Goal: Task Accomplishment & Management: Manage account settings

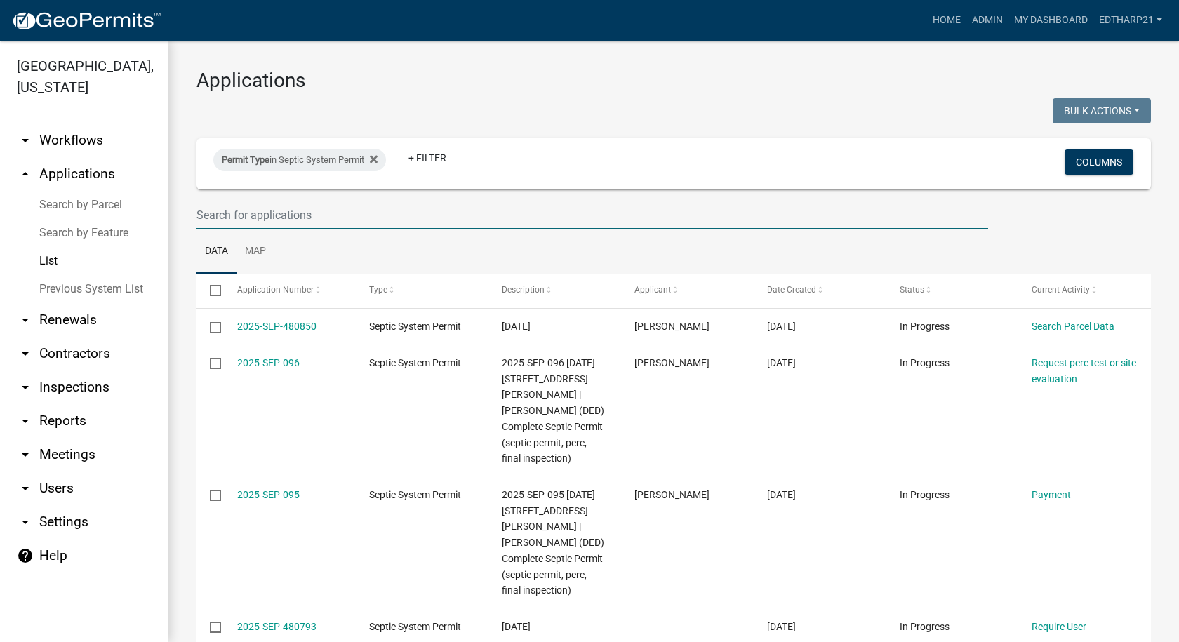
click at [243, 212] on input "text" at bounding box center [591, 215] width 791 height 29
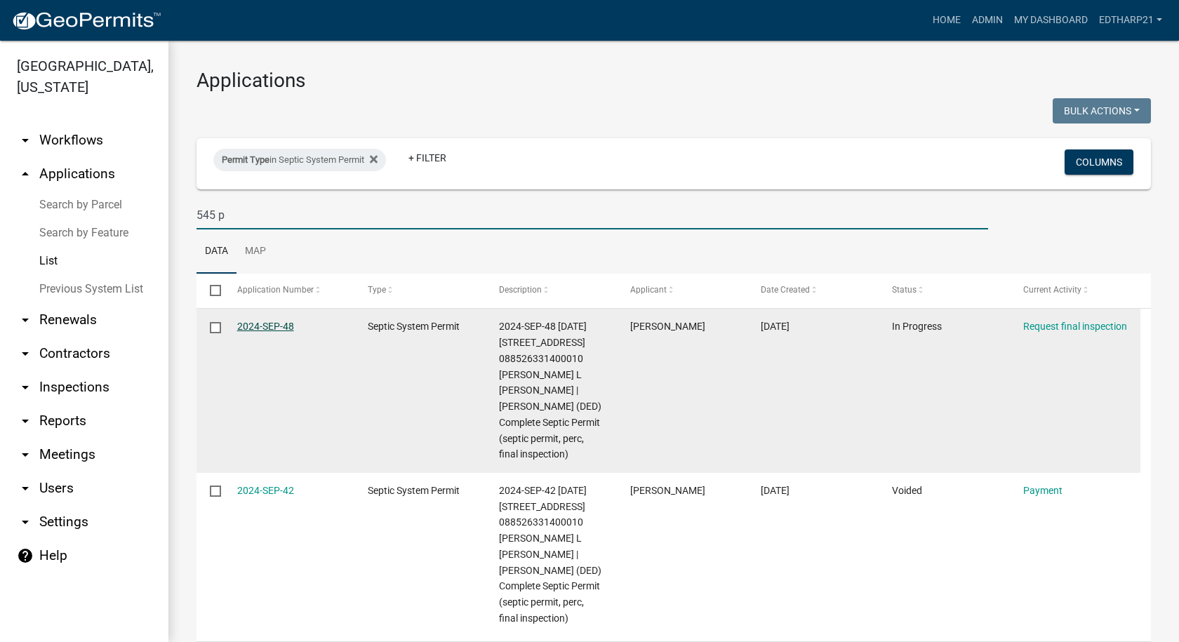
type input "545 p"
click at [279, 328] on link "2024-SEP-48" at bounding box center [265, 326] width 57 height 11
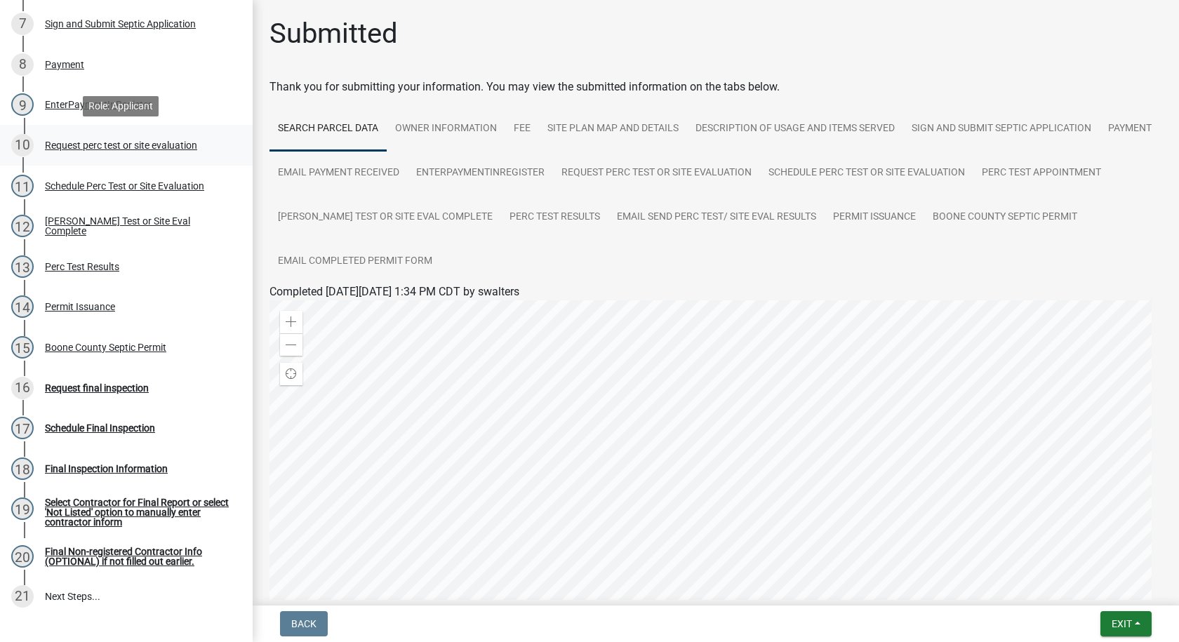
scroll to position [491, 0]
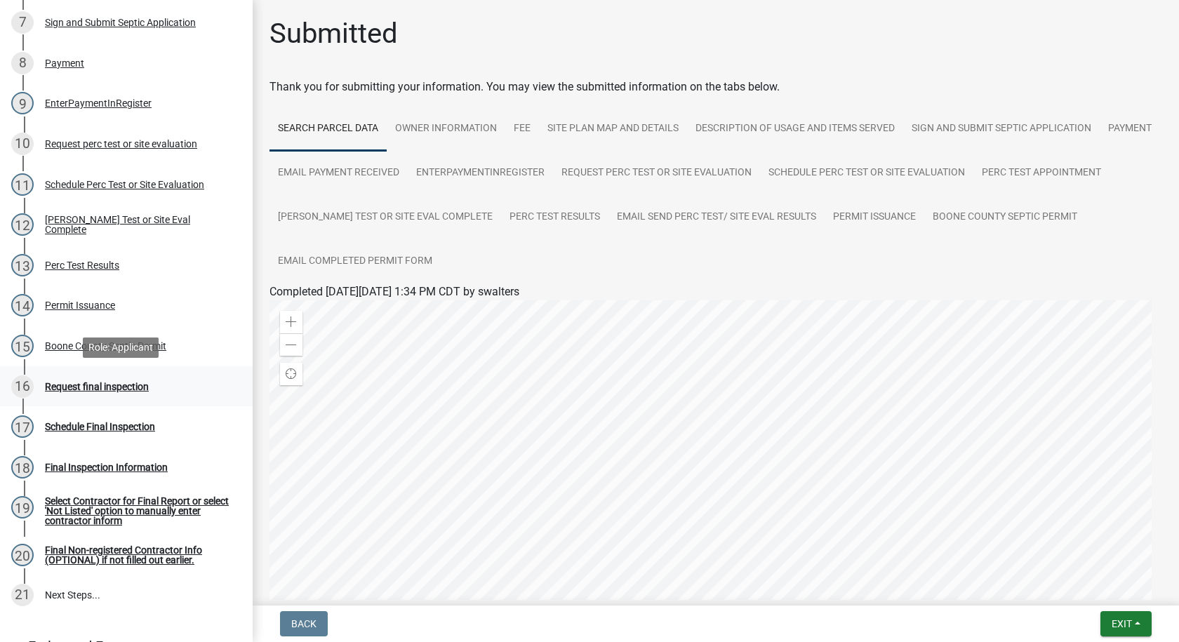
click at [142, 384] on div "Request final inspection" at bounding box center [97, 387] width 104 height 10
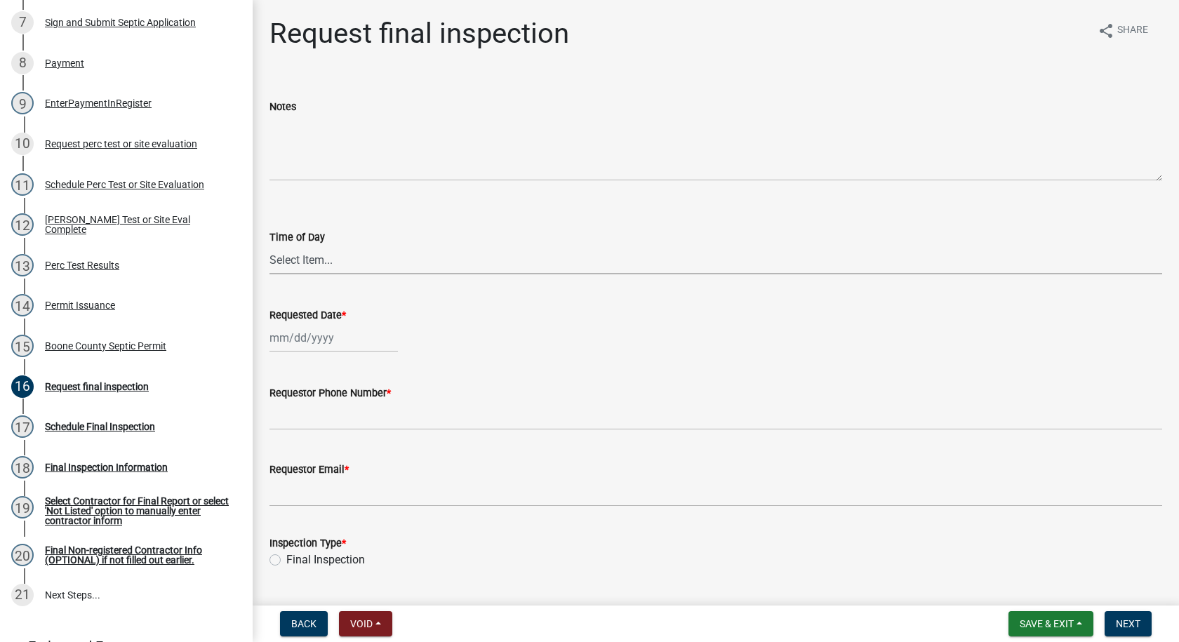
click at [302, 264] on select "Select Item... AM PM" at bounding box center [715, 260] width 892 height 29
click at [269, 246] on select "Select Item... AM PM" at bounding box center [715, 260] width 892 height 29
select select "ea230207-152d-431d-88d2-69d4b5aeb3ad"
click at [304, 339] on div at bounding box center [333, 337] width 128 height 29
select select "9"
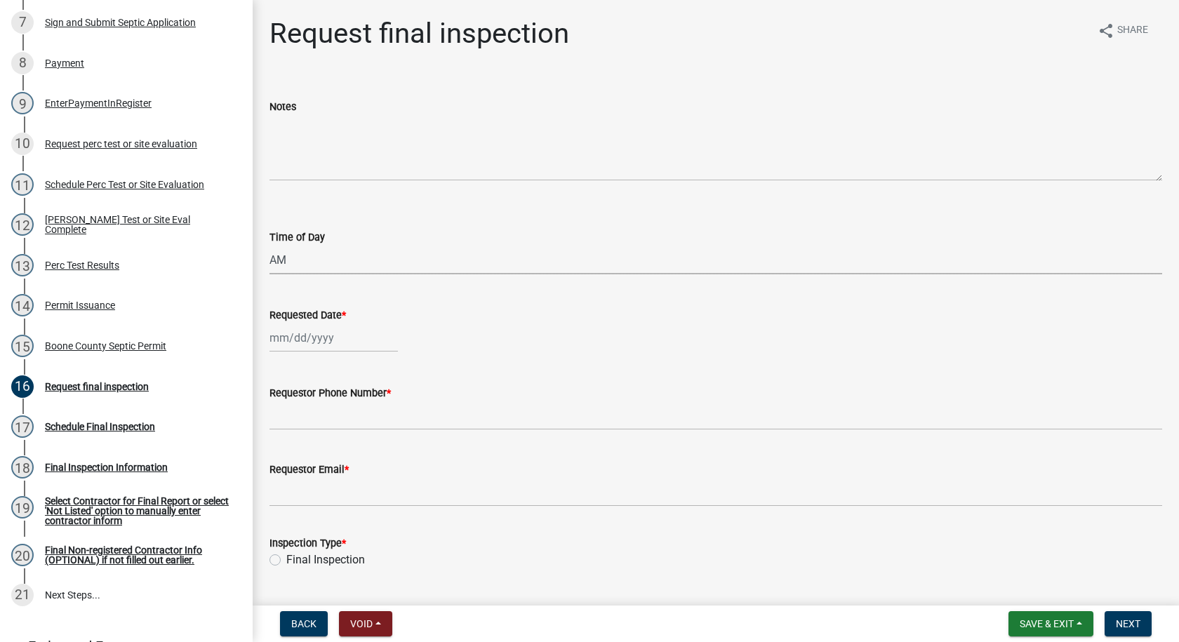
select select "2025"
click at [377, 459] on div "19" at bounding box center [373, 457] width 22 height 22
type input "[DATE]"
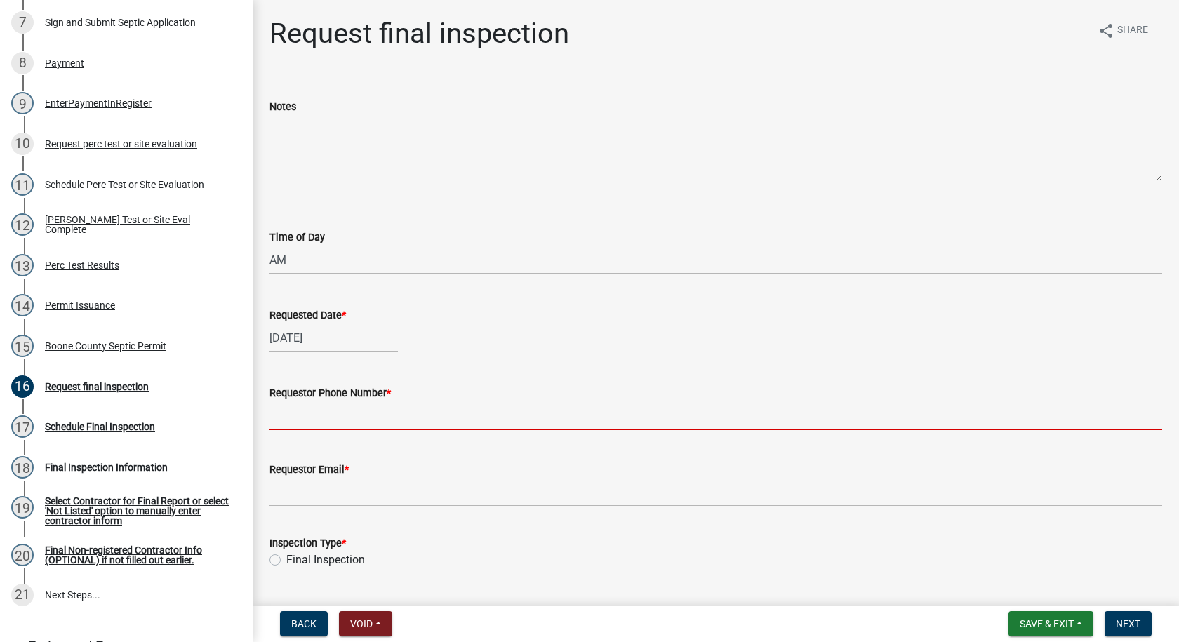
click at [320, 421] on input "Requestor Phone Number *" at bounding box center [715, 415] width 892 height 29
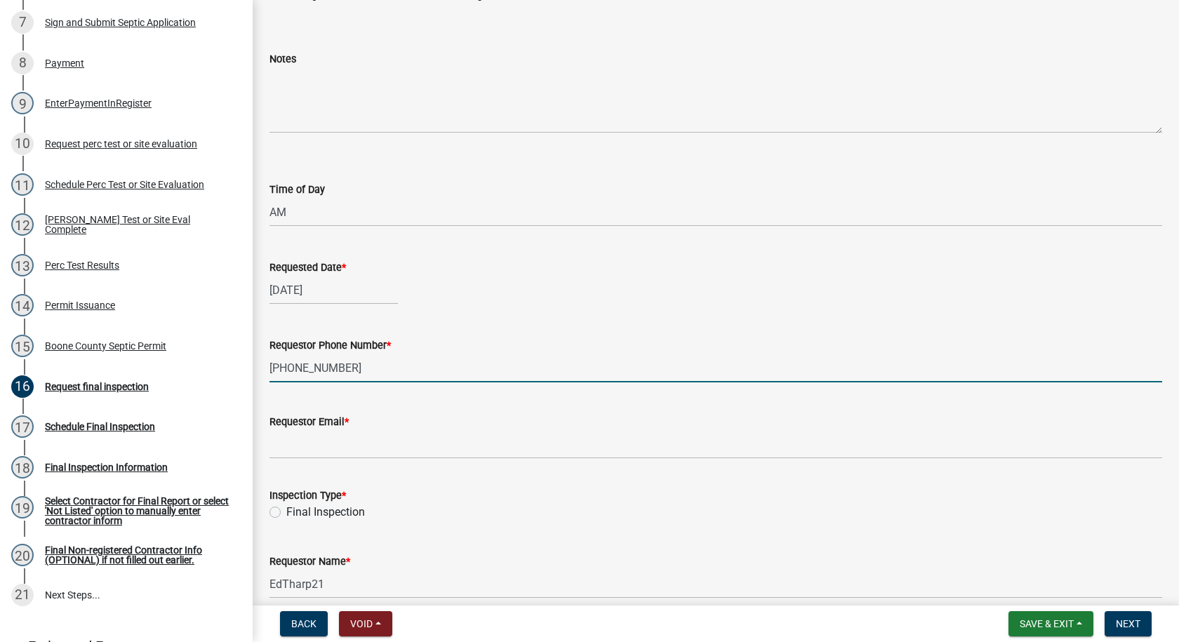
scroll to position [70, 0]
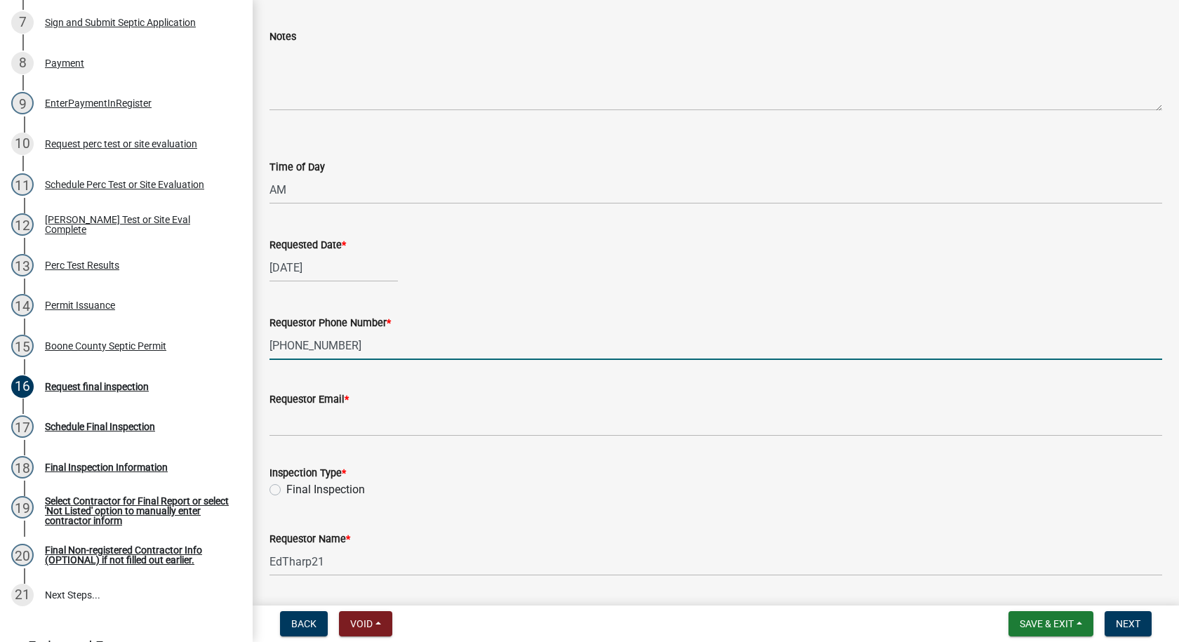
type input "515-230-4585"
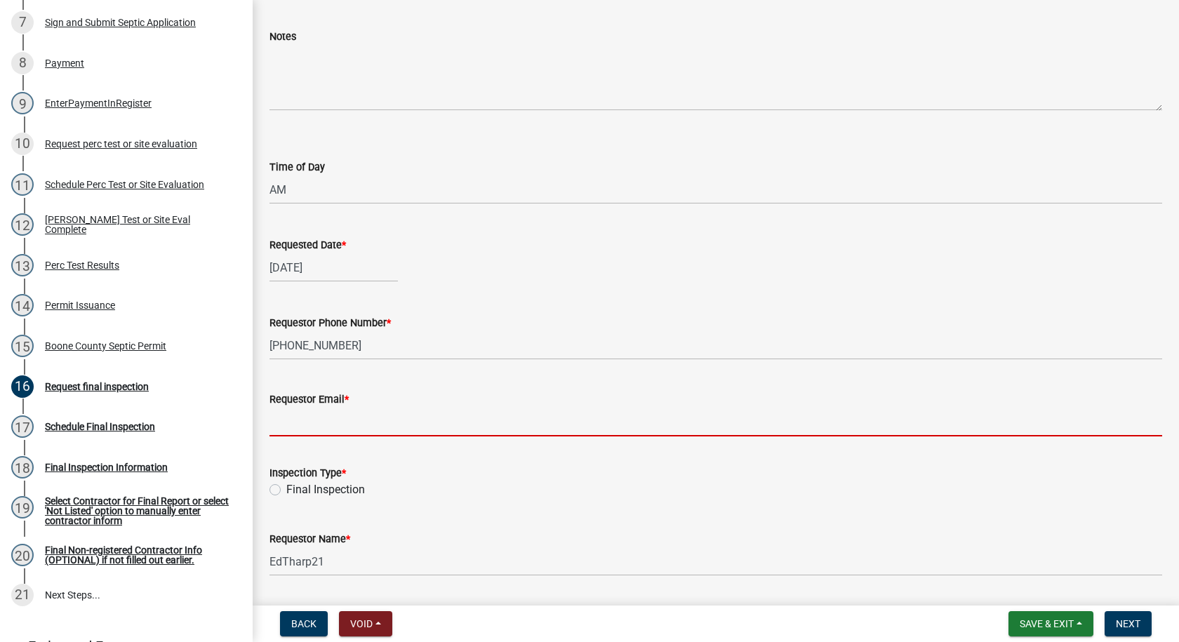
click at [328, 421] on input "Requestor Email *" at bounding box center [715, 422] width 892 height 29
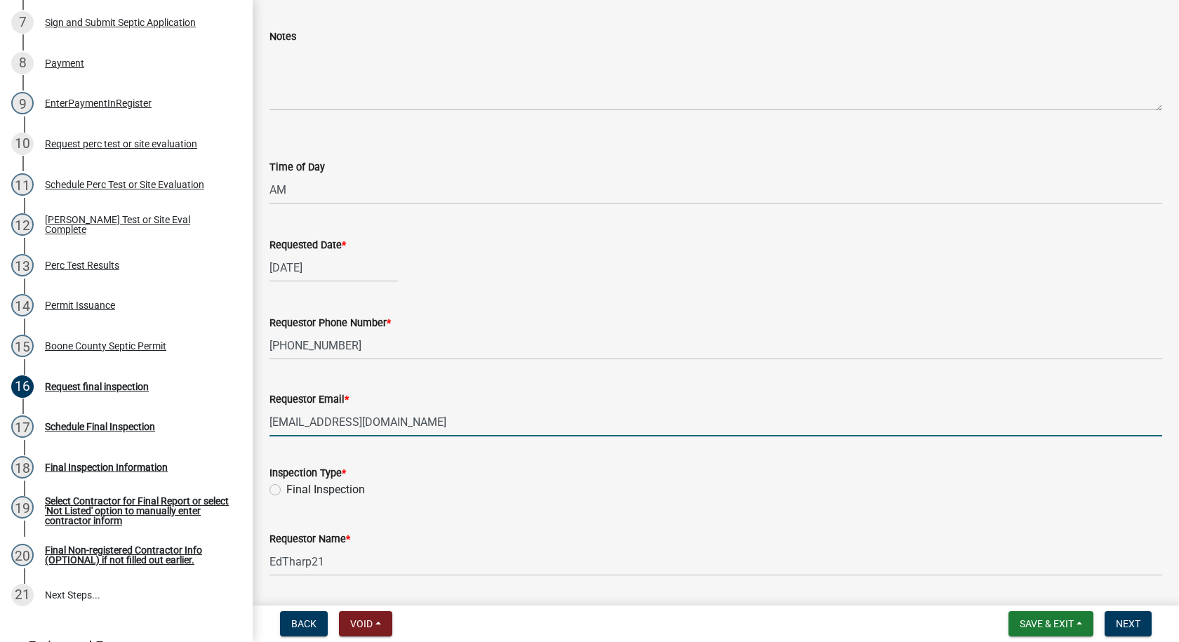
type input "swalters4@hotmail.com"
click at [286, 490] on label "Final Inspection" at bounding box center [325, 489] width 79 height 17
click at [286, 490] on input "Final Inspection" at bounding box center [290, 485] width 9 height 9
radio input "true"
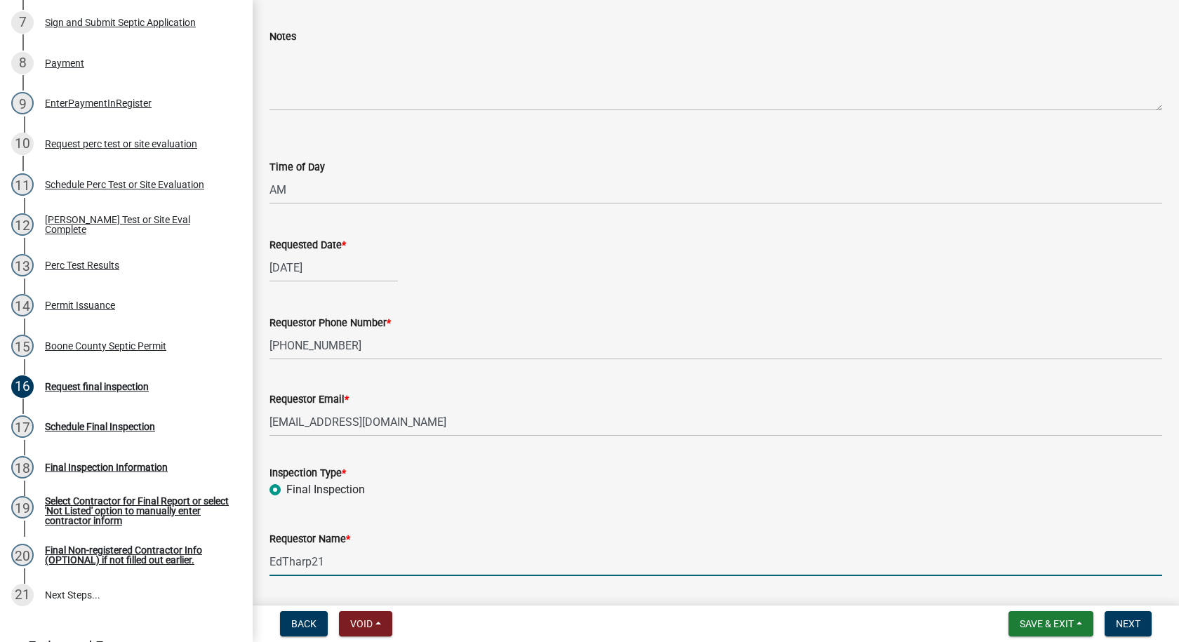
drag, startPoint x: 328, startPoint y: 567, endPoint x: 338, endPoint y: 566, distance: 9.8
click at [330, 567] on input "EdTharp21" at bounding box center [715, 561] width 892 height 29
type input "E"
type input "Stacy Walters"
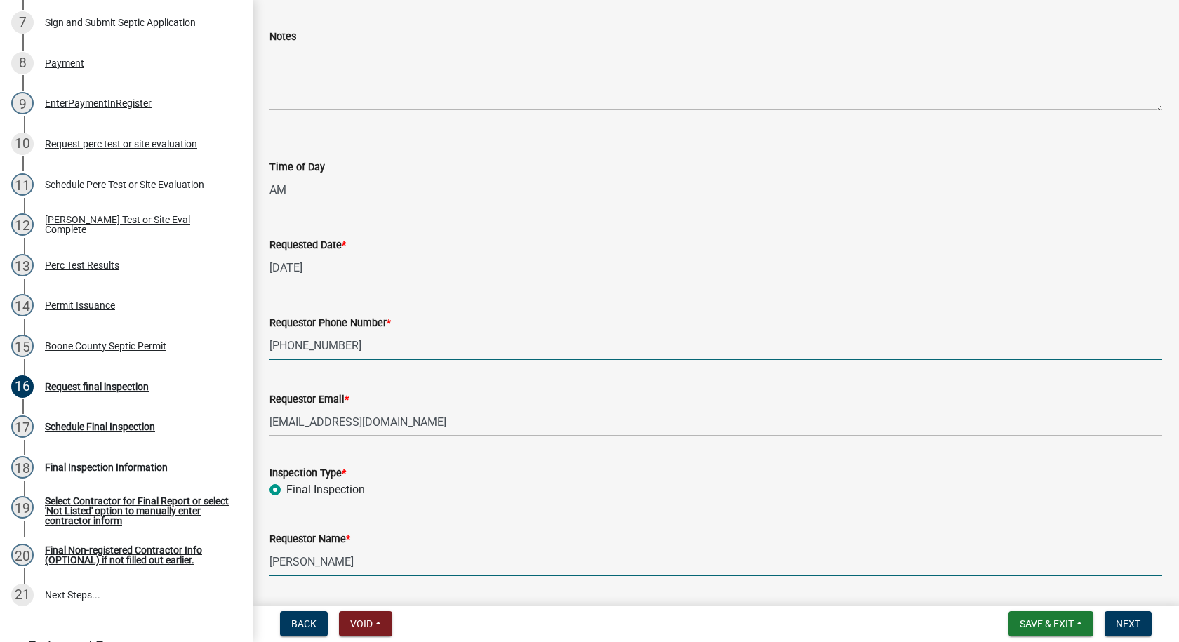
click at [338, 344] on input "515-230-4585" at bounding box center [715, 345] width 892 height 29
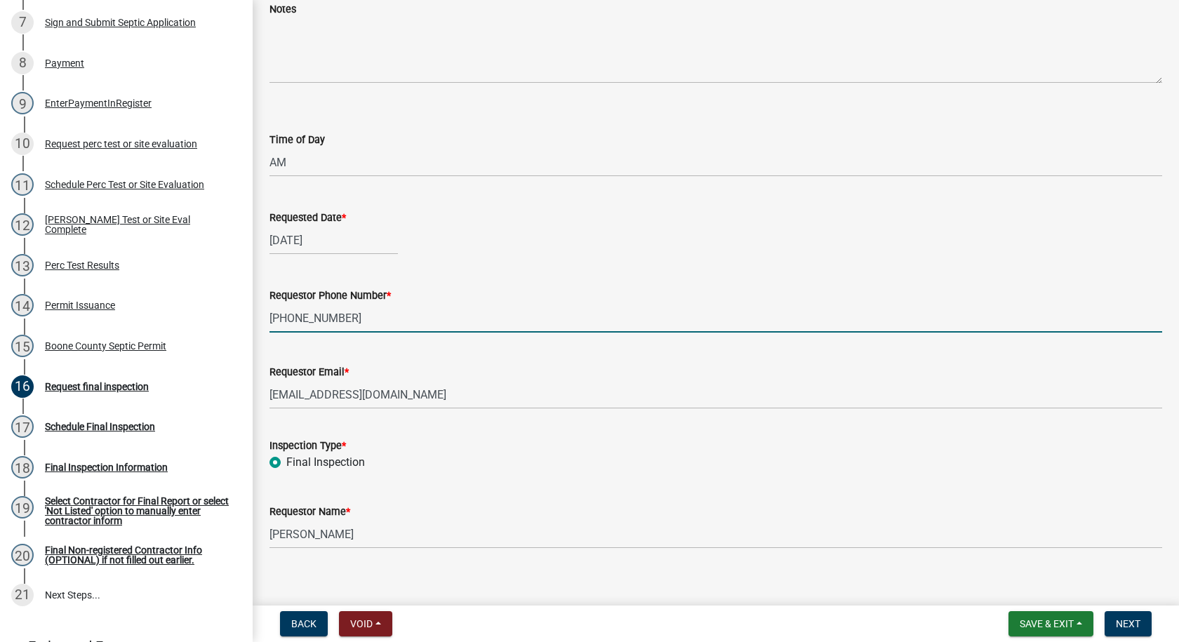
scroll to position [112, 0]
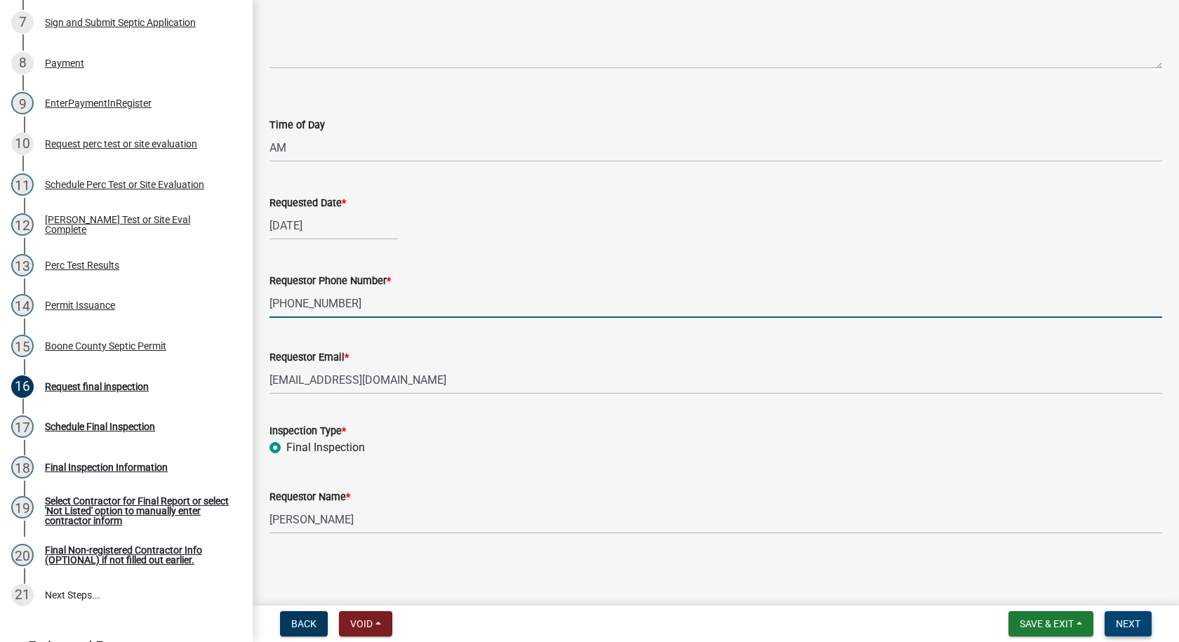
type input "515-230-3116"
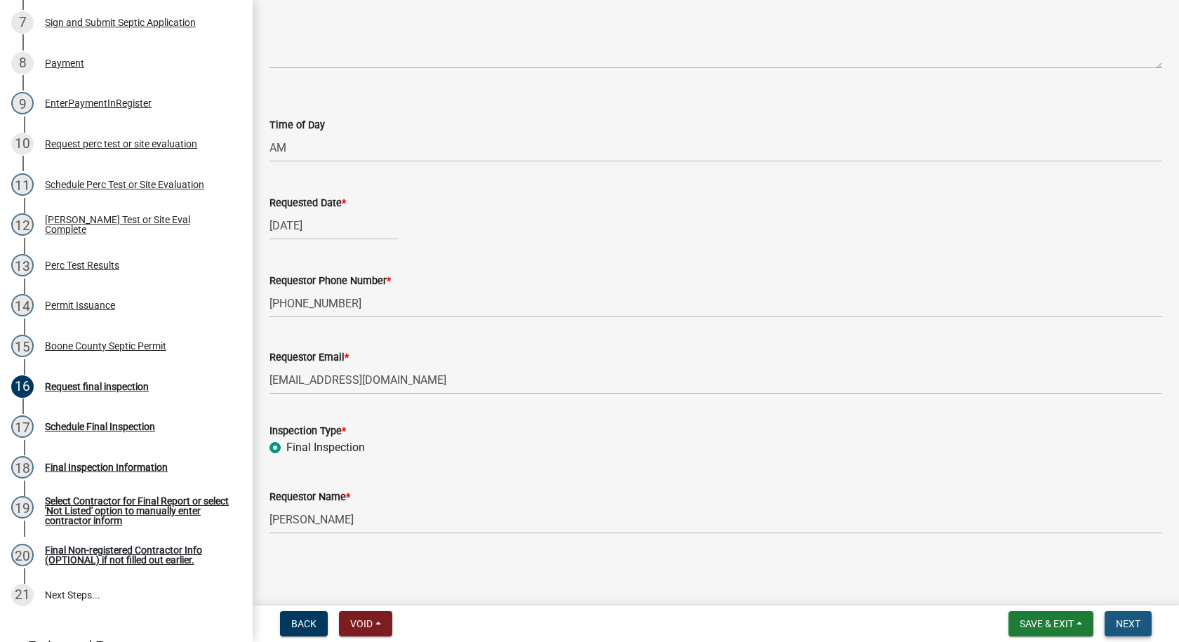
click at [1115, 619] on span "Next" at bounding box center [1127, 623] width 25 height 11
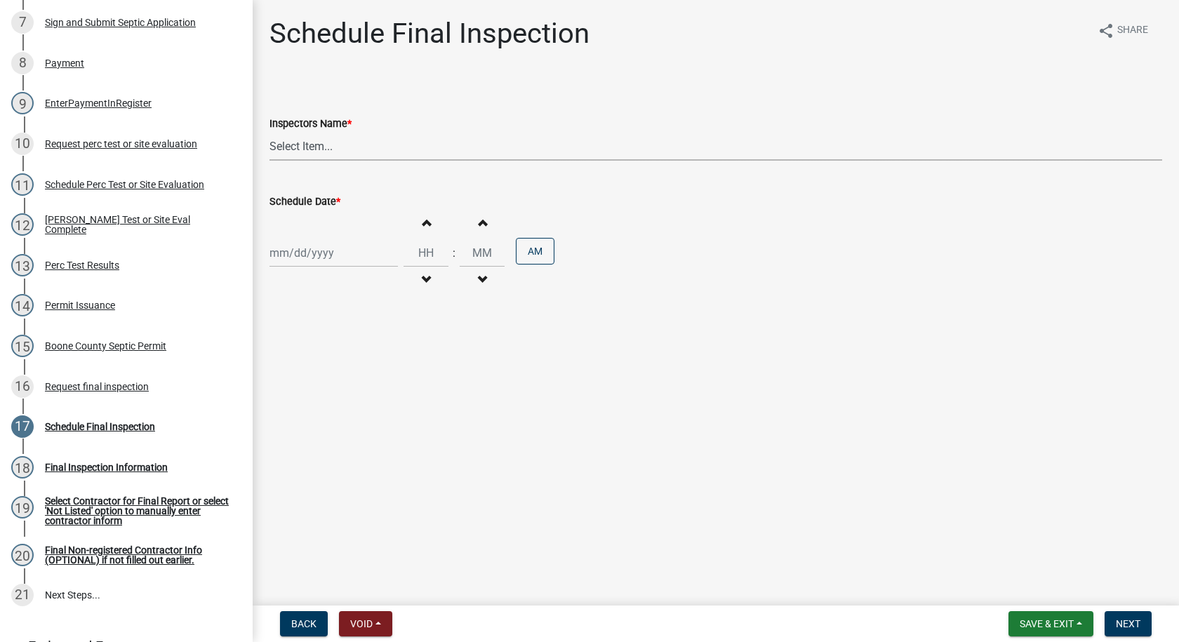
click at [332, 146] on select "Select Item... EdTharp21 (EdTharp21) mspeers (Matthew Speers) WandaCox (Wanda C…" at bounding box center [715, 146] width 892 height 29
select select "1166babb-7ce8-442f-9c4a-1180ef3e1882"
click at [269, 132] on select "Select Item... EdTharp21 (EdTharp21) mspeers (Matthew Speers) WandaCox (Wanda C…" at bounding box center [715, 146] width 892 height 29
click at [338, 253] on div at bounding box center [333, 253] width 128 height 29
select select "9"
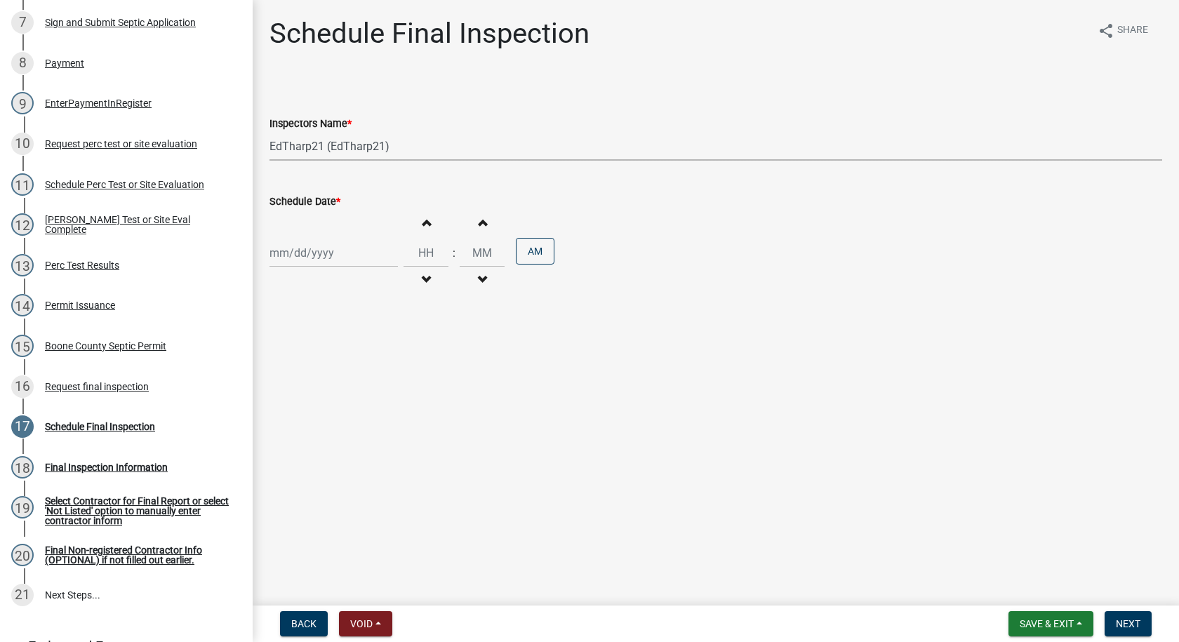
select select "2025"
click at [376, 370] on div "19" at bounding box center [373, 372] width 22 height 22
type input "[DATE]"
click at [422, 224] on span "button" at bounding box center [425, 222] width 7 height 11
type input "01"
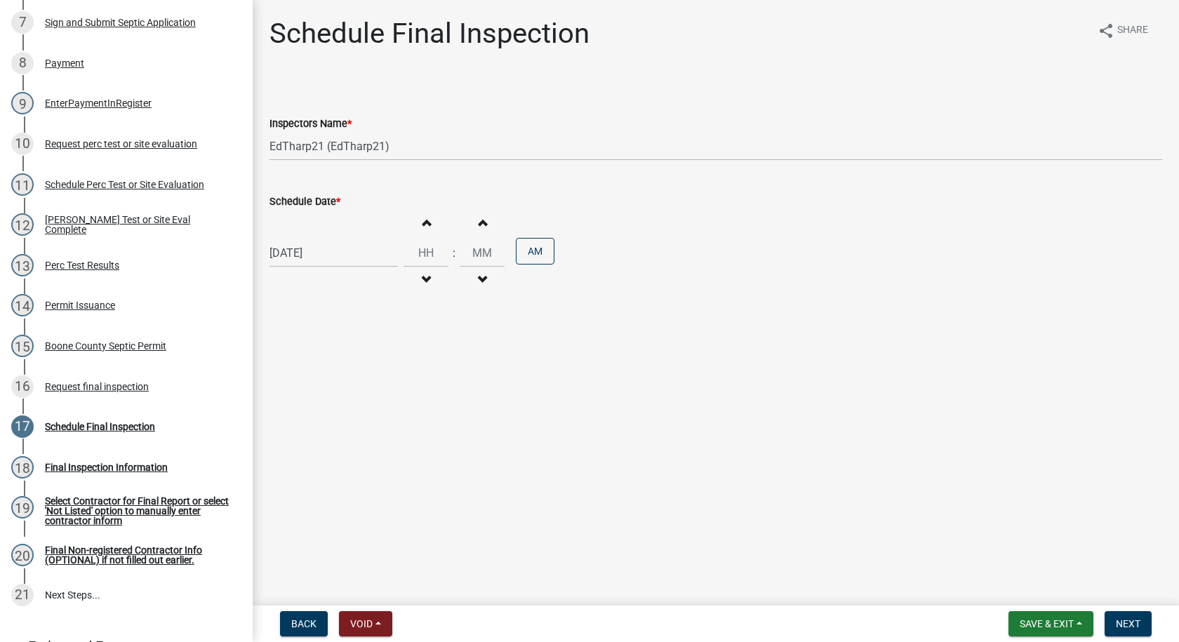
type input "00"
click at [422, 278] on span "button" at bounding box center [425, 279] width 7 height 11
type input "10"
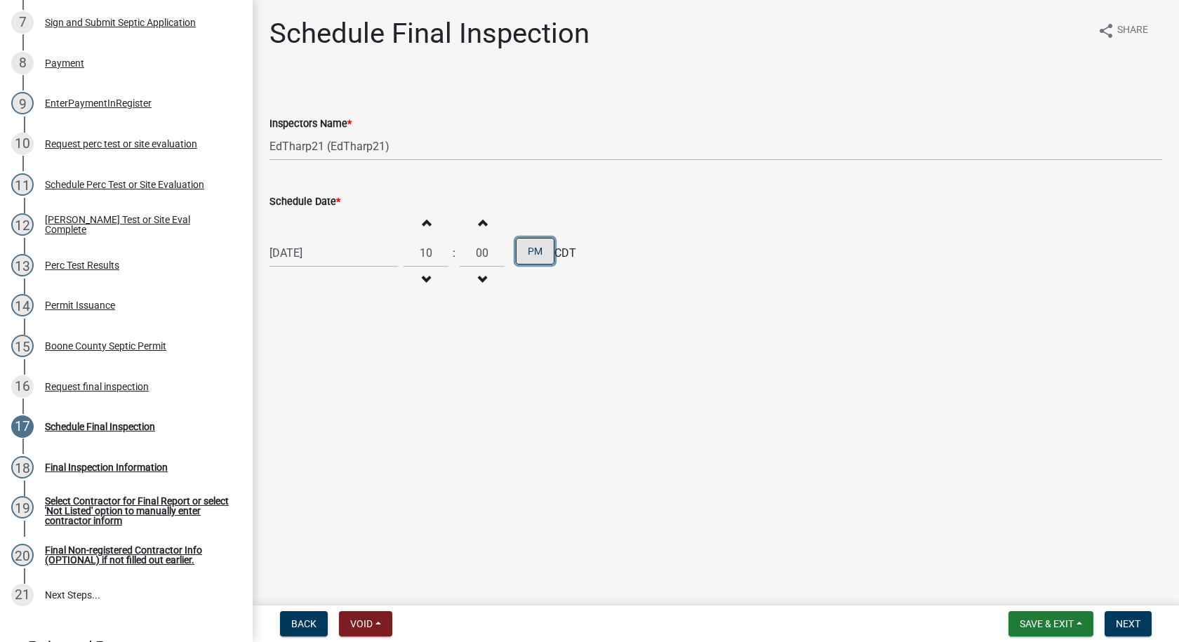
click at [518, 254] on button "PM" at bounding box center [535, 251] width 39 height 27
click at [1111, 622] on button "Next" at bounding box center [1127, 623] width 47 height 25
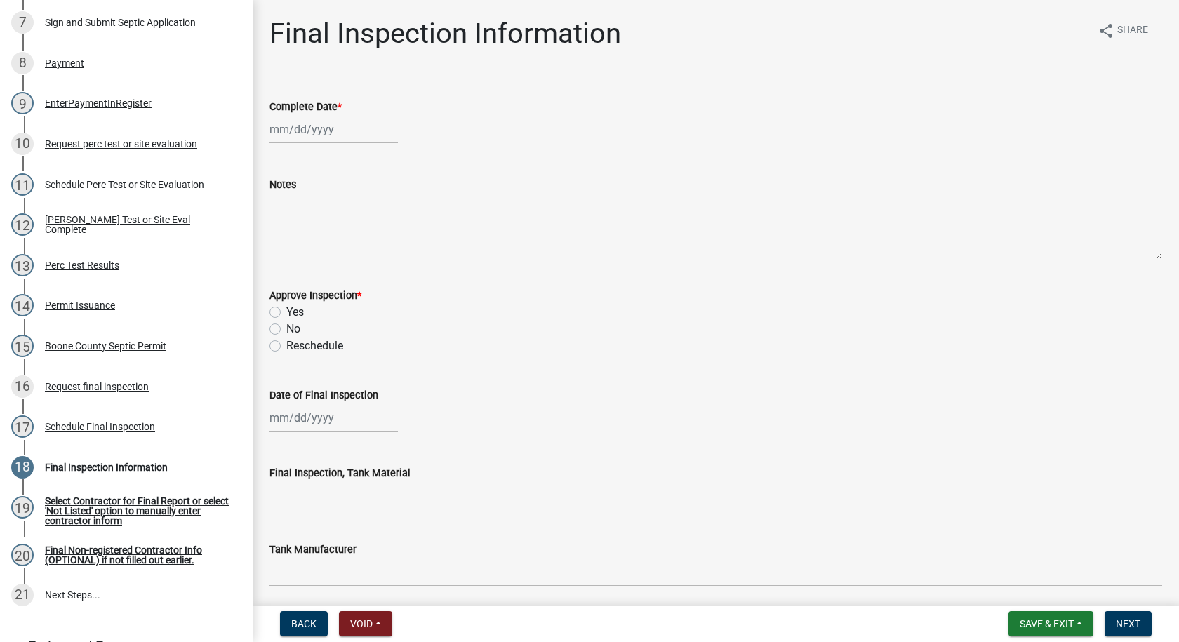
click at [333, 128] on div at bounding box center [333, 129] width 128 height 29
select select "9"
select select "2025"
click at [370, 246] on div "19" at bounding box center [373, 249] width 22 height 22
type input "[DATE]"
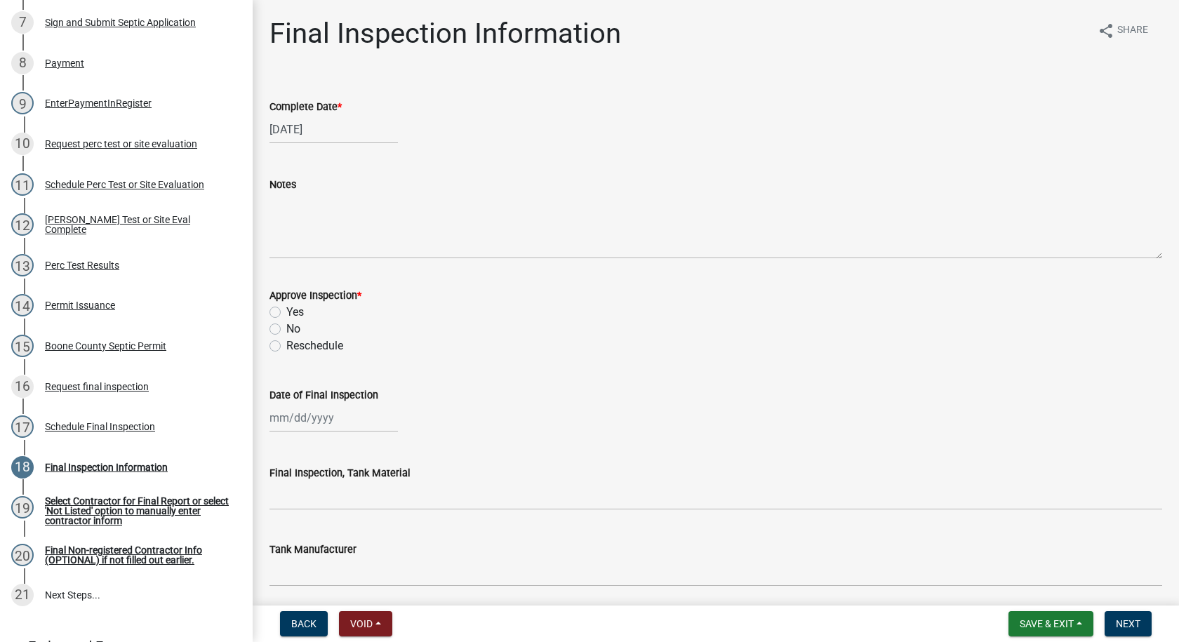
click at [286, 311] on label "Yes" at bounding box center [295, 312] width 18 height 17
click at [286, 311] on input "Yes" at bounding box center [290, 308] width 9 height 9
radio input "true"
click at [307, 421] on div at bounding box center [333, 417] width 128 height 29
select select "9"
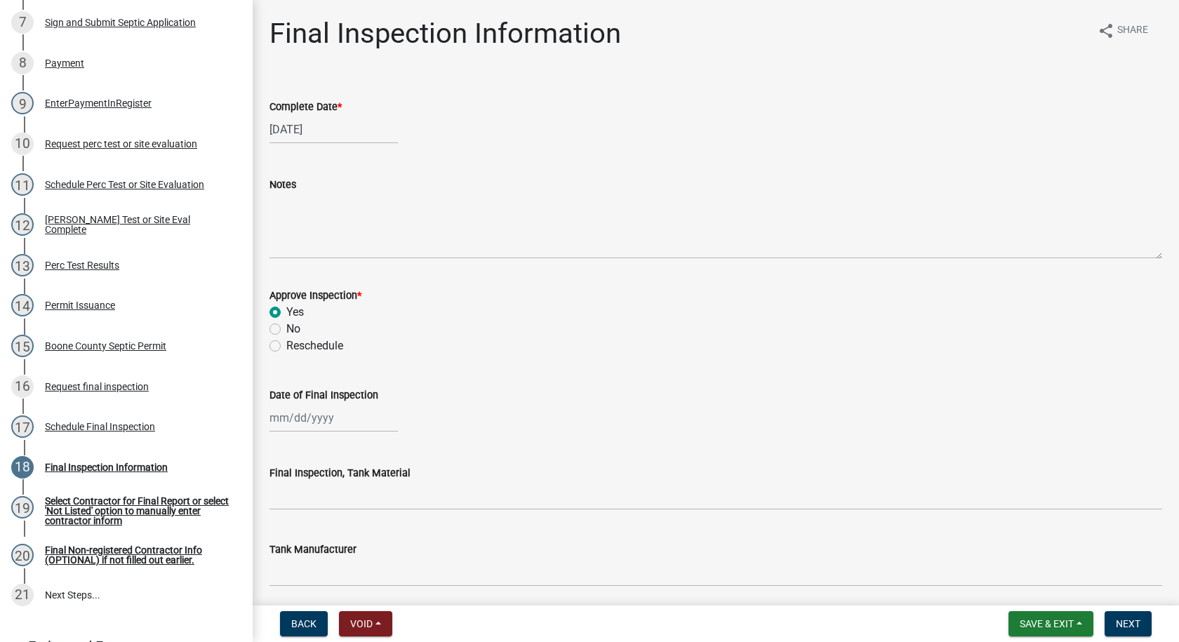
select select "2025"
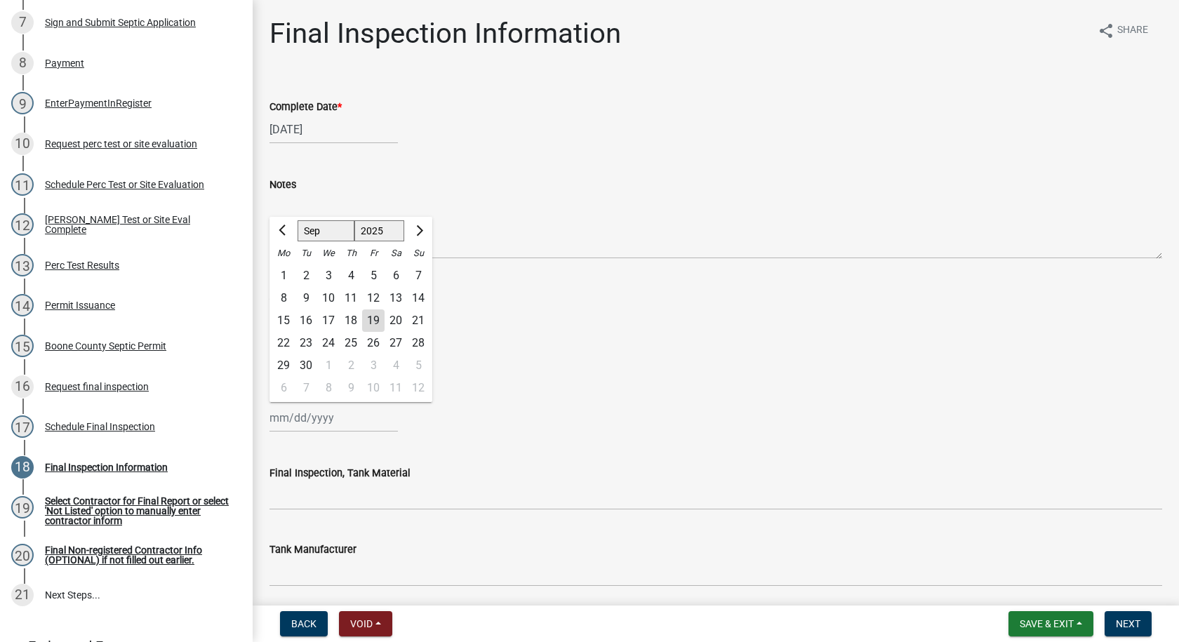
click at [375, 314] on div "19" at bounding box center [373, 320] width 22 height 22
type input "[DATE]"
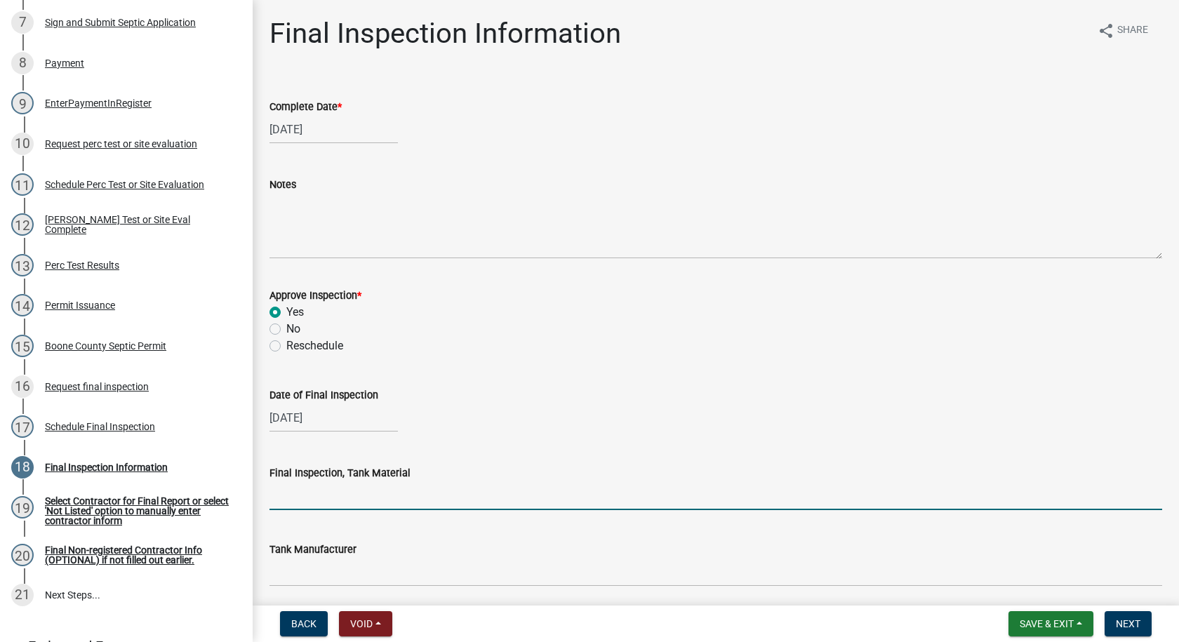
click at [342, 497] on input "Final Inspection, Tank Material" at bounding box center [715, 495] width 892 height 29
type input "Poly"
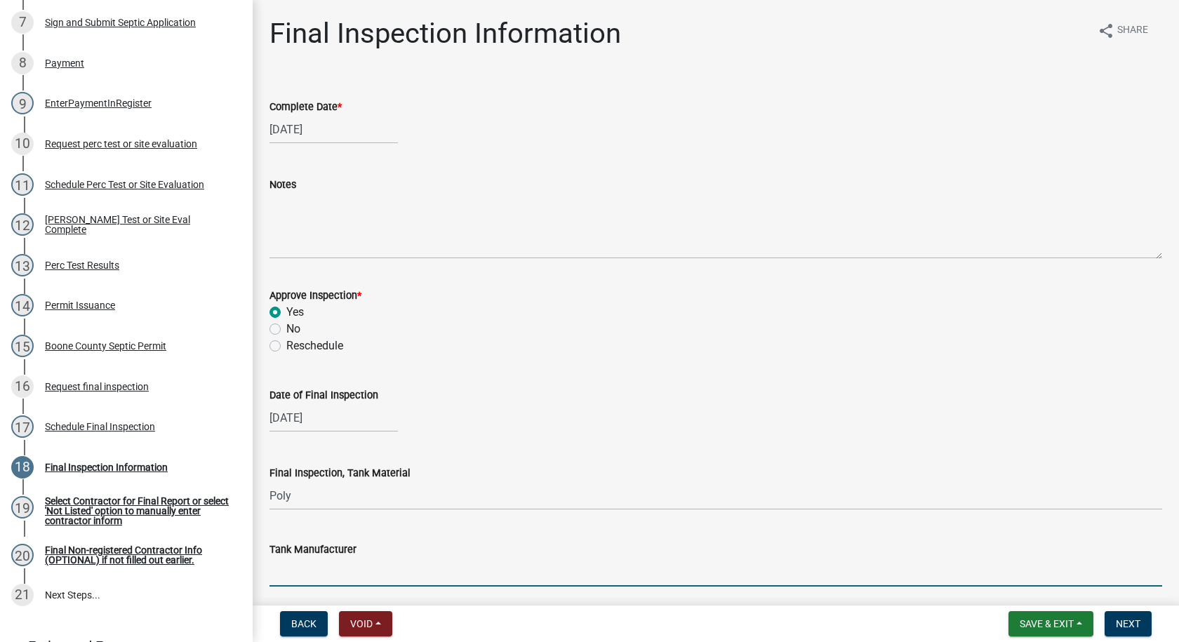
click at [327, 575] on input "Tank Manufacturer" at bounding box center [715, 572] width 892 height 29
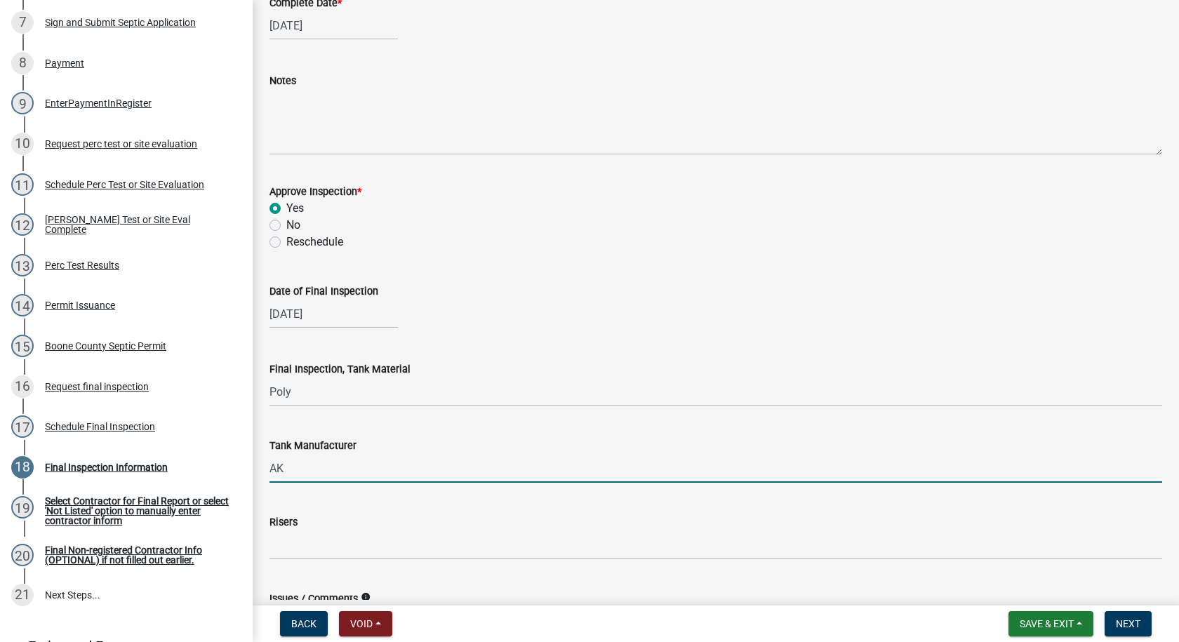
scroll to position [281, 0]
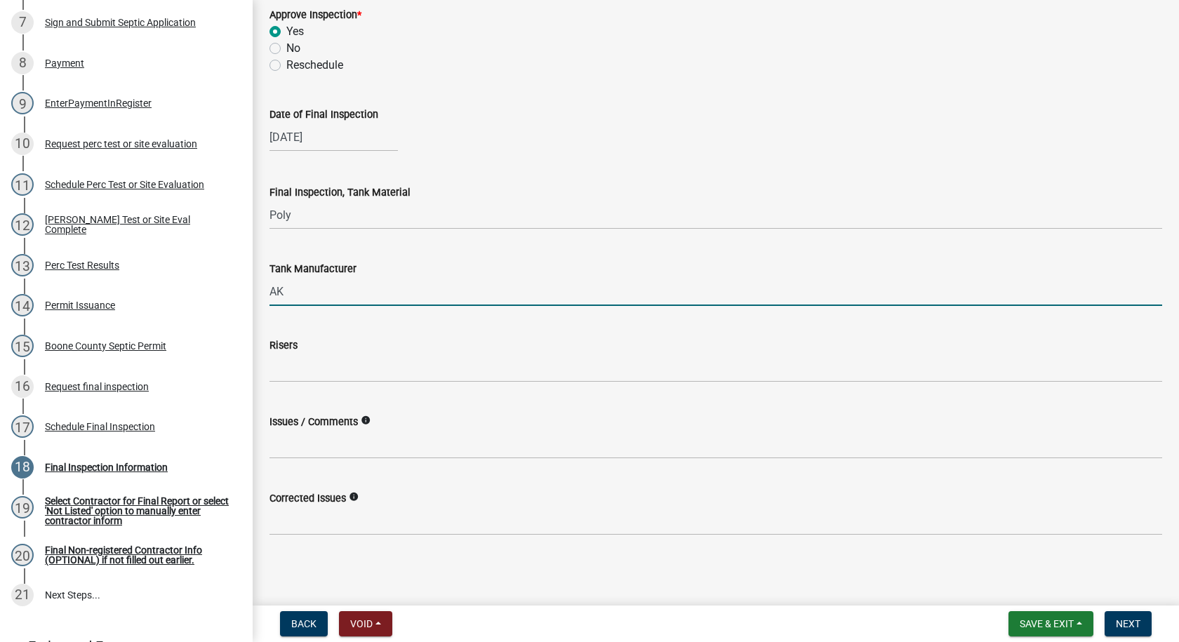
type input "AK"
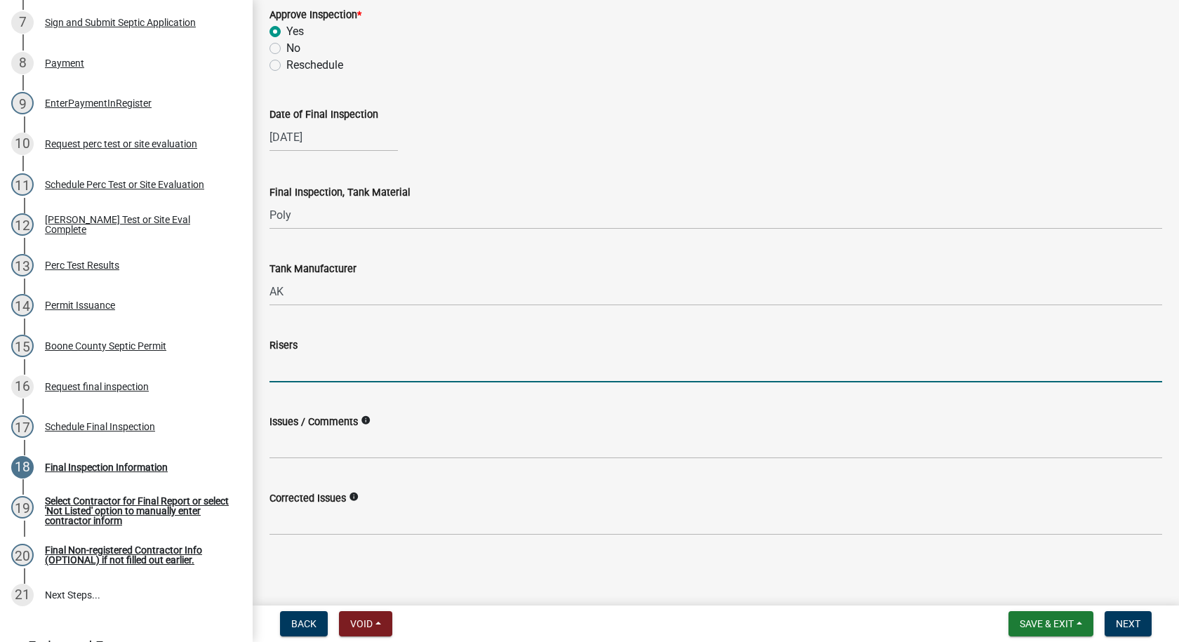
click at [326, 375] on input "Risers" at bounding box center [715, 368] width 892 height 29
type input "6""
click at [1129, 622] on span "Next" at bounding box center [1127, 623] width 25 height 11
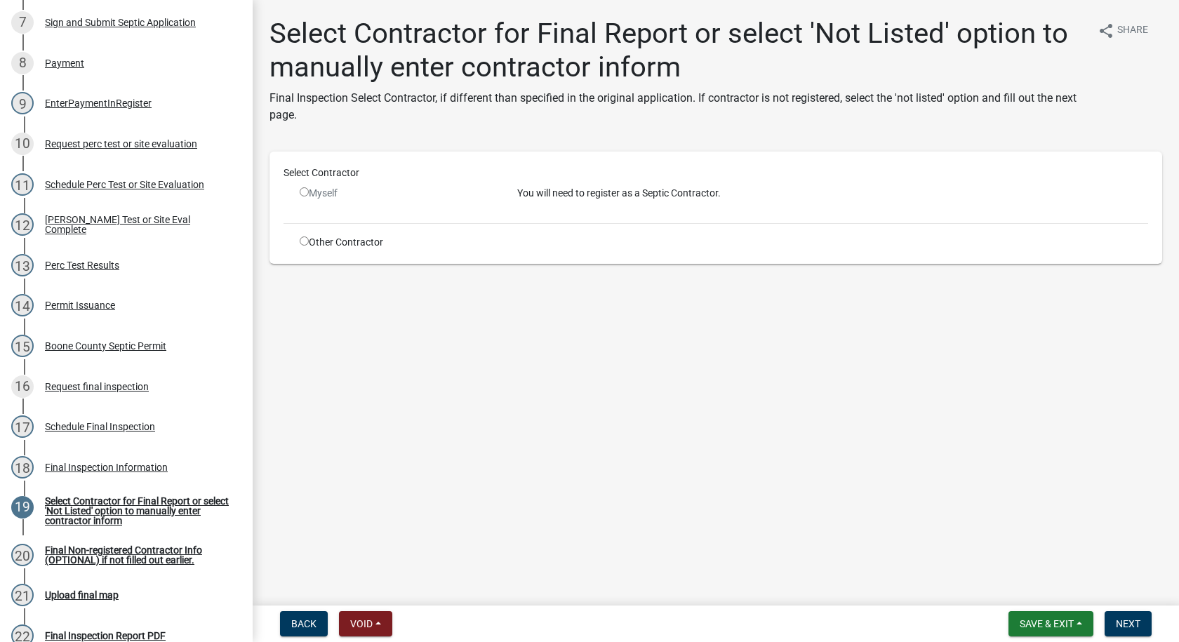
click at [302, 192] on input "radio" at bounding box center [304, 191] width 9 height 9
click at [302, 191] on input "radio" at bounding box center [304, 191] width 9 height 9
click at [703, 191] on p "You will need to register as a Septic Contractor." at bounding box center [832, 193] width 631 height 15
click at [1114, 617] on button "Next" at bounding box center [1127, 623] width 47 height 25
click at [1115, 618] on span "Next" at bounding box center [1127, 623] width 25 height 11
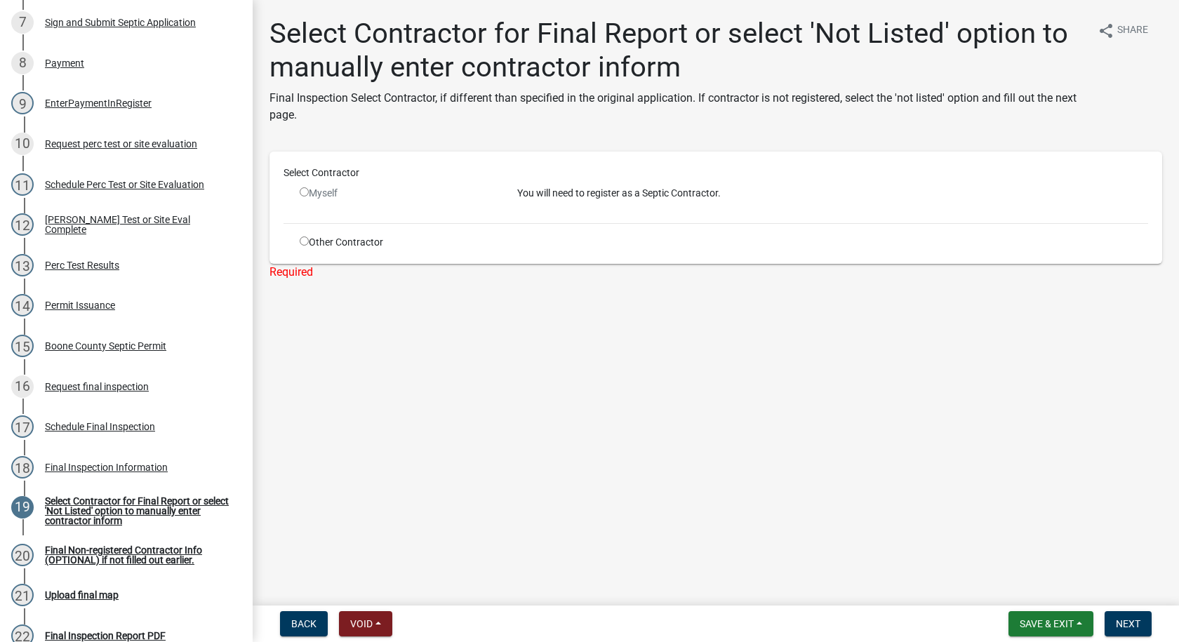
click at [301, 189] on input "radio" at bounding box center [304, 191] width 9 height 9
radio input "false"
drag, startPoint x: 300, startPoint y: 269, endPoint x: 300, endPoint y: 281, distance: 11.2
click at [300, 278] on div "Required" at bounding box center [715, 272] width 892 height 17
click at [309, 273] on div "Required" at bounding box center [715, 272] width 892 height 17
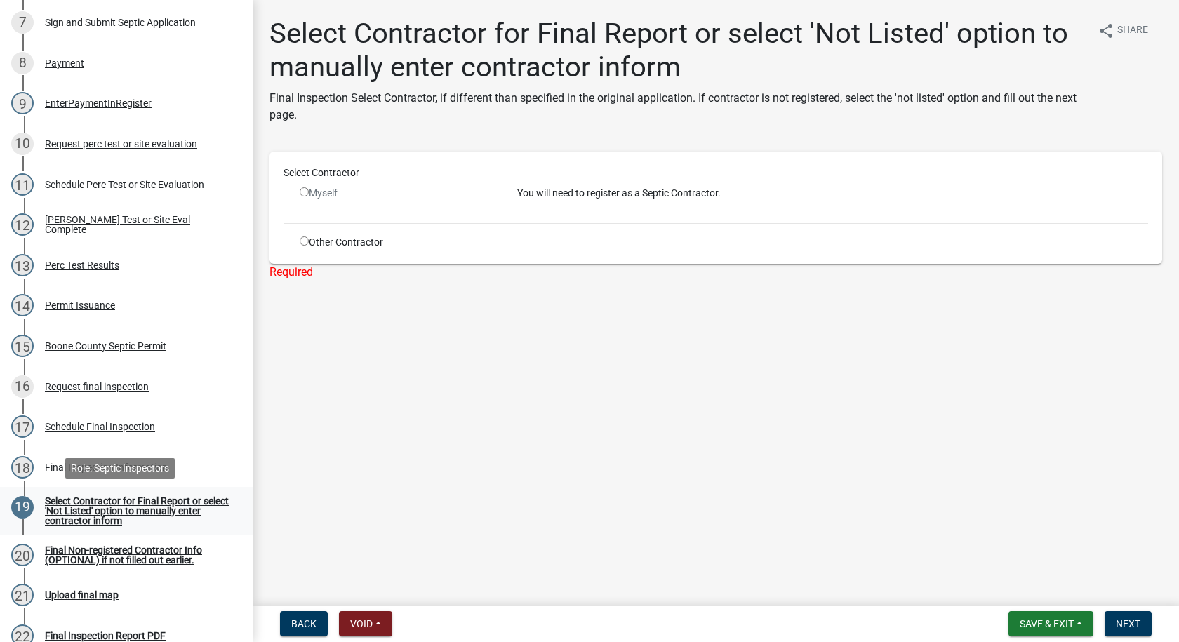
click at [95, 507] on div "Select Contractor for Final Report or select 'Not Listed' option to manually en…" at bounding box center [137, 510] width 185 height 29
click at [304, 241] on input "radio" at bounding box center [304, 240] width 9 height 9
radio input "true"
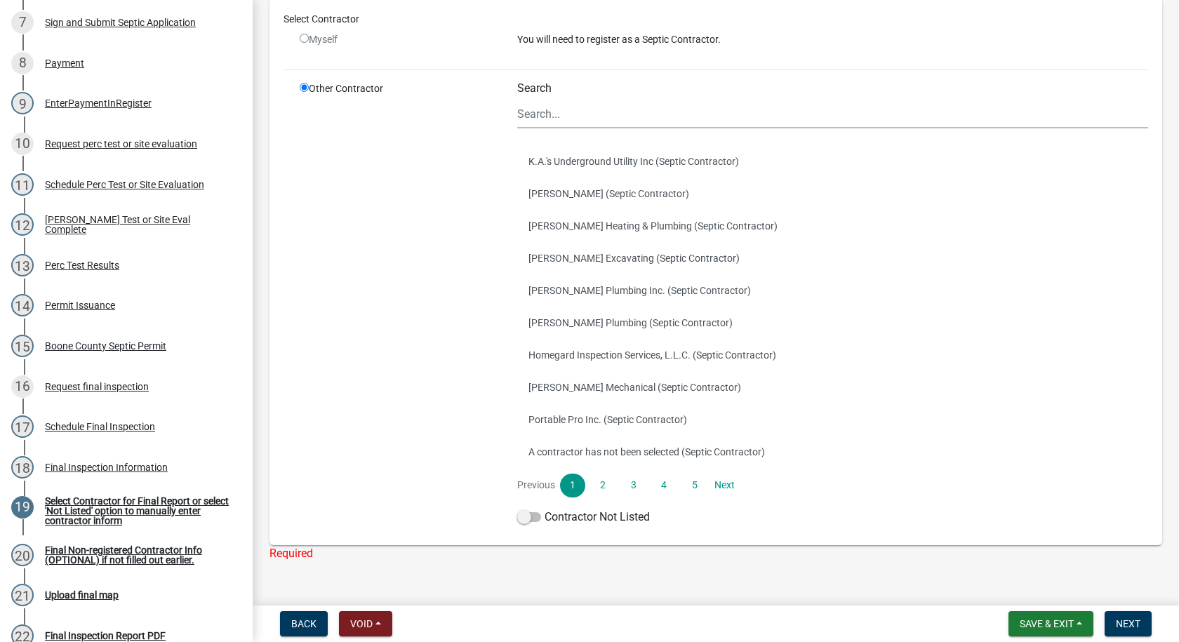
scroll to position [201, 0]
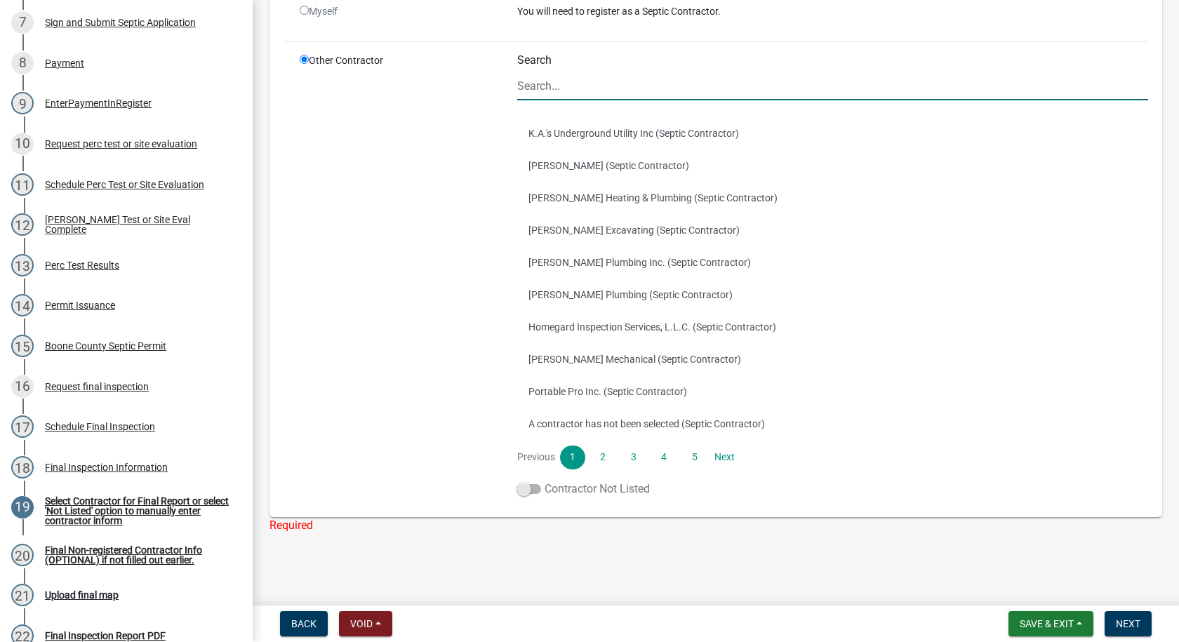
click at [525, 489] on span at bounding box center [529, 489] width 24 height 10
click at [544, 481] on input "Contractor Not Listed" at bounding box center [544, 481] width 0 height 0
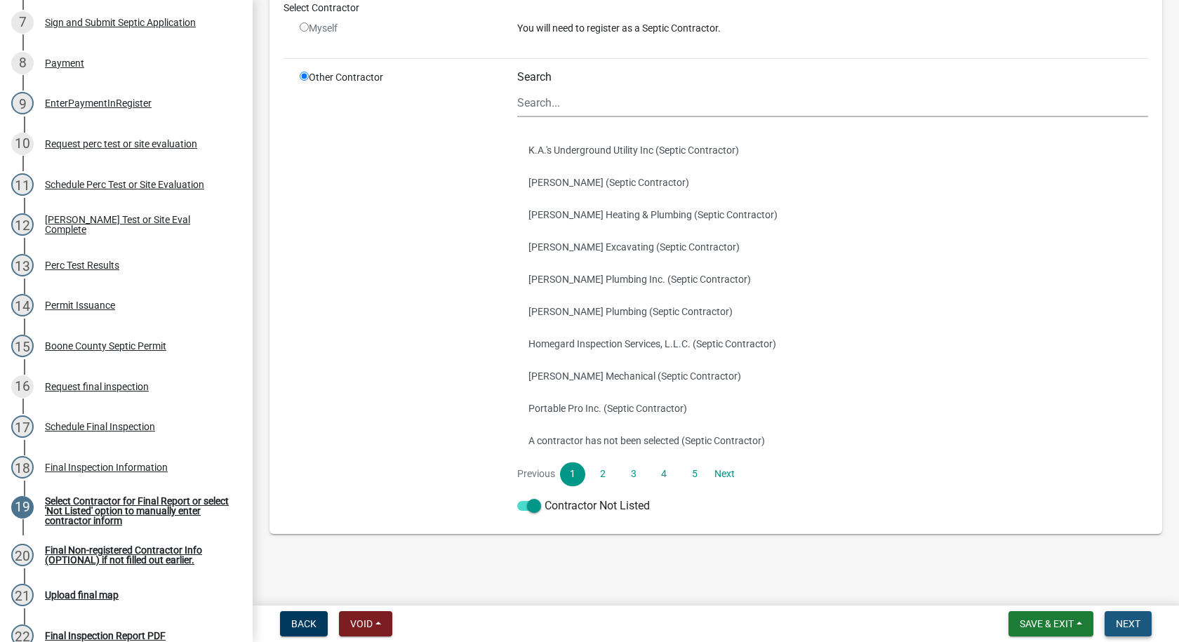
click at [1147, 629] on button "Next" at bounding box center [1127, 623] width 47 height 25
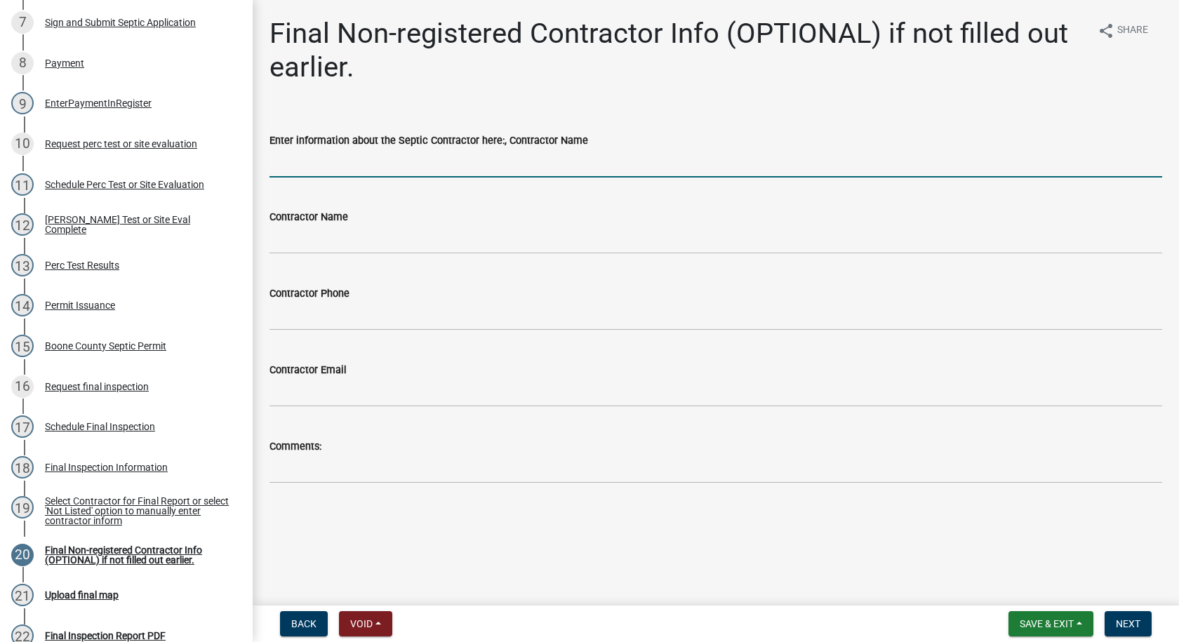
click at [316, 161] on input "Enter information about the Septic Contractor here:, Contractor Name" at bounding box center [715, 163] width 892 height 29
type input "Homeowner"
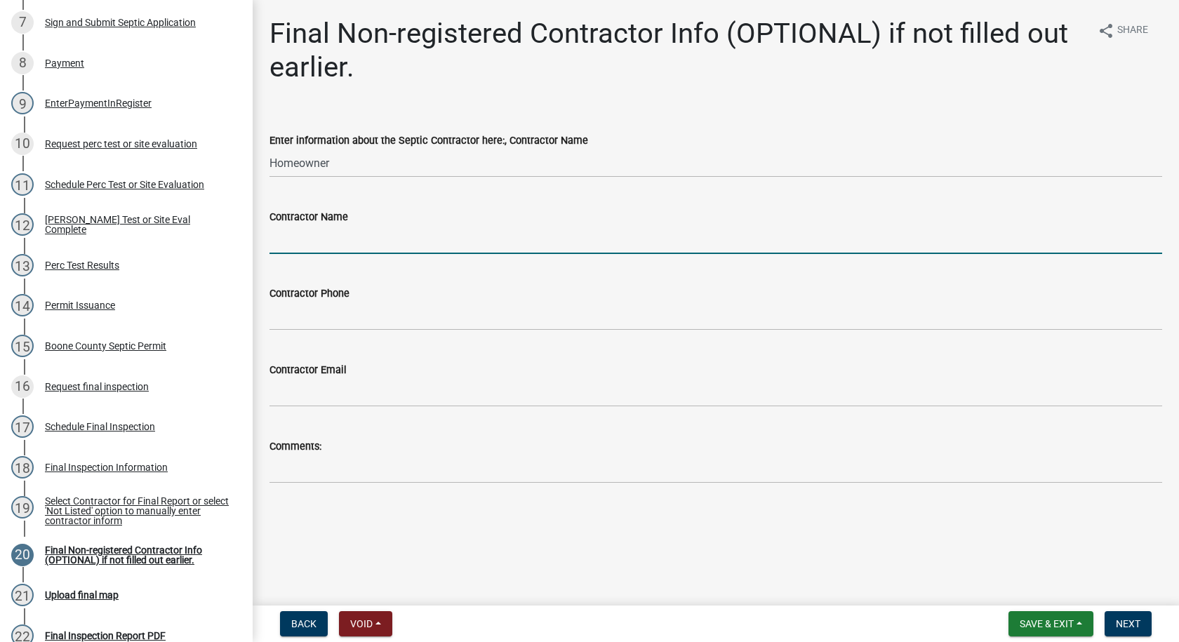
click at [302, 248] on input "Contractor Name" at bounding box center [715, 239] width 892 height 29
type input "Melvin Walters"
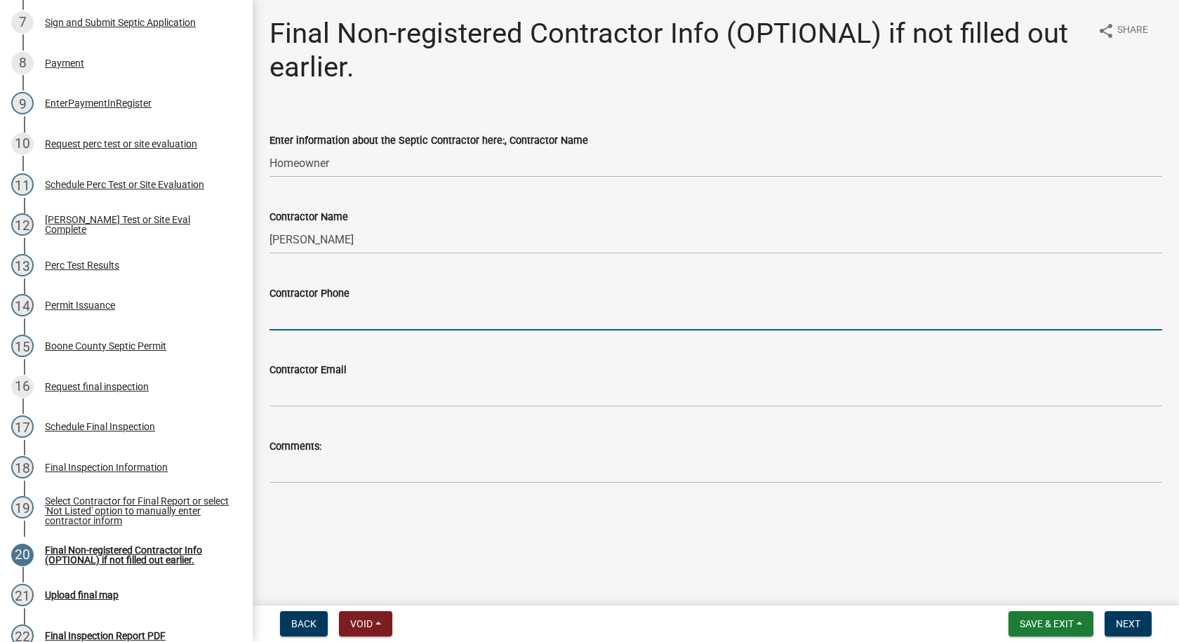
click at [279, 310] on input "Contractor Phone" at bounding box center [715, 316] width 892 height 29
type input "515-230-4585"
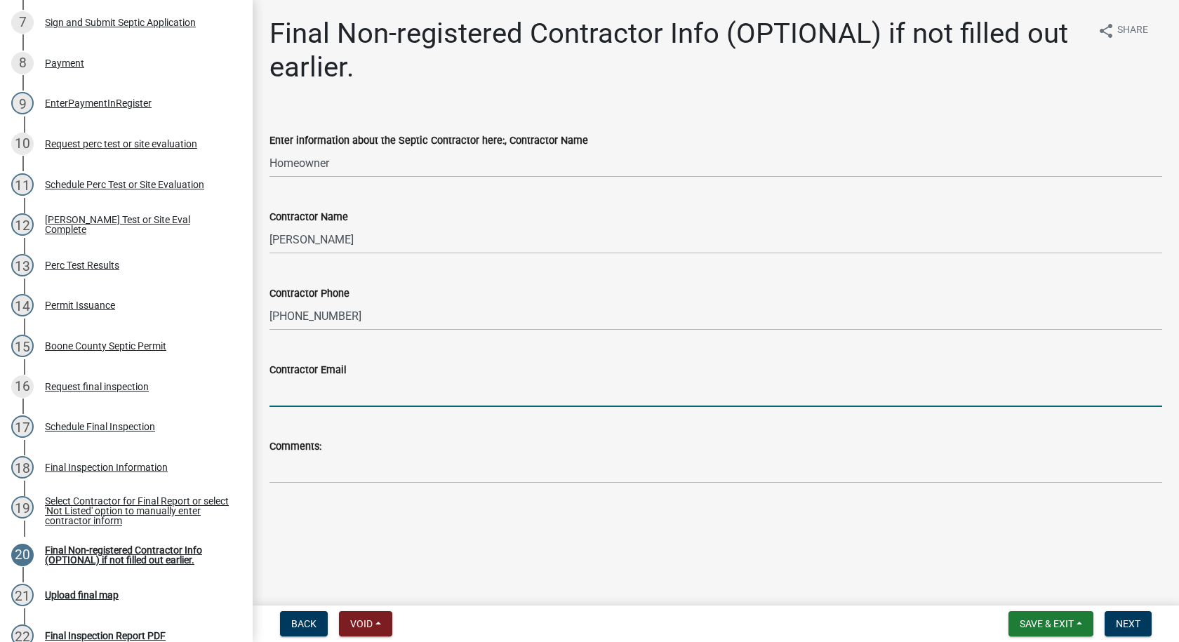
click at [302, 395] on input "Contractor Email" at bounding box center [715, 392] width 892 height 29
type input "swalters4@hotmail.com"
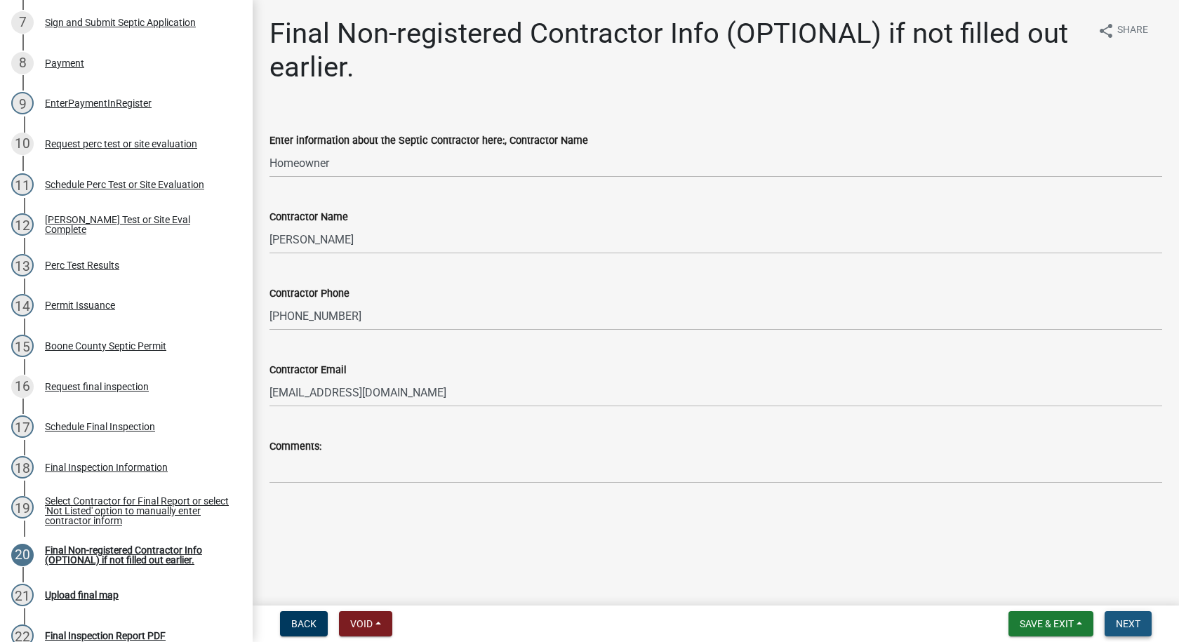
click at [1123, 624] on span "Next" at bounding box center [1127, 623] width 25 height 11
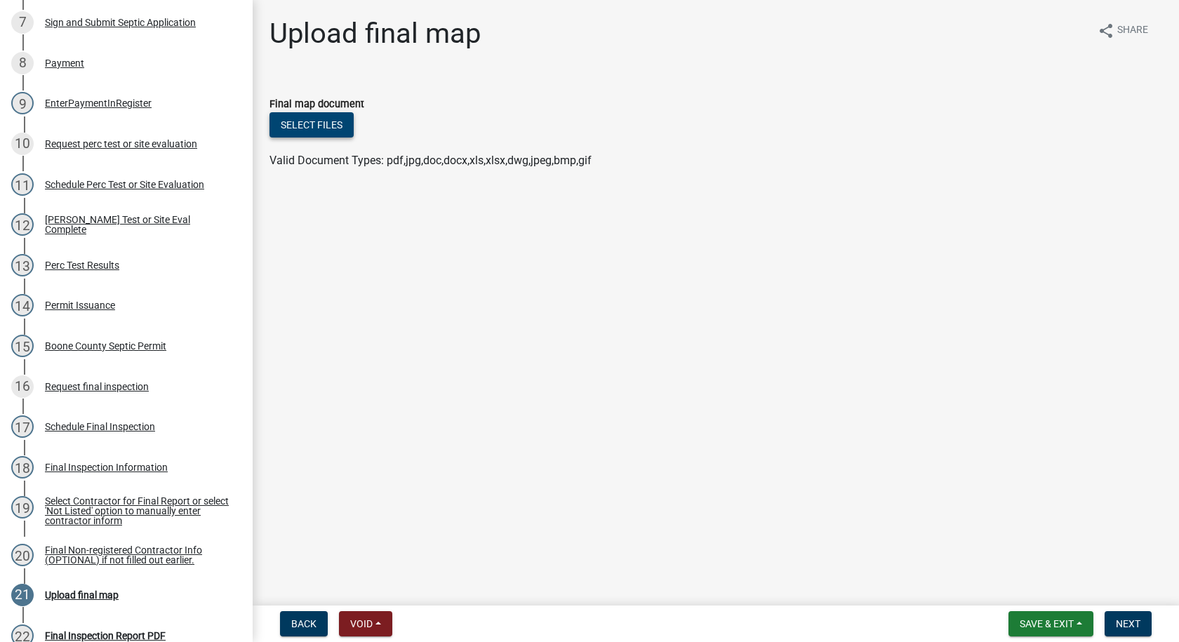
click at [331, 128] on button "Select files" at bounding box center [311, 124] width 84 height 25
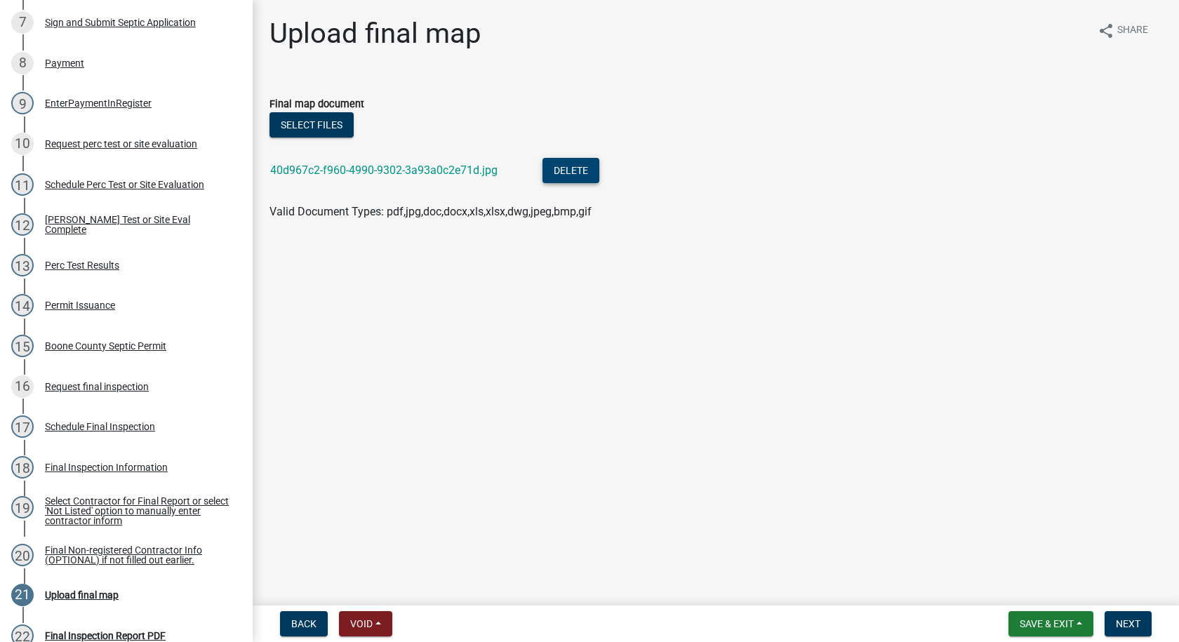
click at [572, 168] on button "Delete" at bounding box center [570, 170] width 57 height 25
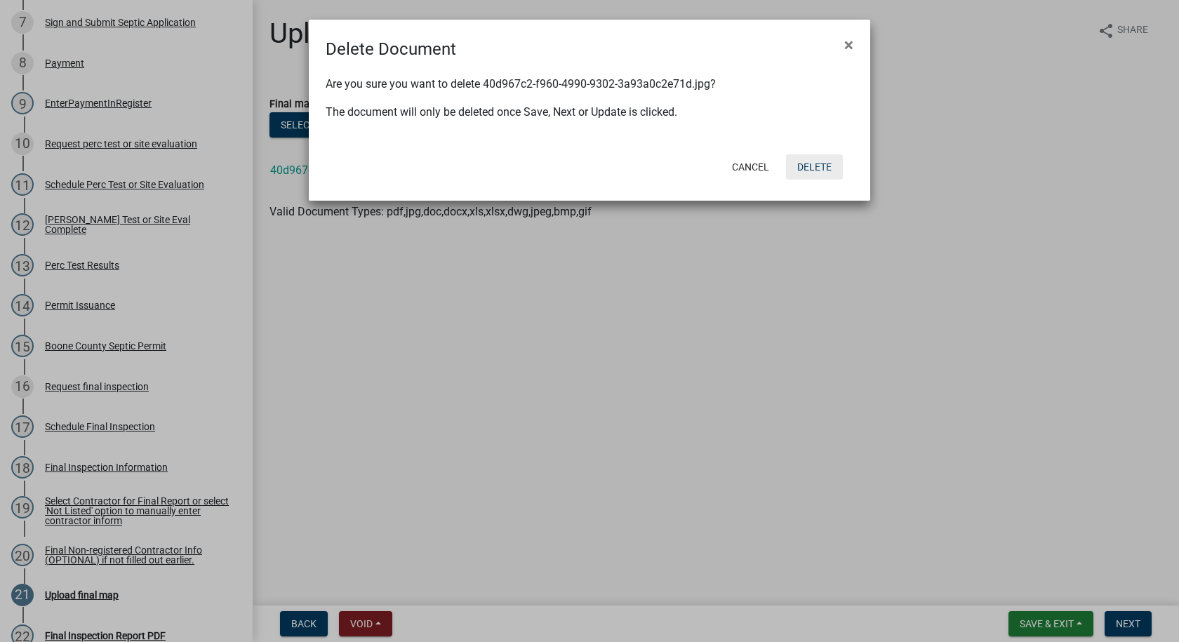
click at [819, 162] on button "Delete" at bounding box center [814, 166] width 57 height 25
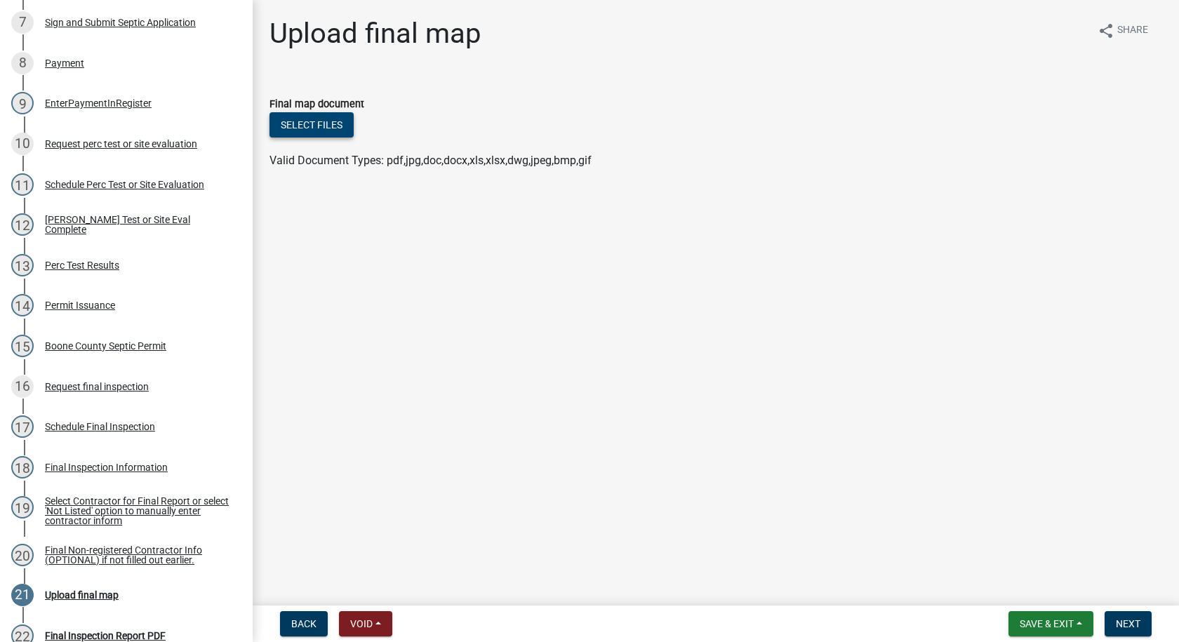
click at [319, 127] on button "Select files" at bounding box center [311, 124] width 84 height 25
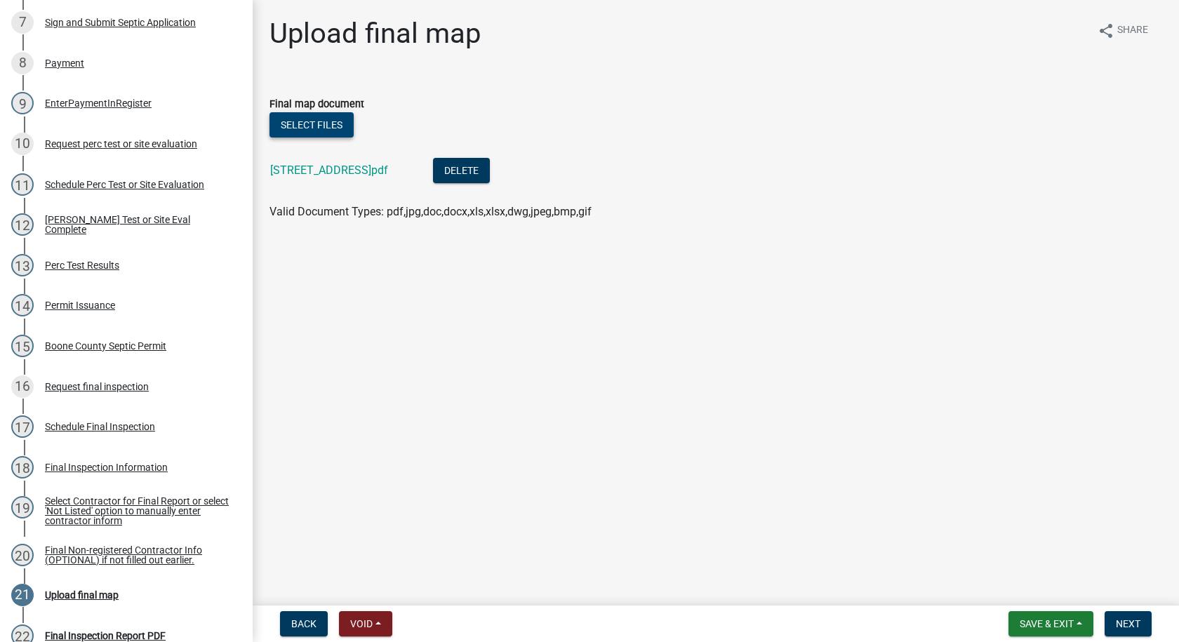
click at [338, 123] on button "Select files" at bounding box center [311, 124] width 84 height 25
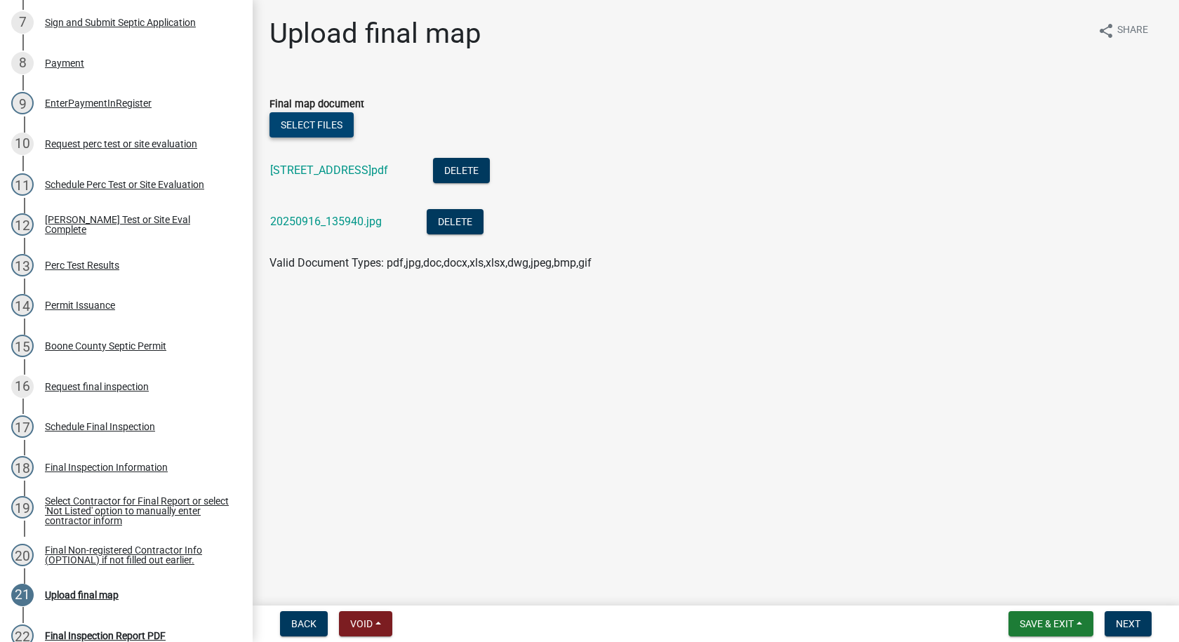
click at [325, 128] on button "Select files" at bounding box center [311, 124] width 84 height 25
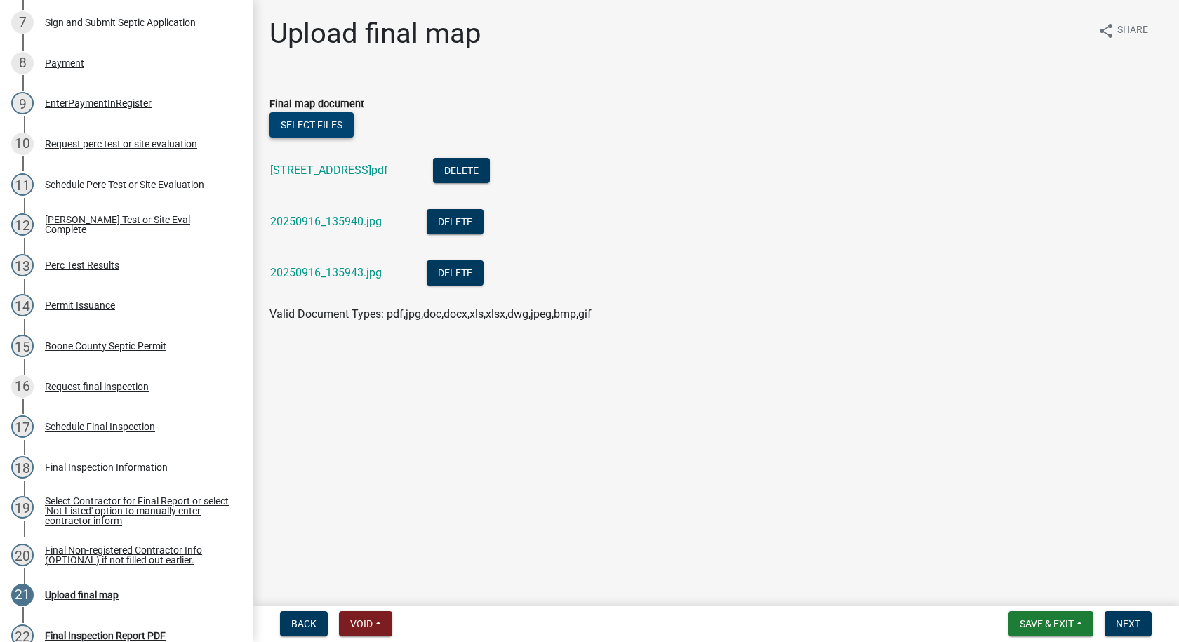
click at [318, 126] on button "Select files" at bounding box center [311, 124] width 84 height 25
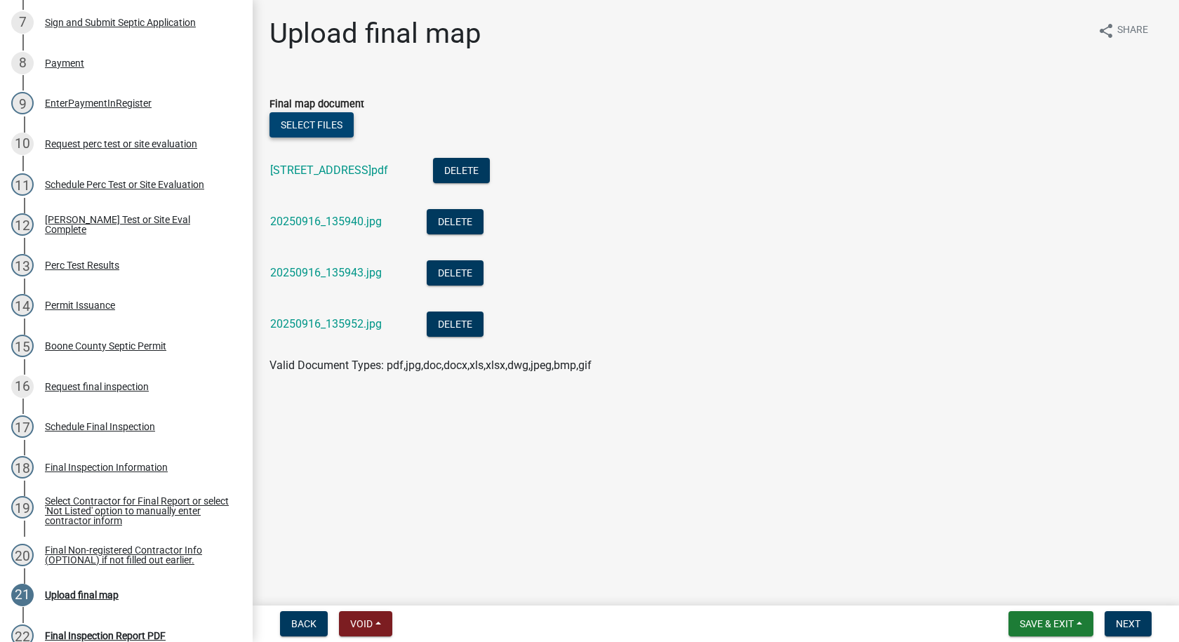
click at [304, 119] on button "Select files" at bounding box center [311, 124] width 84 height 25
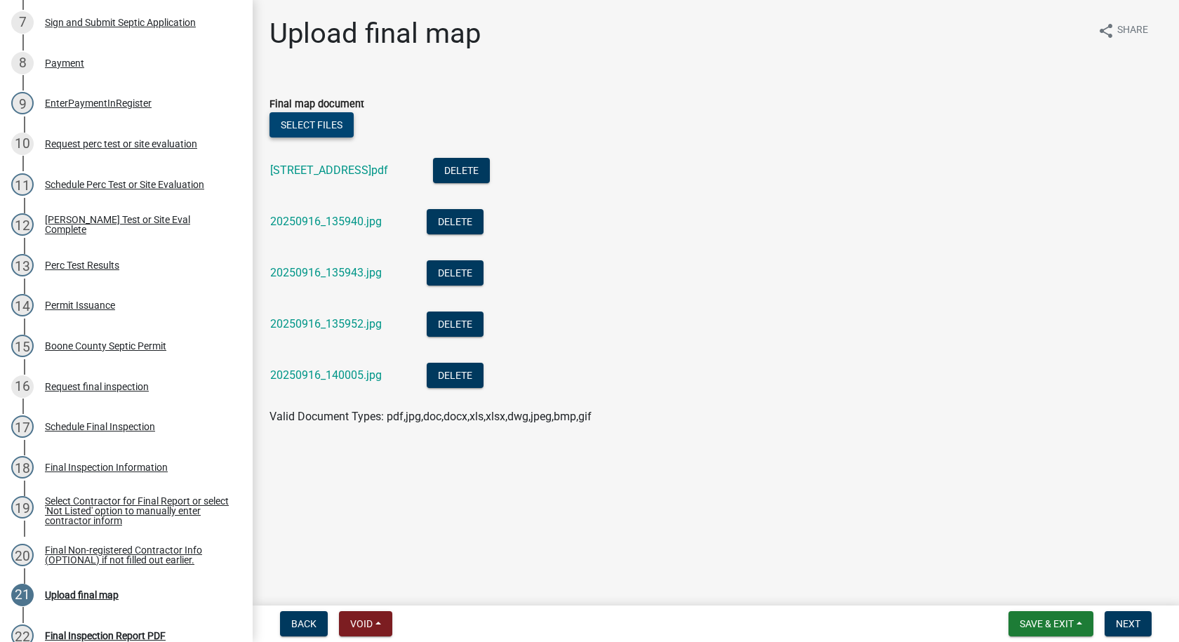
click at [336, 124] on button "Select files" at bounding box center [311, 124] width 84 height 25
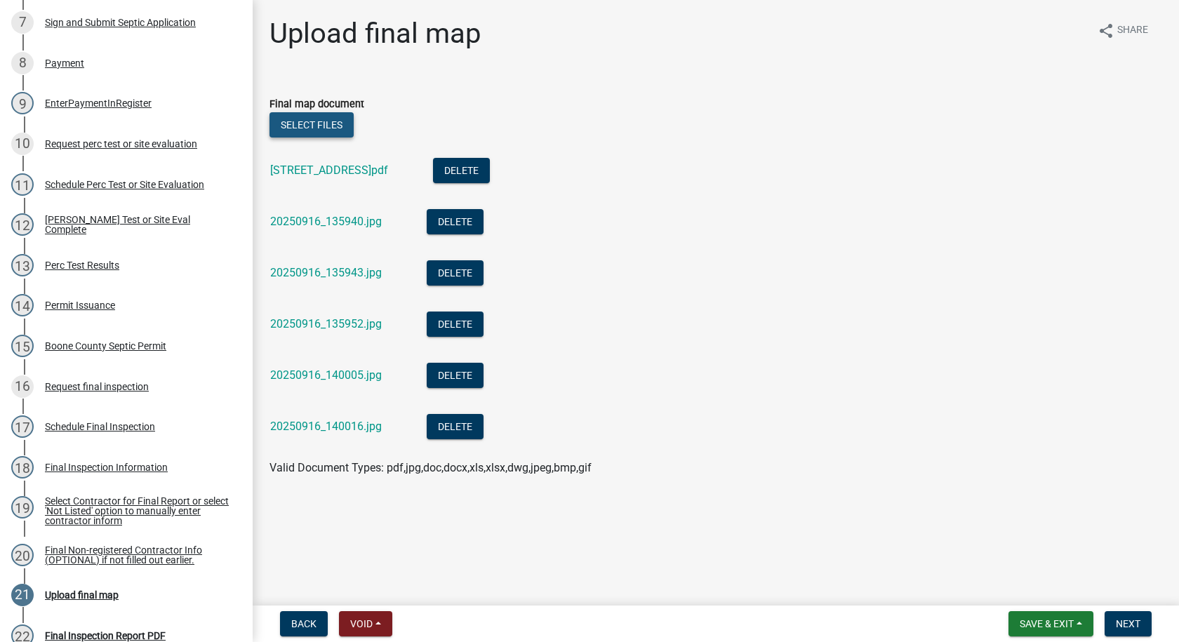
click at [337, 127] on button "Select files" at bounding box center [311, 124] width 84 height 25
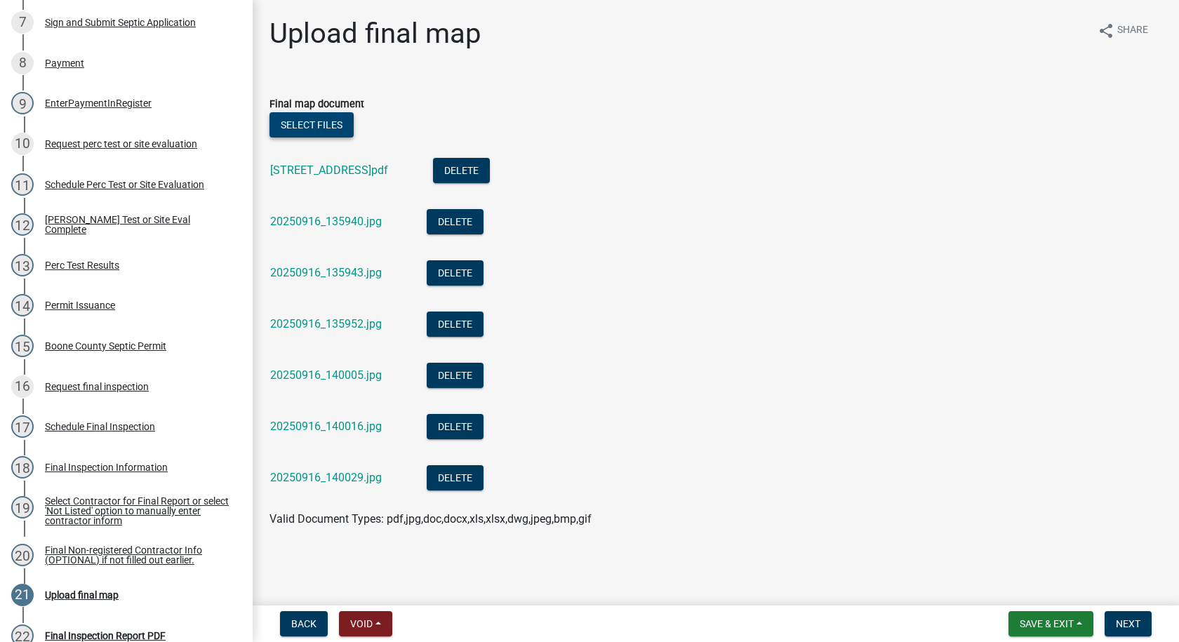
click at [311, 121] on button "Select files" at bounding box center [311, 124] width 84 height 25
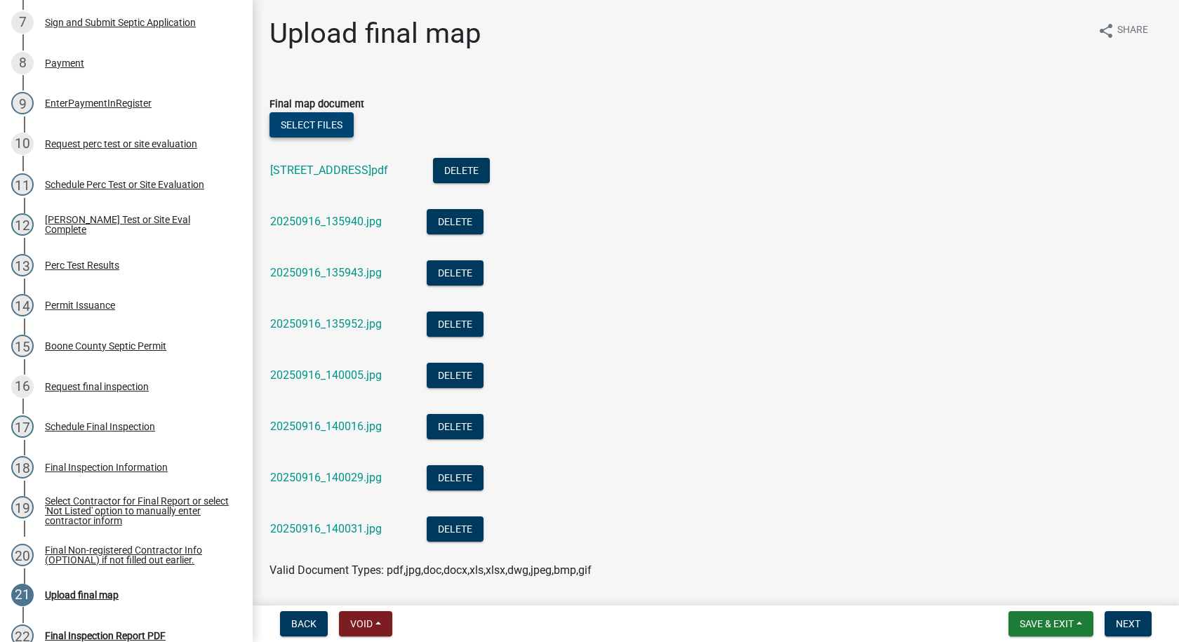
click at [320, 123] on button "Select files" at bounding box center [311, 124] width 84 height 25
click at [328, 122] on button "Select files" at bounding box center [311, 124] width 84 height 25
click at [306, 129] on button "Select files" at bounding box center [311, 124] width 84 height 25
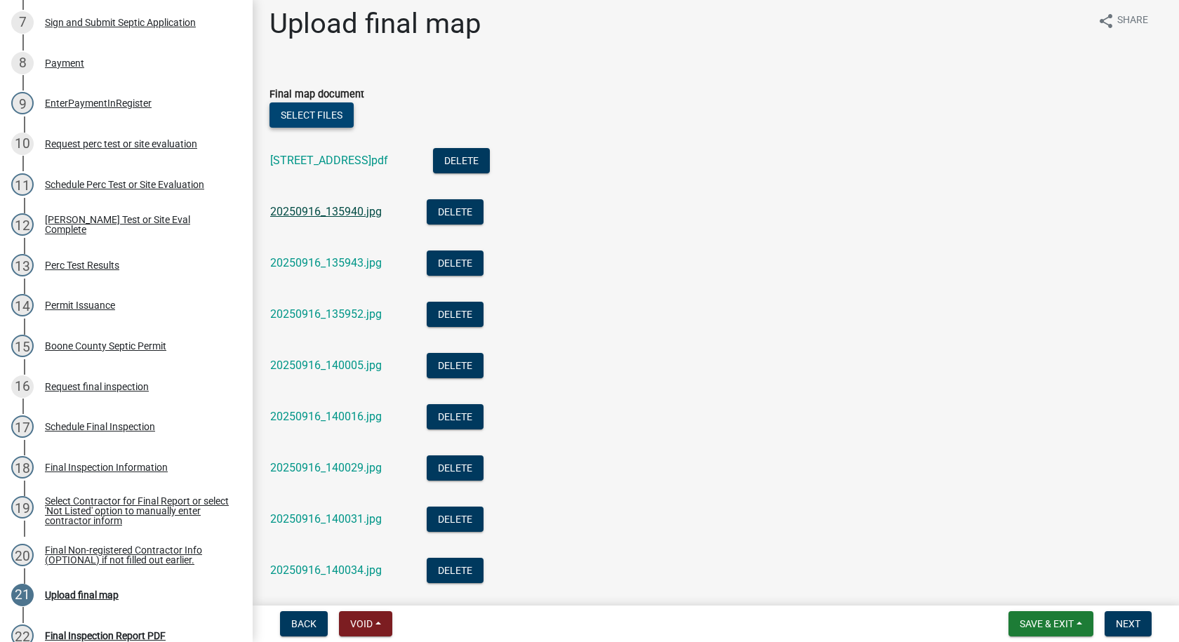
scroll to position [8, 0]
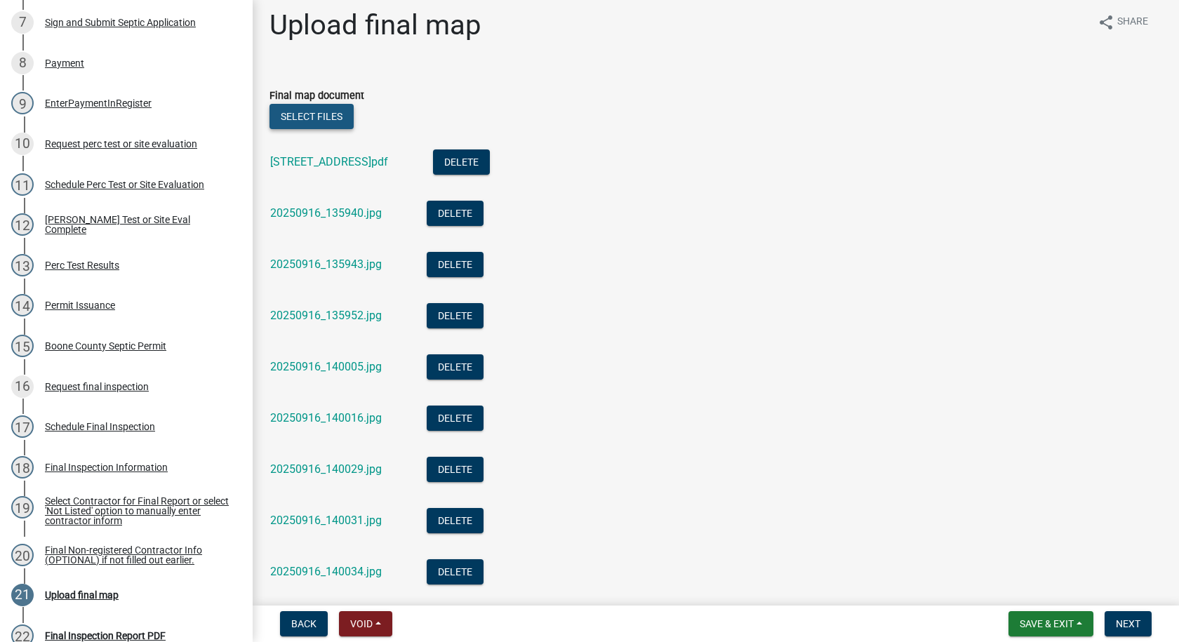
click at [337, 116] on button "Select files" at bounding box center [311, 116] width 84 height 25
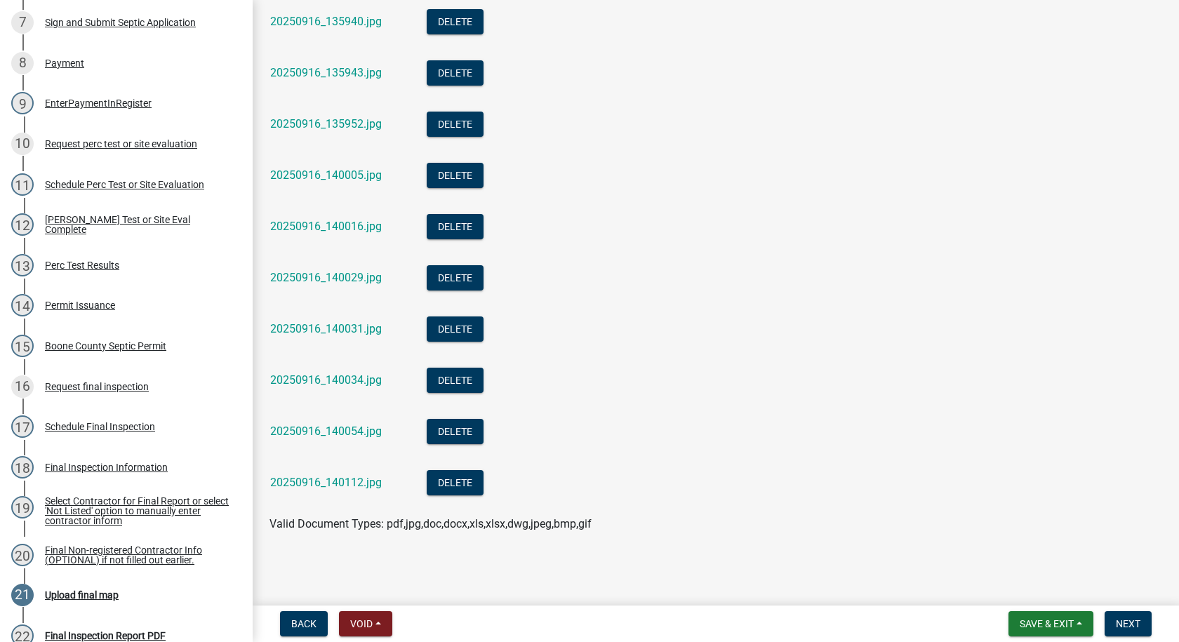
scroll to position [0, 0]
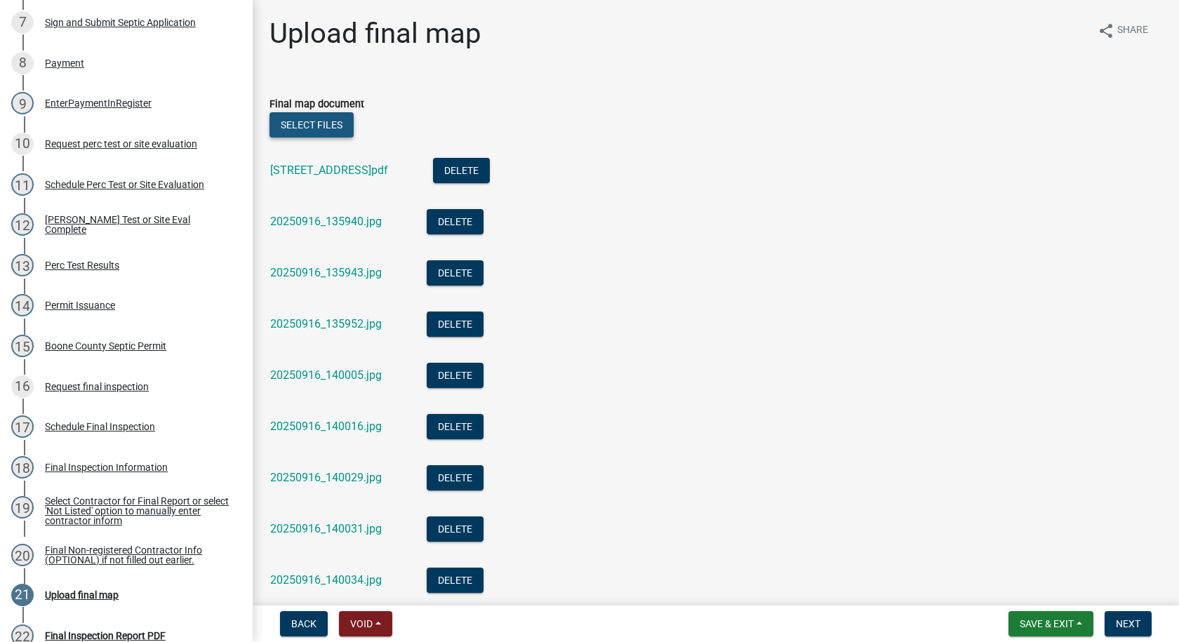
click at [330, 125] on button "Select files" at bounding box center [311, 124] width 84 height 25
click at [298, 120] on button "Select files" at bounding box center [311, 124] width 84 height 25
click at [333, 125] on button "Select files" at bounding box center [311, 124] width 84 height 25
click at [337, 119] on button "Select files" at bounding box center [311, 124] width 84 height 25
click at [346, 123] on button "Select files" at bounding box center [311, 124] width 84 height 25
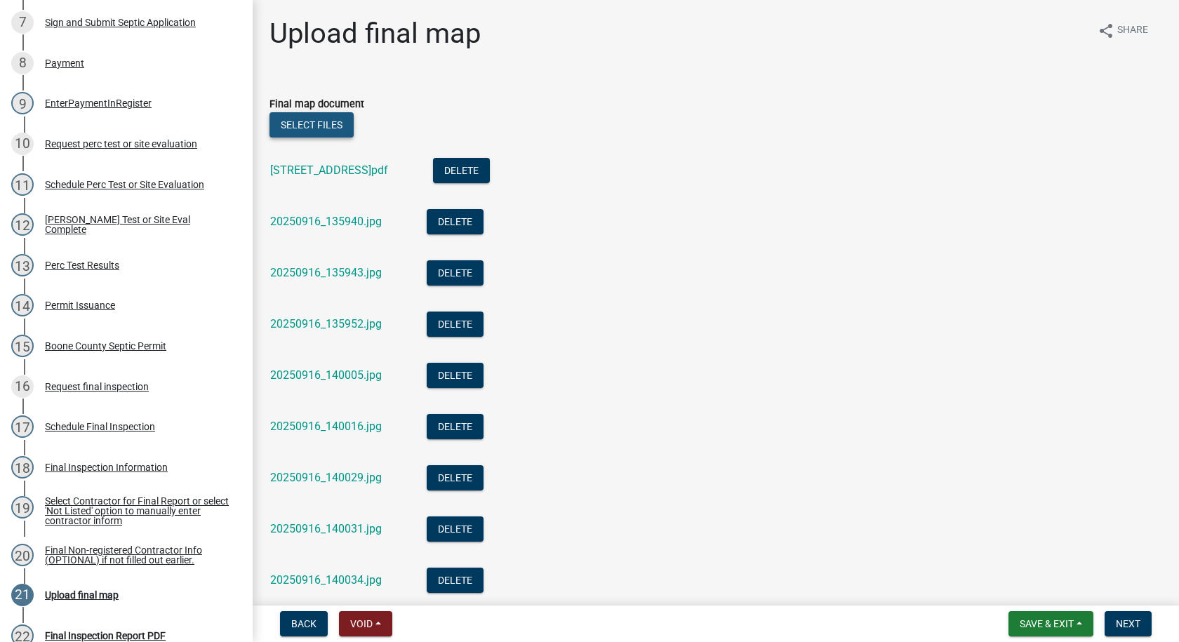
click at [319, 123] on button "Select files" at bounding box center [311, 124] width 84 height 25
click at [293, 123] on button "Select files" at bounding box center [311, 124] width 84 height 25
click at [339, 129] on button "Select files" at bounding box center [311, 124] width 84 height 25
click at [310, 125] on button "Select files" at bounding box center [311, 124] width 84 height 25
click at [325, 124] on button "Select files" at bounding box center [311, 124] width 84 height 25
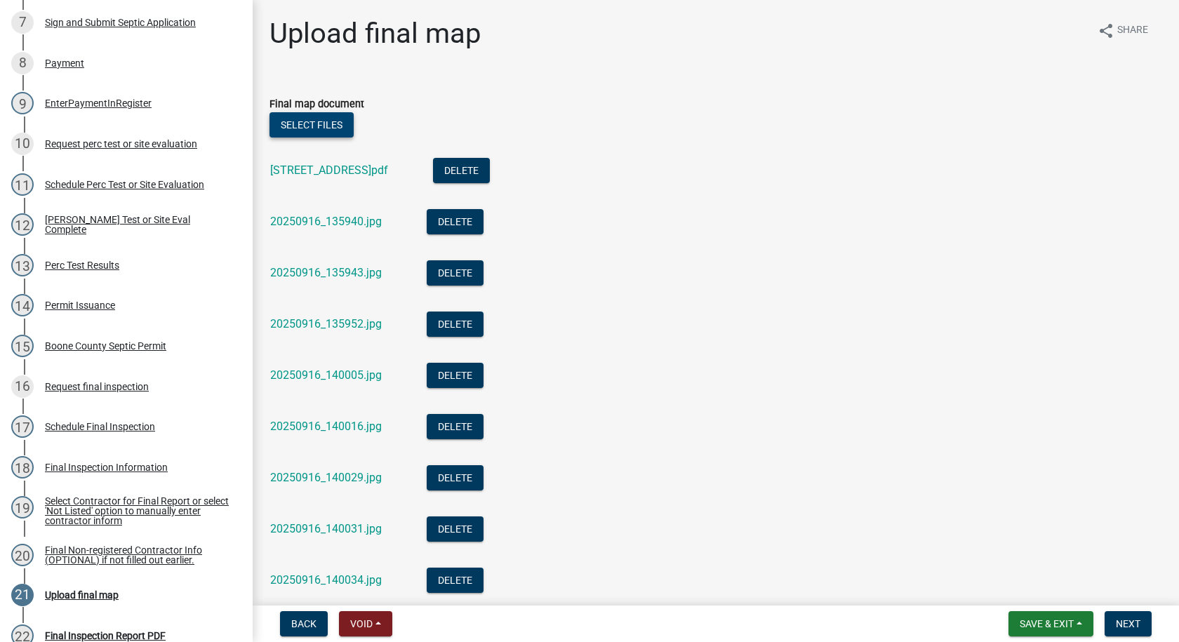
click at [325, 127] on button "Select files" at bounding box center [311, 124] width 84 height 25
click at [337, 116] on button "Select files" at bounding box center [311, 124] width 84 height 25
click at [325, 126] on button "Select files" at bounding box center [311, 124] width 84 height 25
click at [350, 127] on button "Select files" at bounding box center [311, 124] width 84 height 25
click at [339, 121] on button "Select files" at bounding box center [311, 124] width 84 height 25
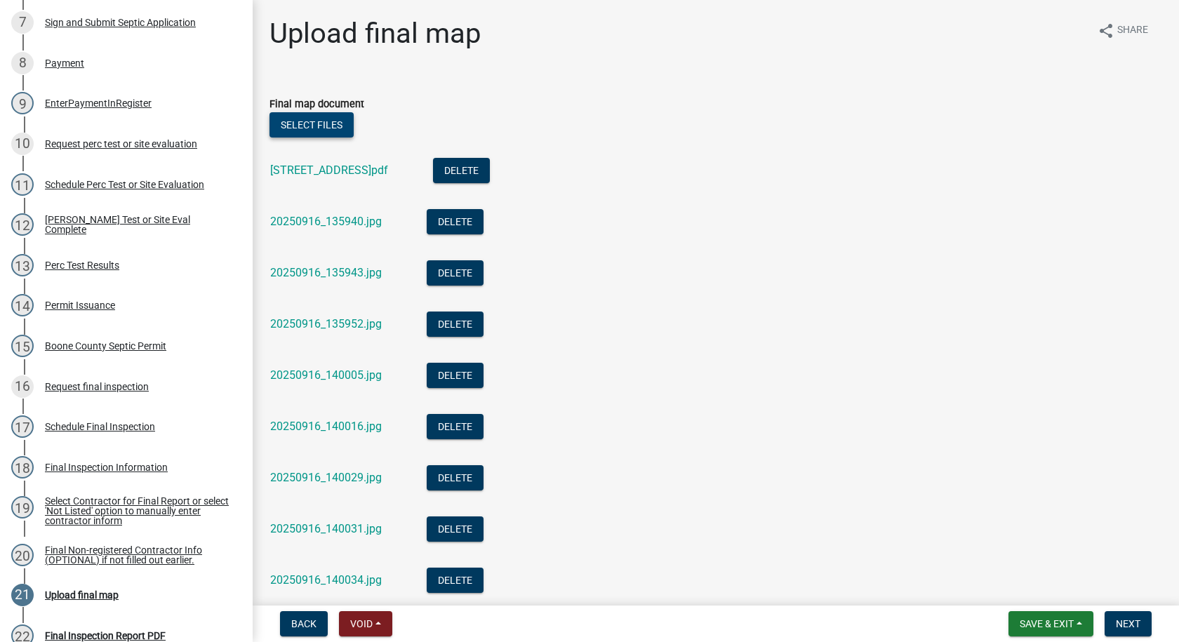
click at [340, 123] on button "Select files" at bounding box center [311, 124] width 84 height 25
click at [342, 127] on button "Select files" at bounding box center [311, 124] width 84 height 25
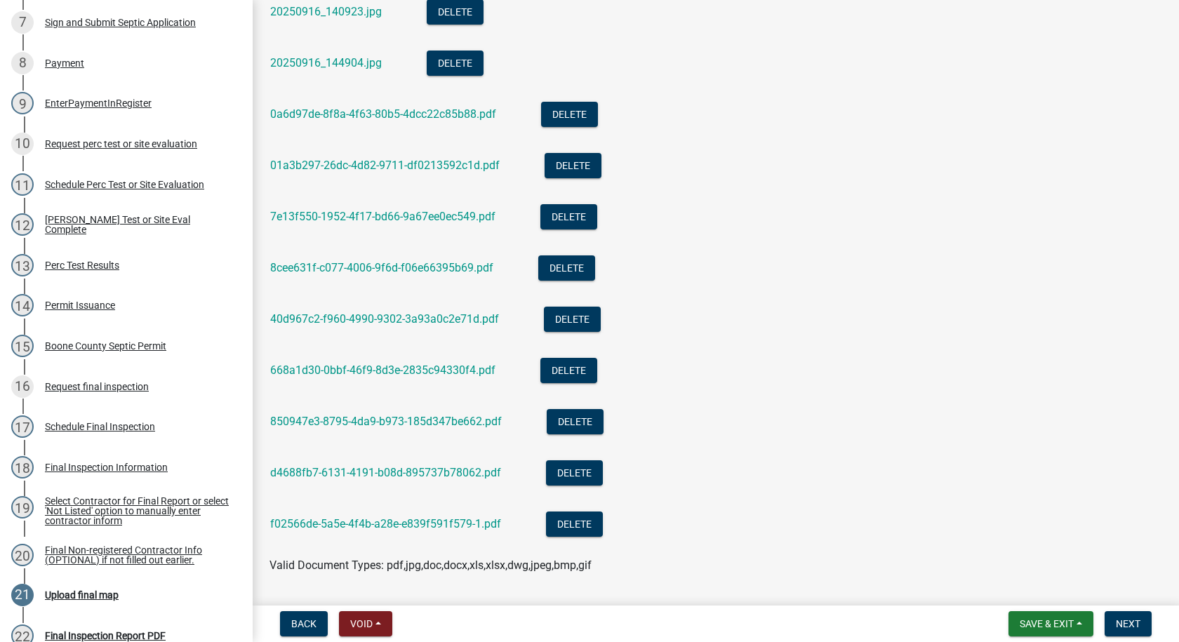
scroll to position [1071, 0]
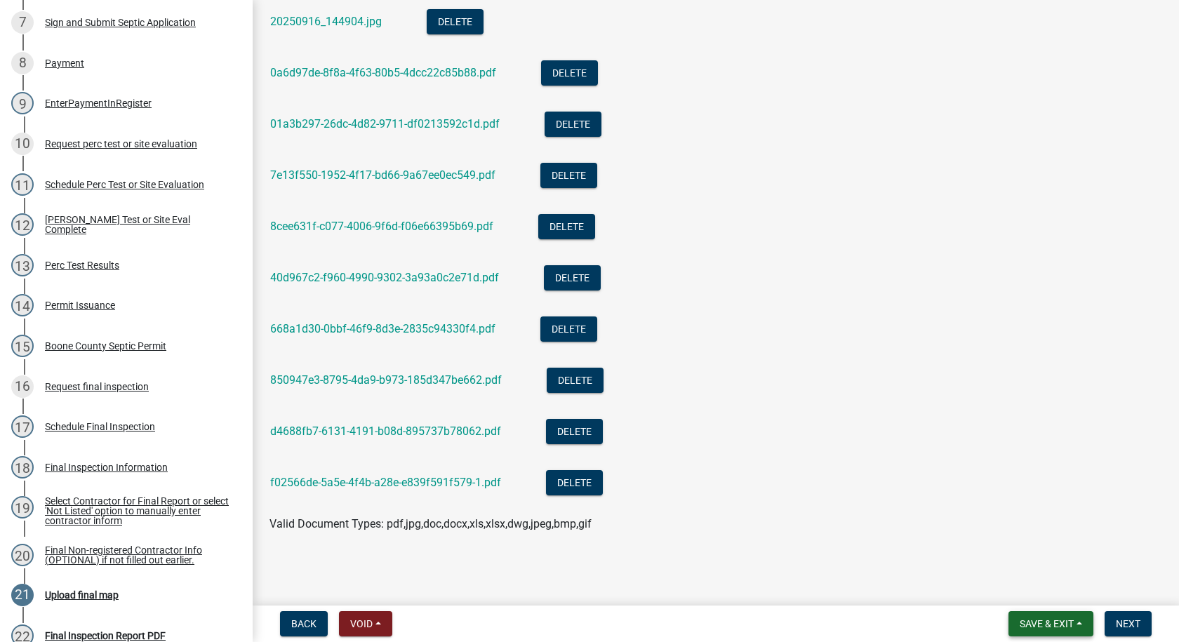
click at [1024, 625] on span "Save & Exit" at bounding box center [1046, 623] width 54 height 11
click at [1013, 554] on button "Save" at bounding box center [1037, 554] width 112 height 34
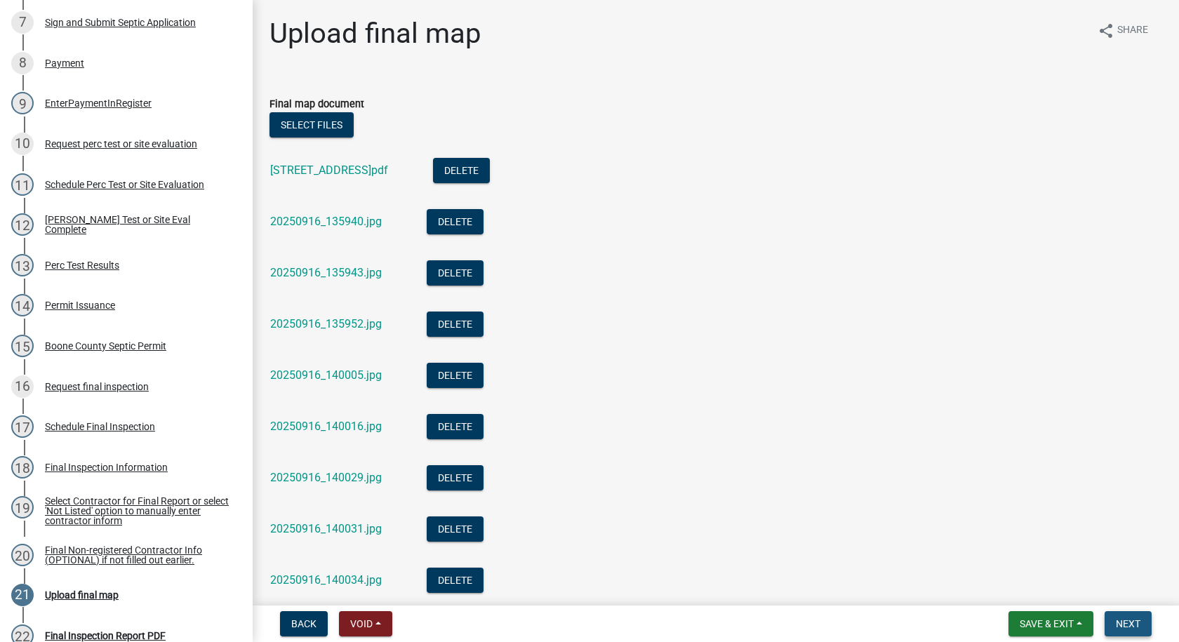
click at [1112, 617] on button "Next" at bounding box center [1127, 623] width 47 height 25
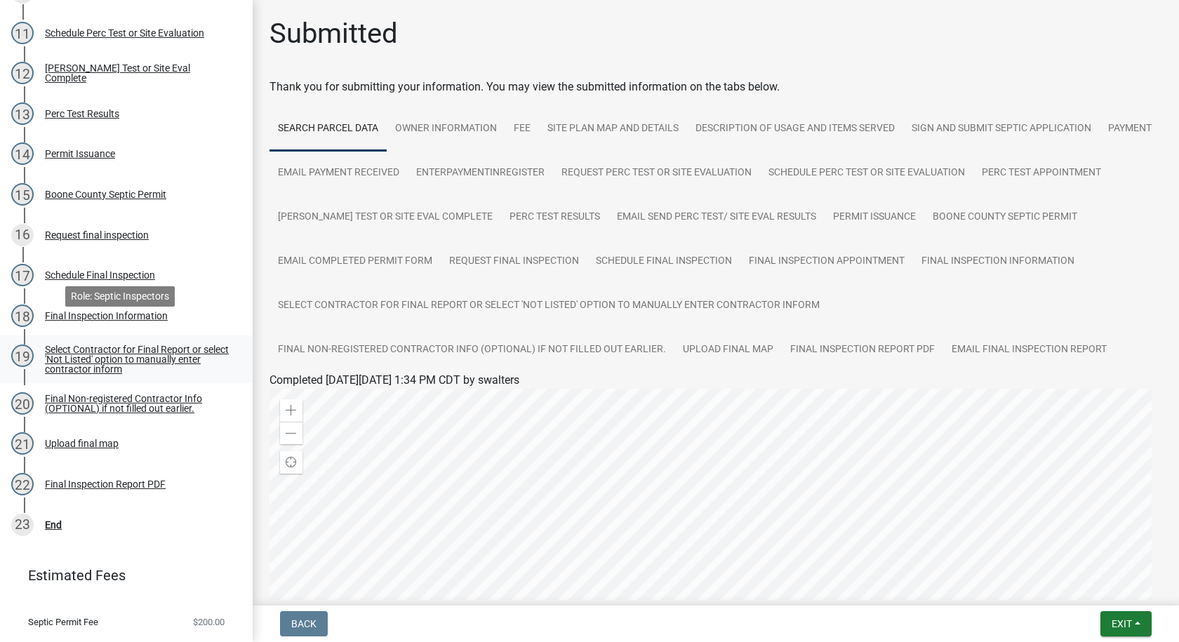
scroll to position [676, 0]
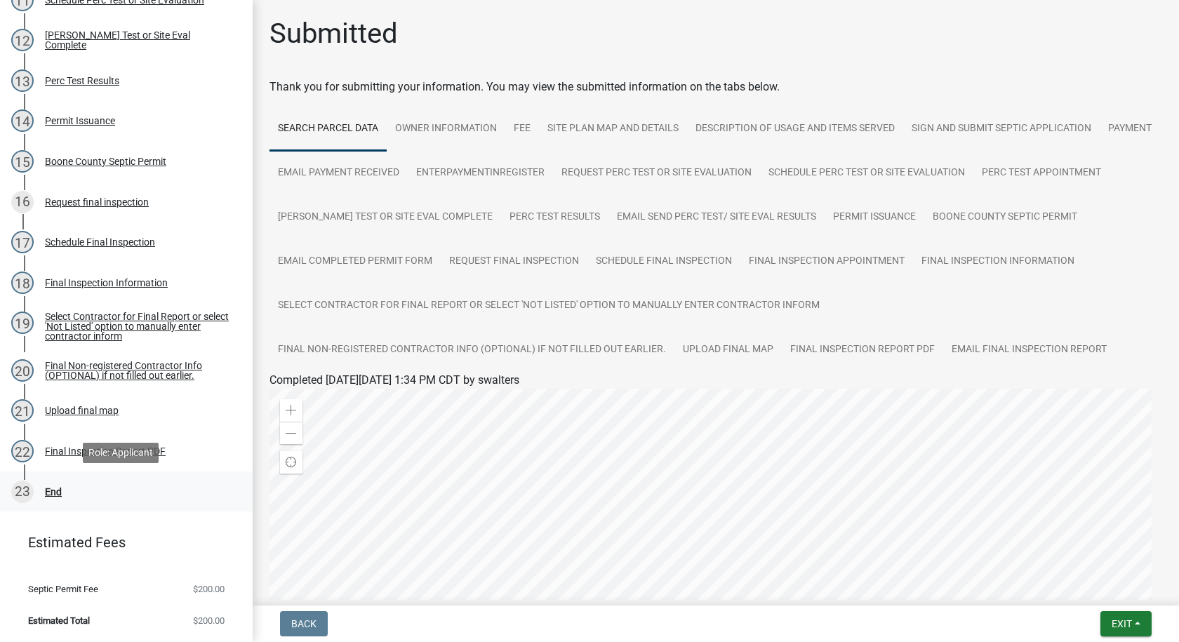
click at [56, 490] on div "End" at bounding box center [53, 492] width 17 height 10
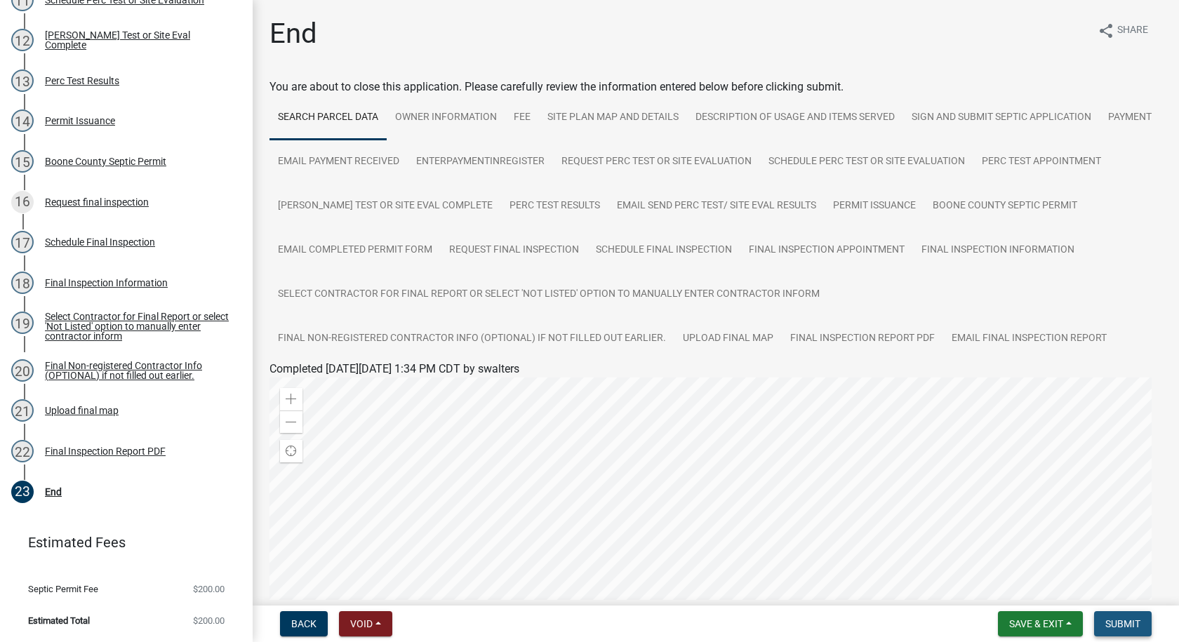
click at [1136, 624] on span "Submit" at bounding box center [1122, 623] width 35 height 11
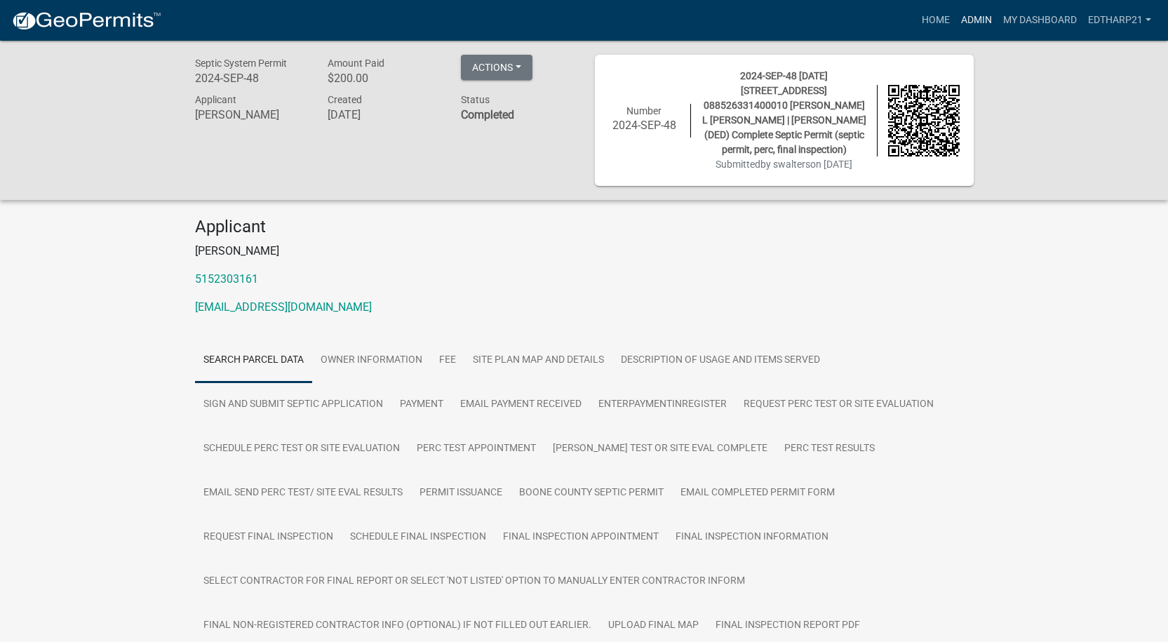
click at [979, 21] on link "Admin" at bounding box center [976, 20] width 42 height 27
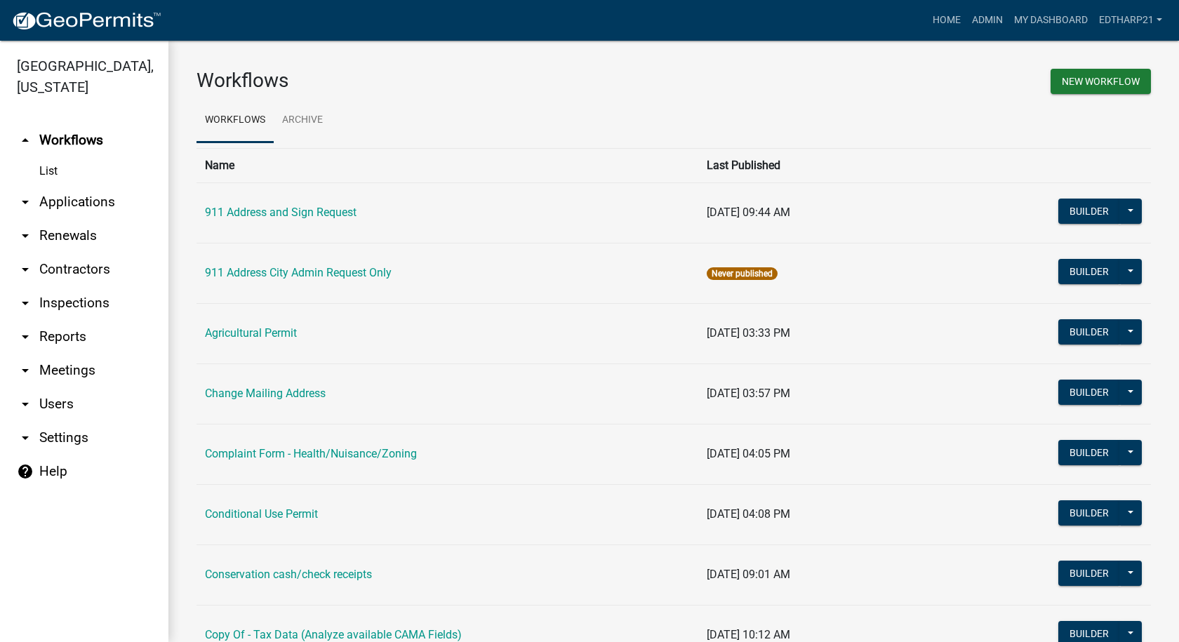
click at [81, 185] on link "arrow_drop_down Applications" at bounding box center [84, 202] width 168 height 34
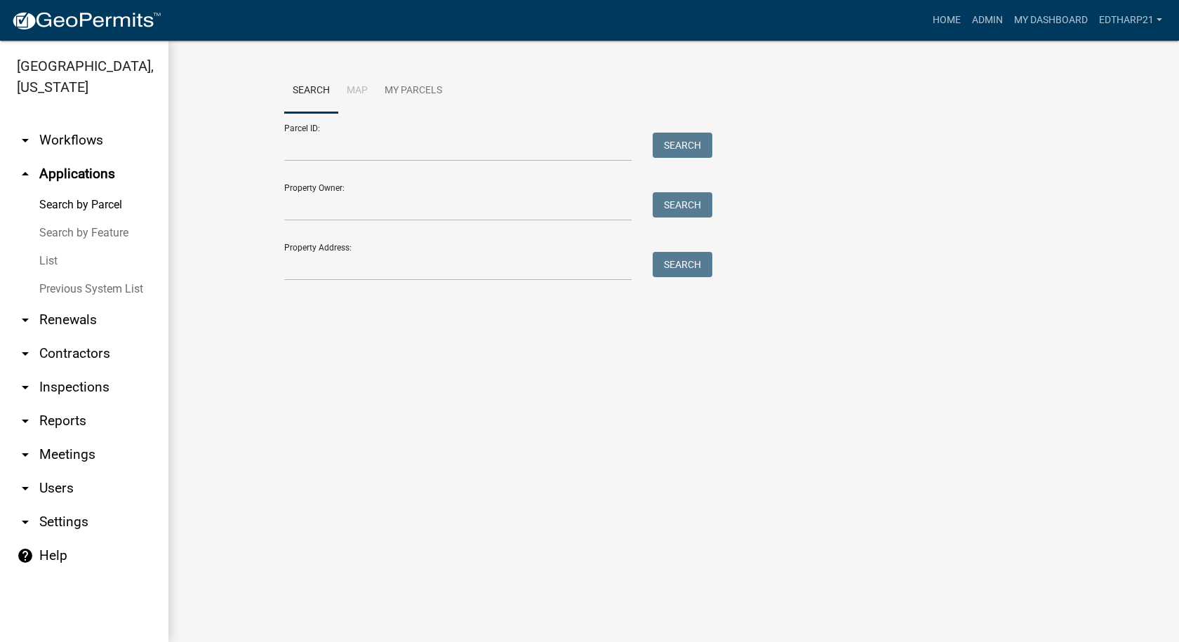
click at [51, 247] on link "List" at bounding box center [84, 261] width 168 height 28
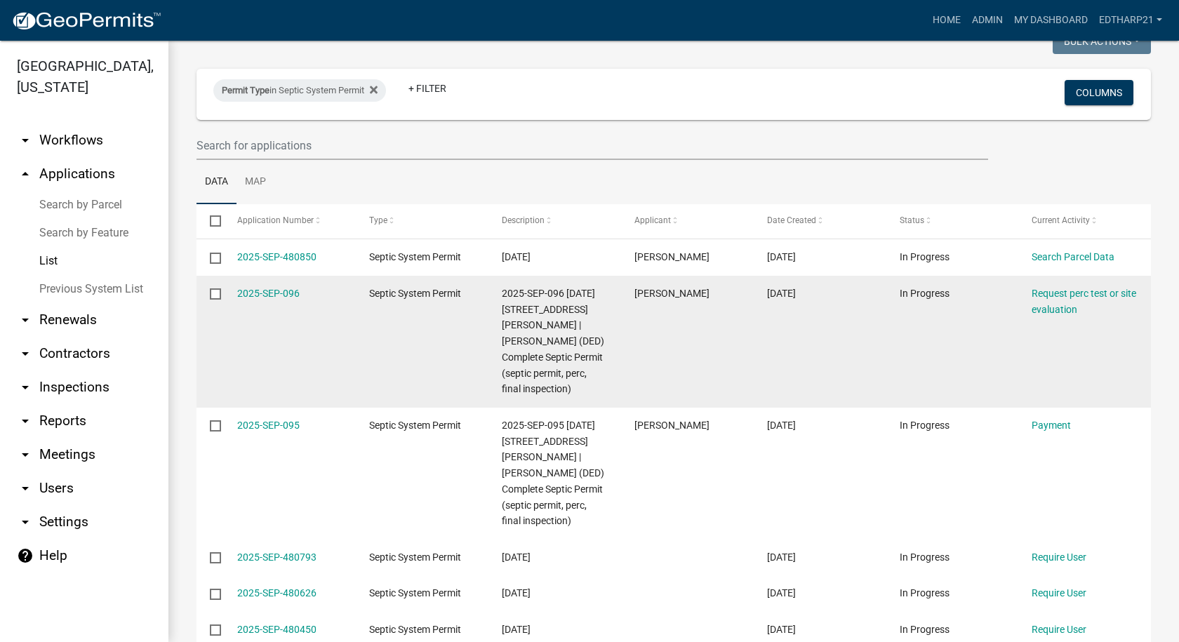
scroll to position [70, 0]
click at [283, 293] on link "2025-SEP-096" at bounding box center [268, 292] width 62 height 11
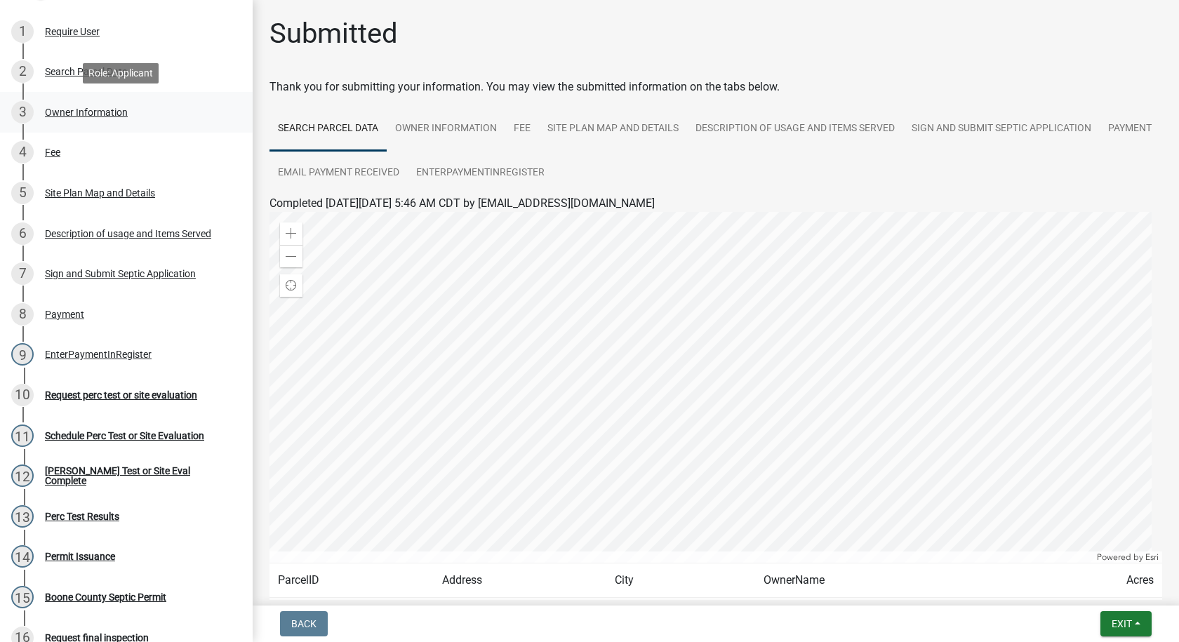
scroll to position [281, 0]
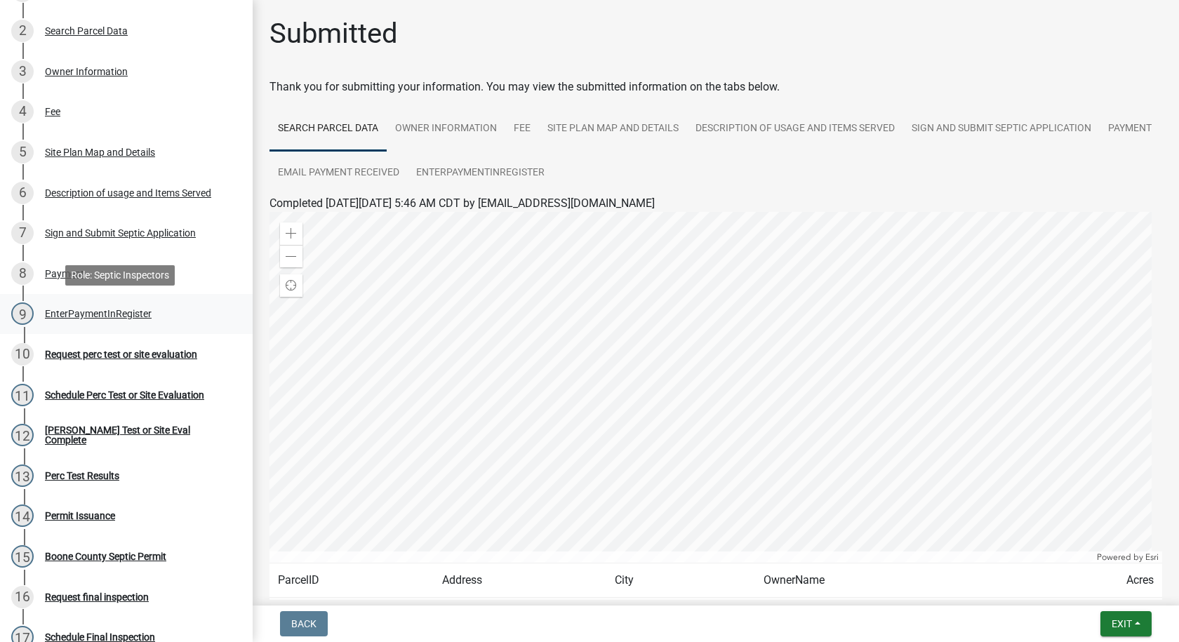
click at [61, 316] on div "EnterPaymentInRegister" at bounding box center [98, 314] width 107 height 10
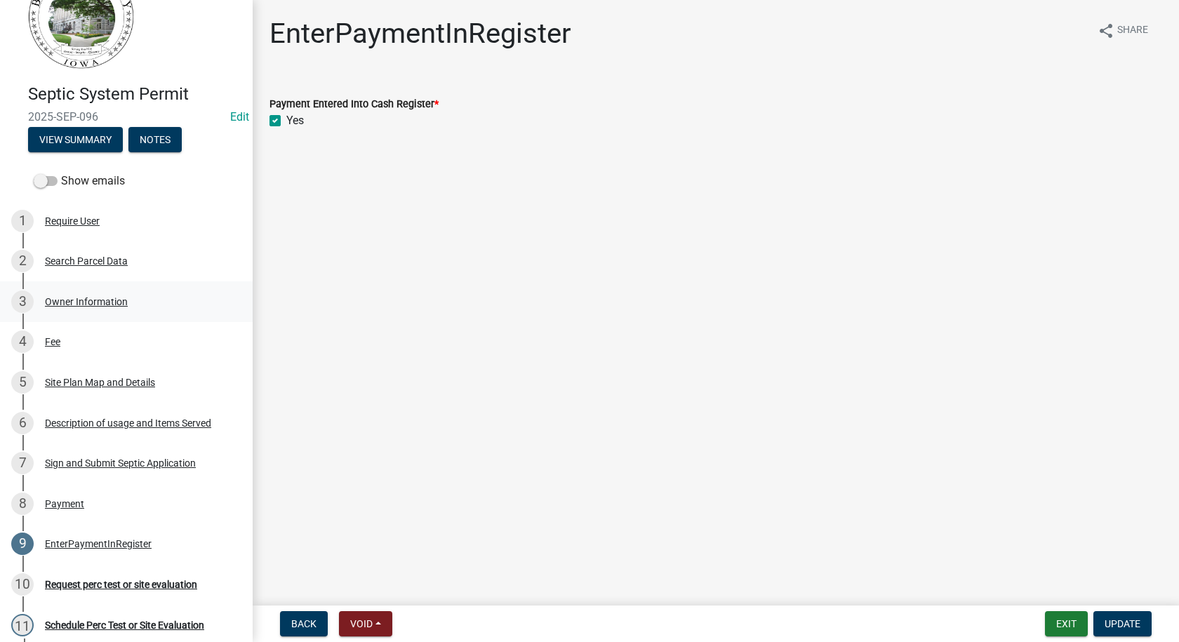
scroll to position [0, 0]
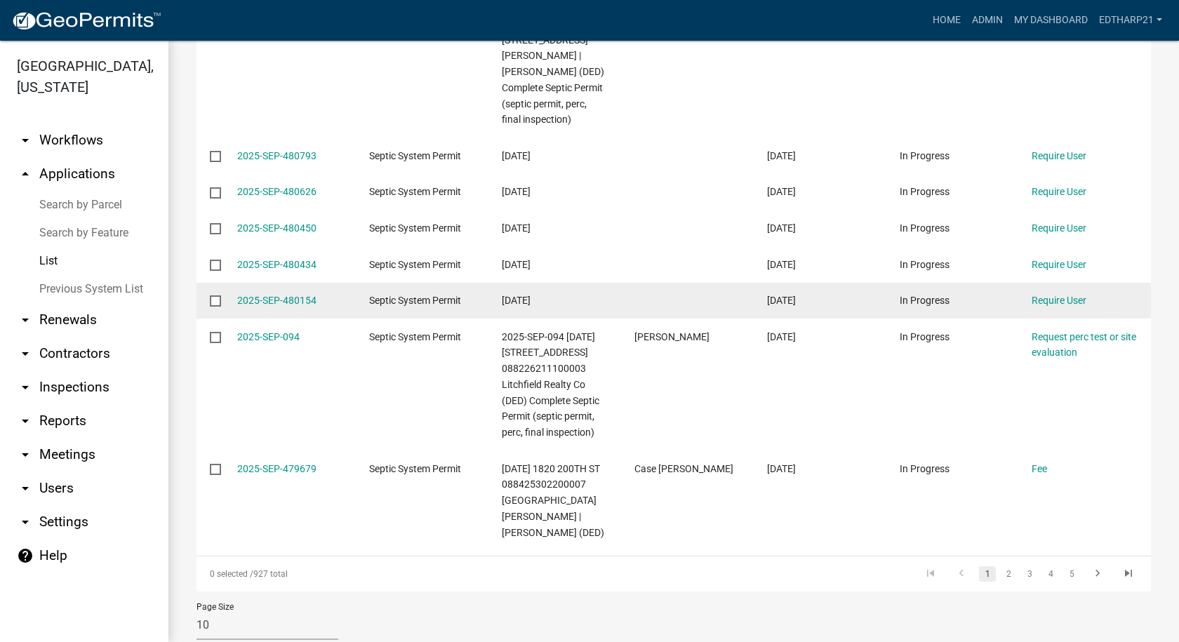
scroll to position [491, 0]
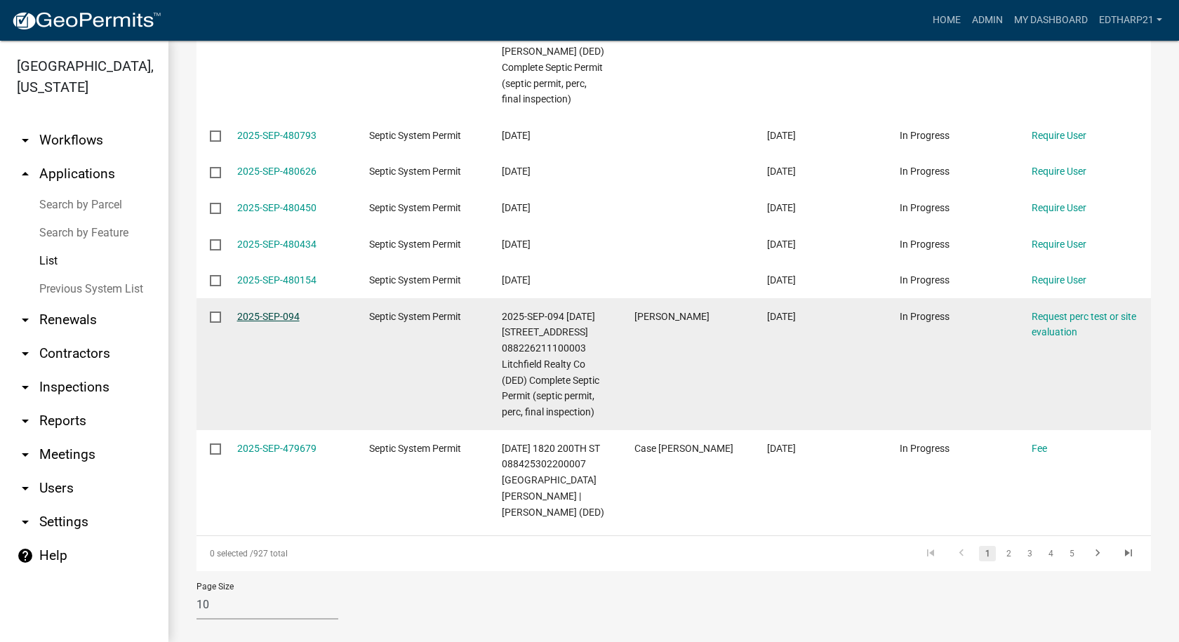
click at [276, 322] on link "2025-SEP-094" at bounding box center [268, 316] width 62 height 11
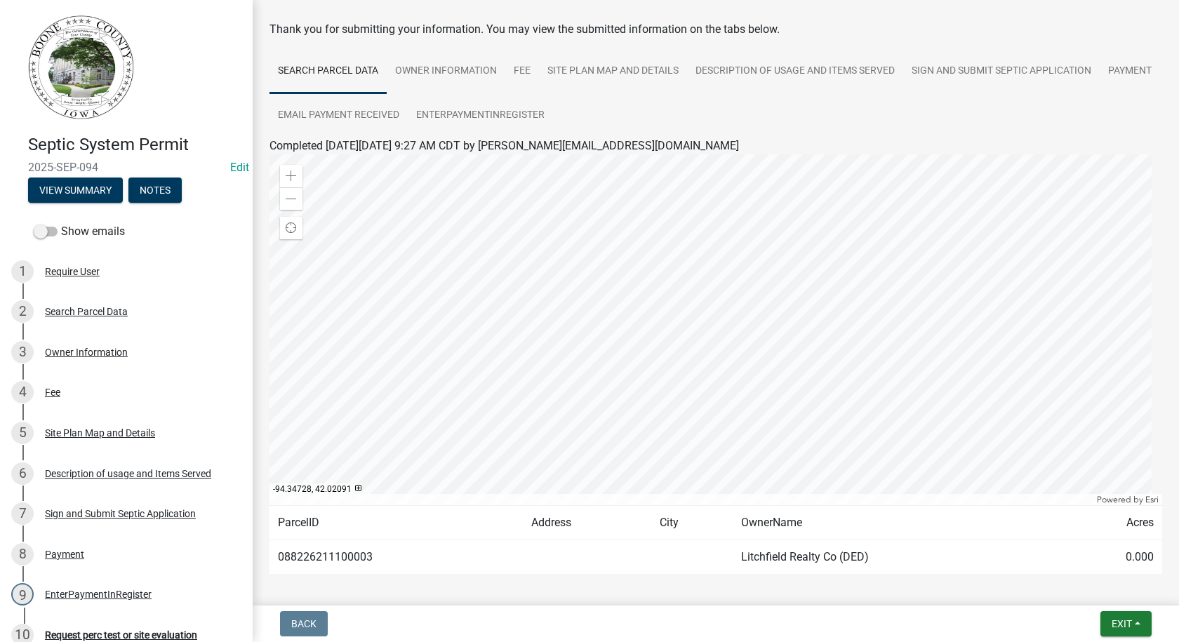
scroll to position [114, 0]
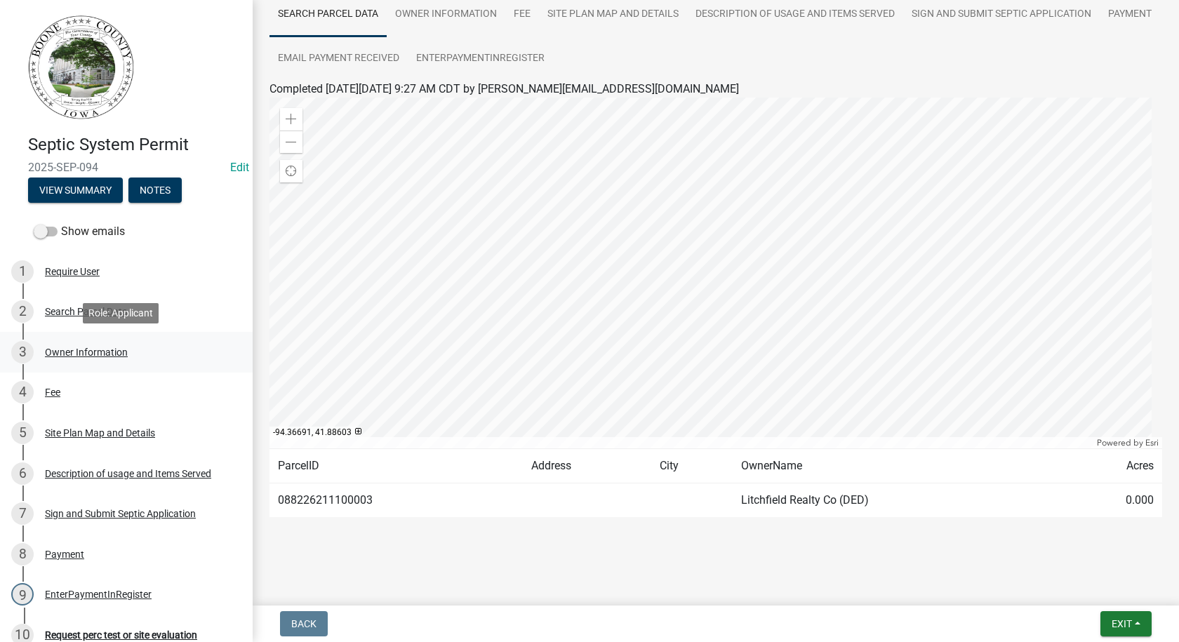
click at [89, 349] on div "Owner Information" at bounding box center [86, 352] width 83 height 10
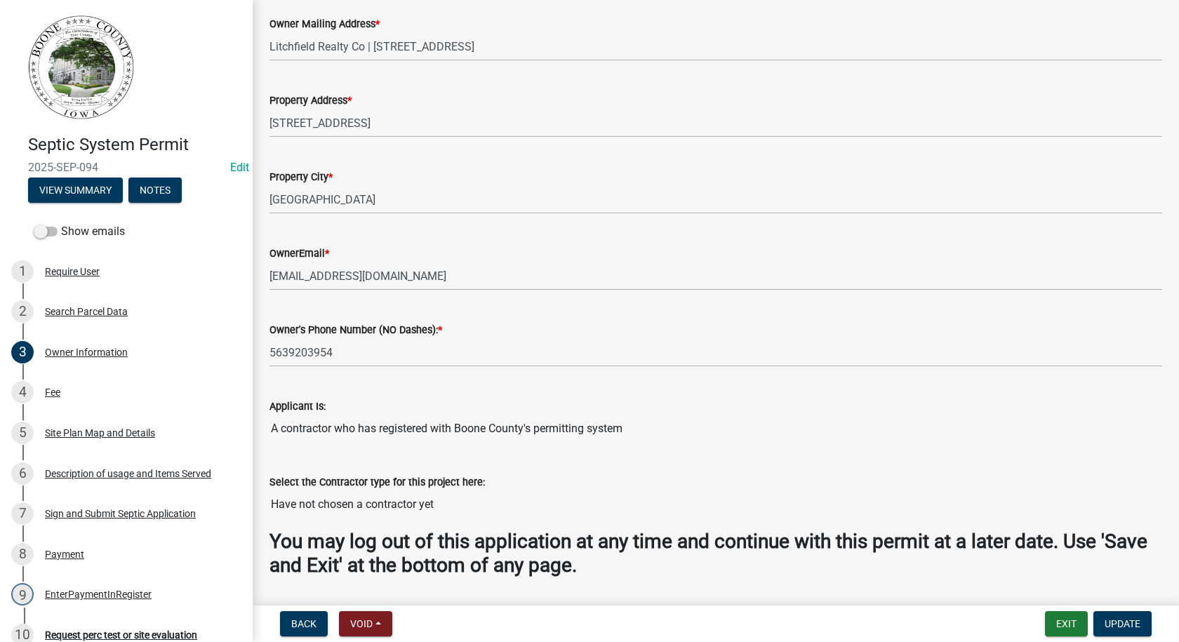
scroll to position [323, 0]
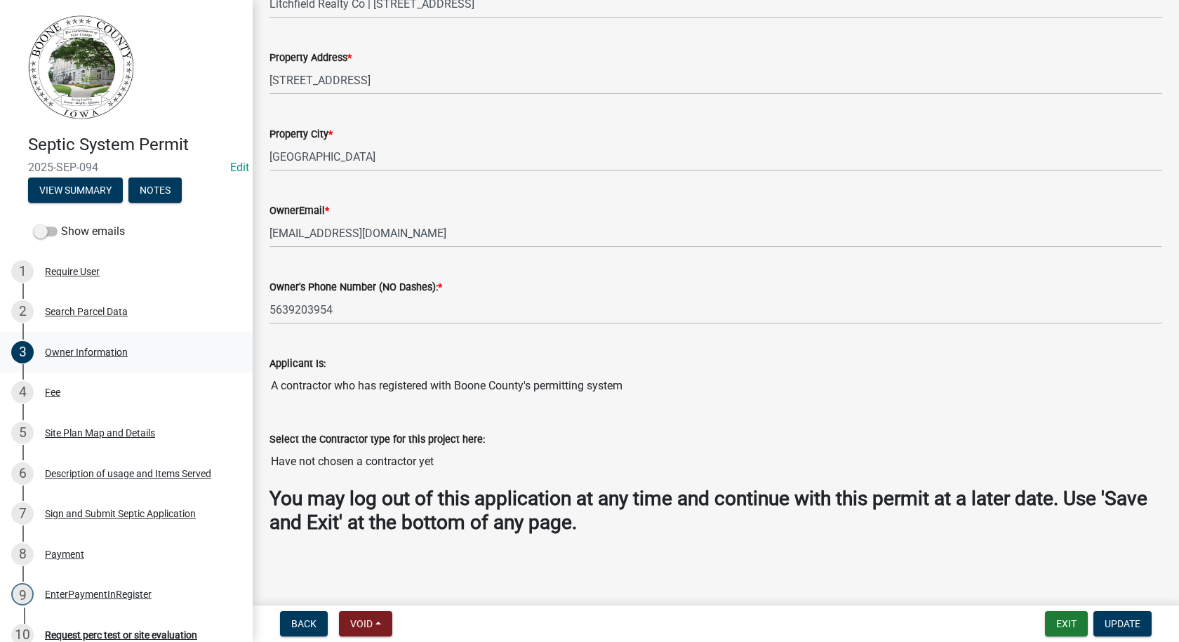
click at [93, 351] on div "Owner Information" at bounding box center [86, 352] width 83 height 10
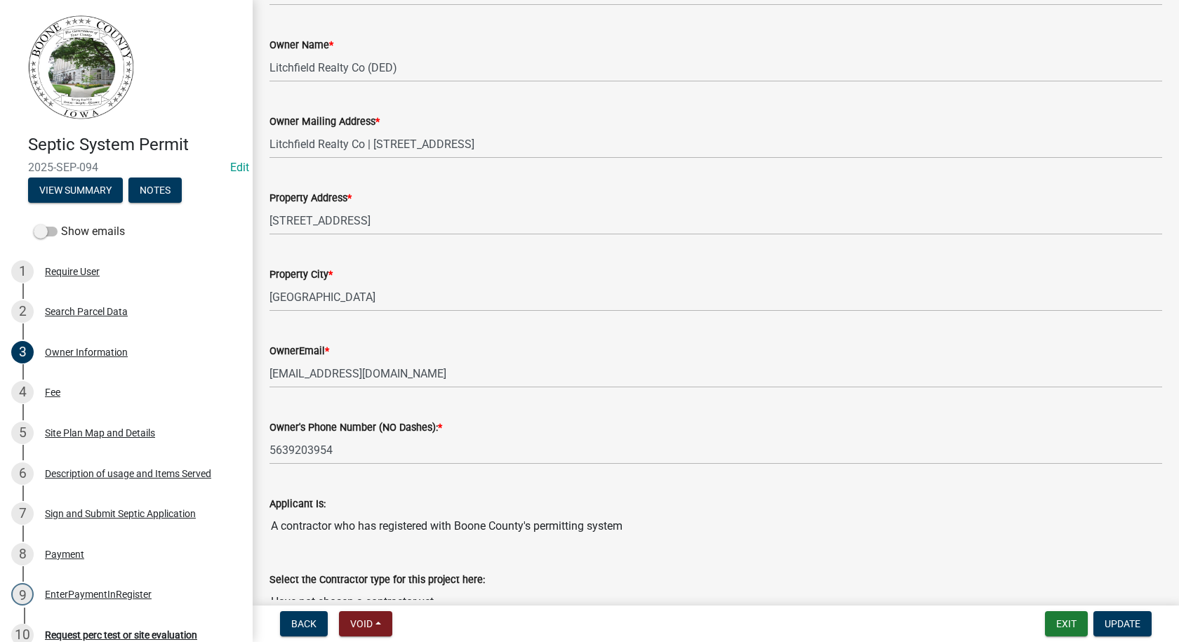
scroll to position [0, 0]
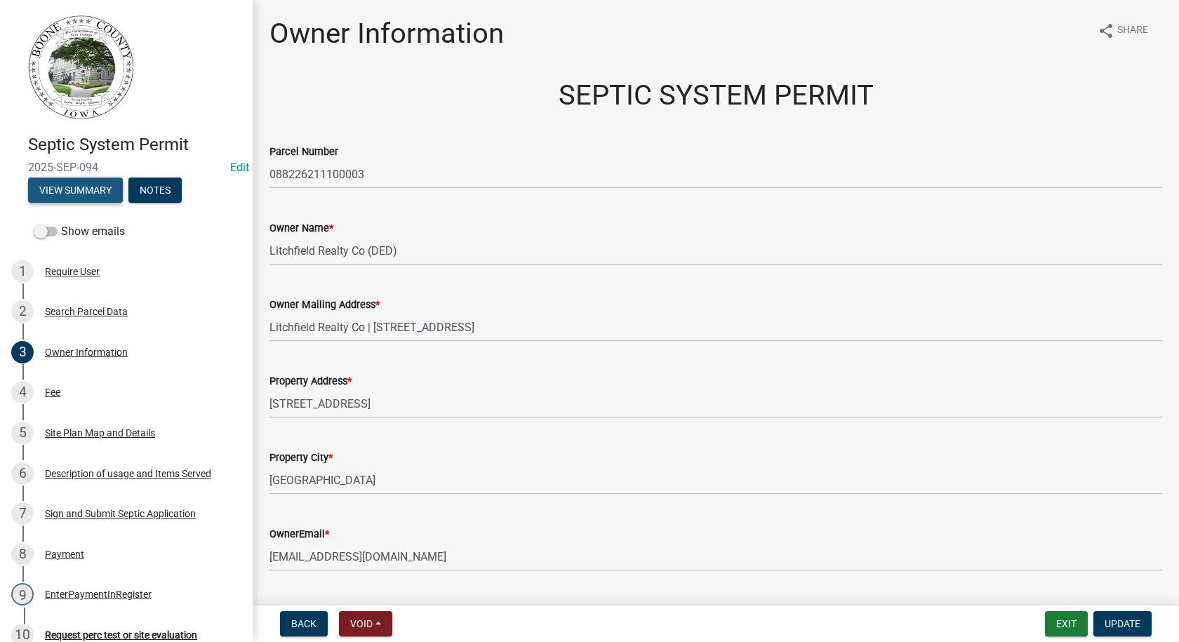
click at [100, 196] on button "View Summary" at bounding box center [75, 189] width 95 height 25
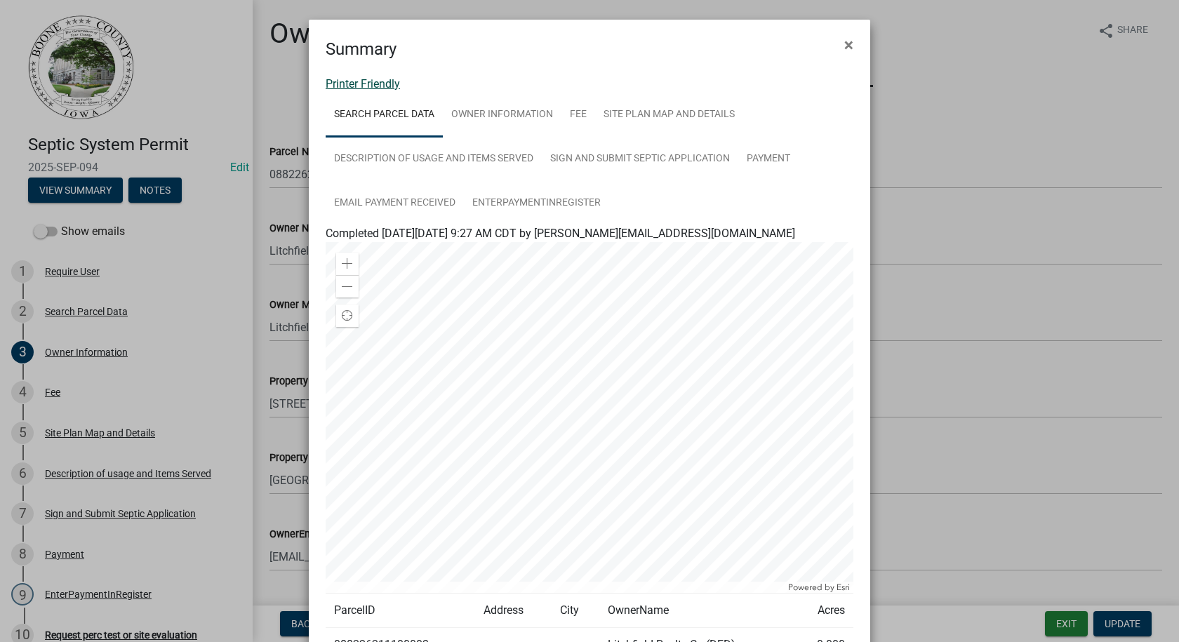
click at [342, 88] on link "Printer Friendly" at bounding box center [362, 83] width 74 height 13
click at [844, 44] on span "×" at bounding box center [848, 45] width 9 height 20
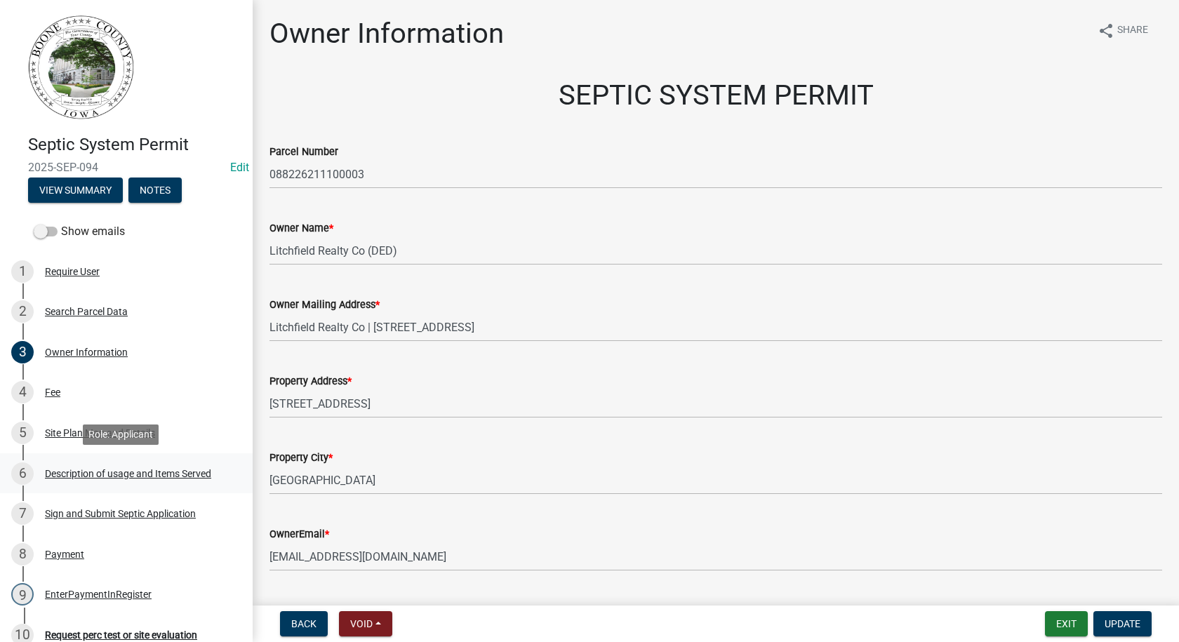
click at [171, 476] on div "Description of usage and Items Served" at bounding box center [128, 474] width 166 height 10
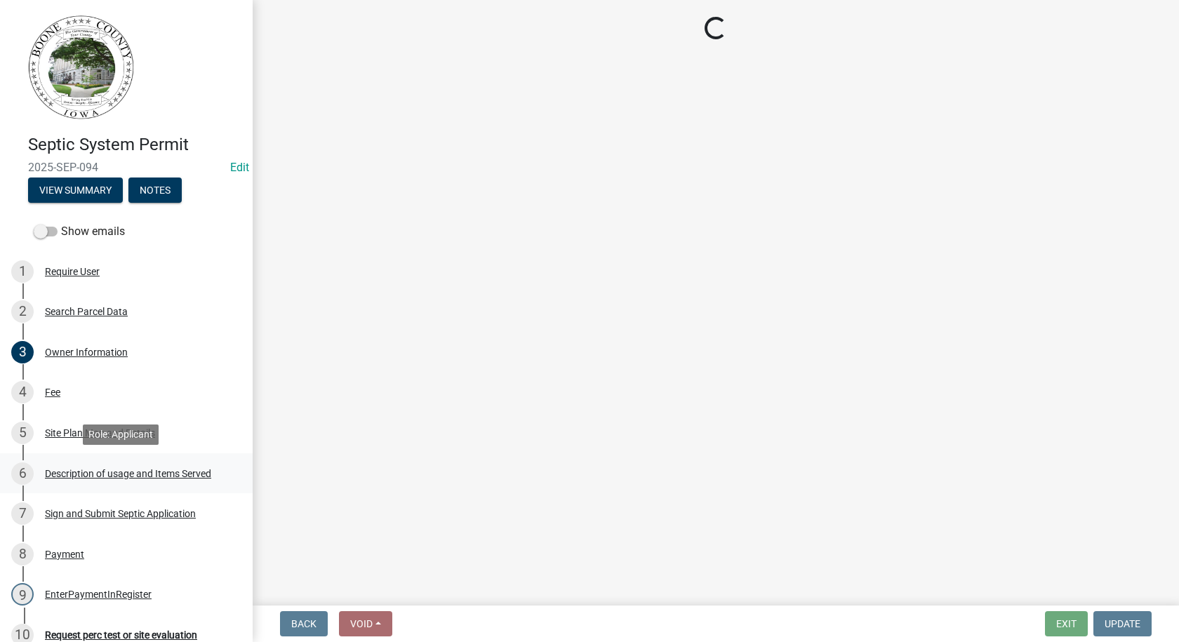
select select "931d6a51-a7db-4ec4-9060-907be004fccc"
select select "d1f81dfd-708c-491f-882e-316c6693023f"
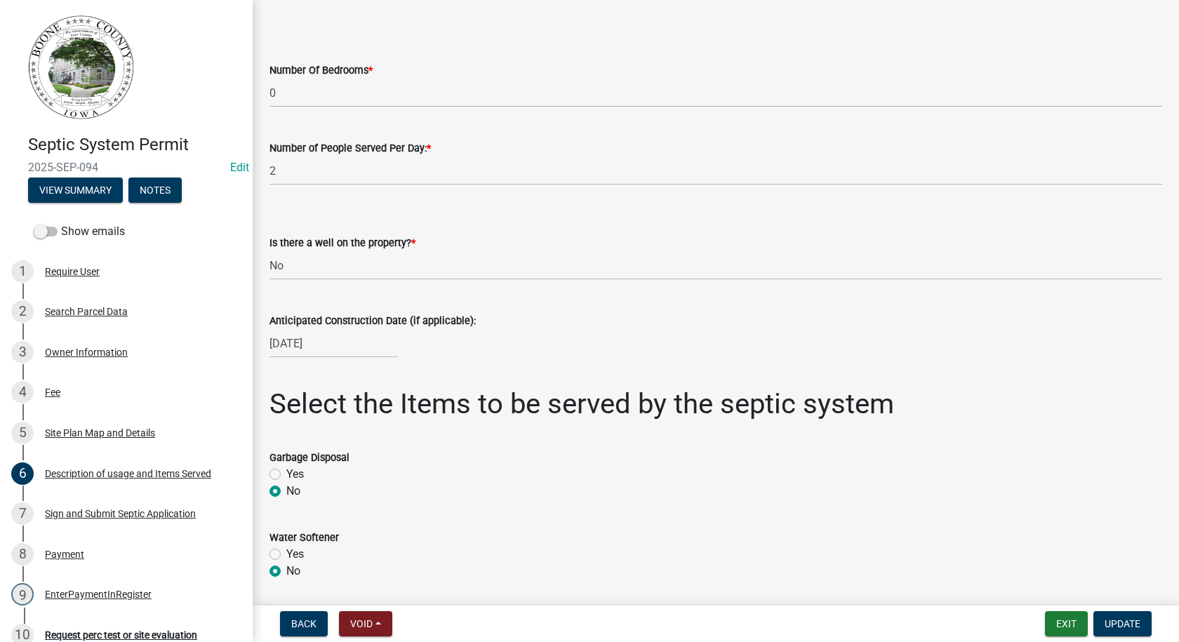
scroll to position [74, 0]
click at [69, 193] on button "View Summary" at bounding box center [75, 189] width 95 height 25
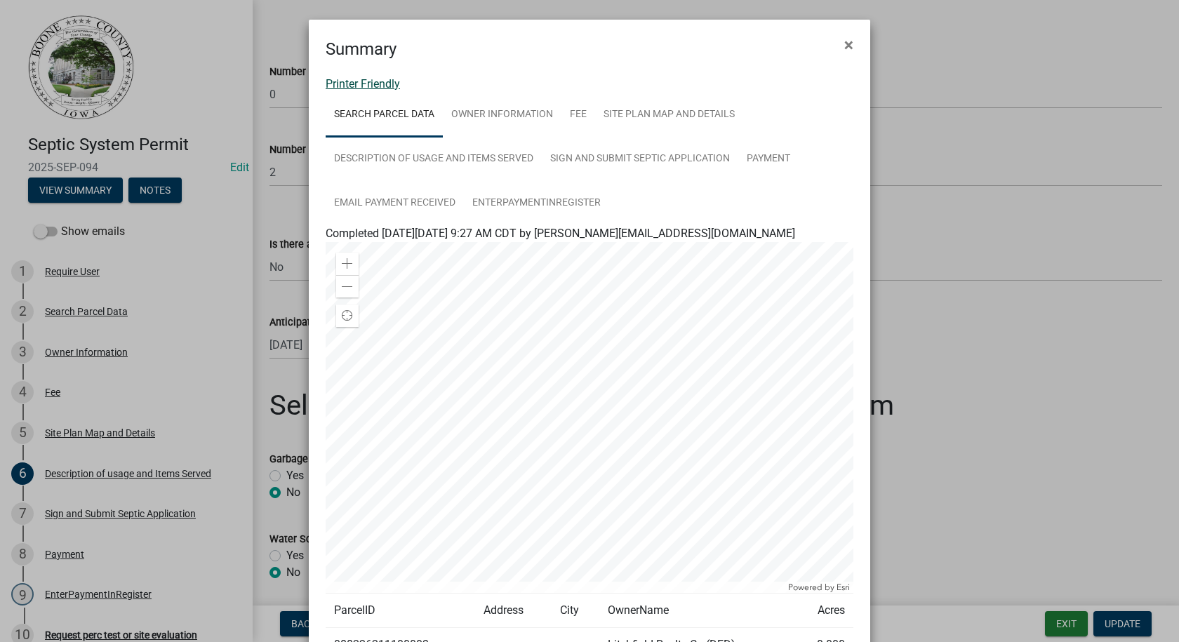
click at [346, 85] on link "Printer Friendly" at bounding box center [362, 83] width 74 height 13
click at [844, 46] on span "×" at bounding box center [848, 45] width 9 height 20
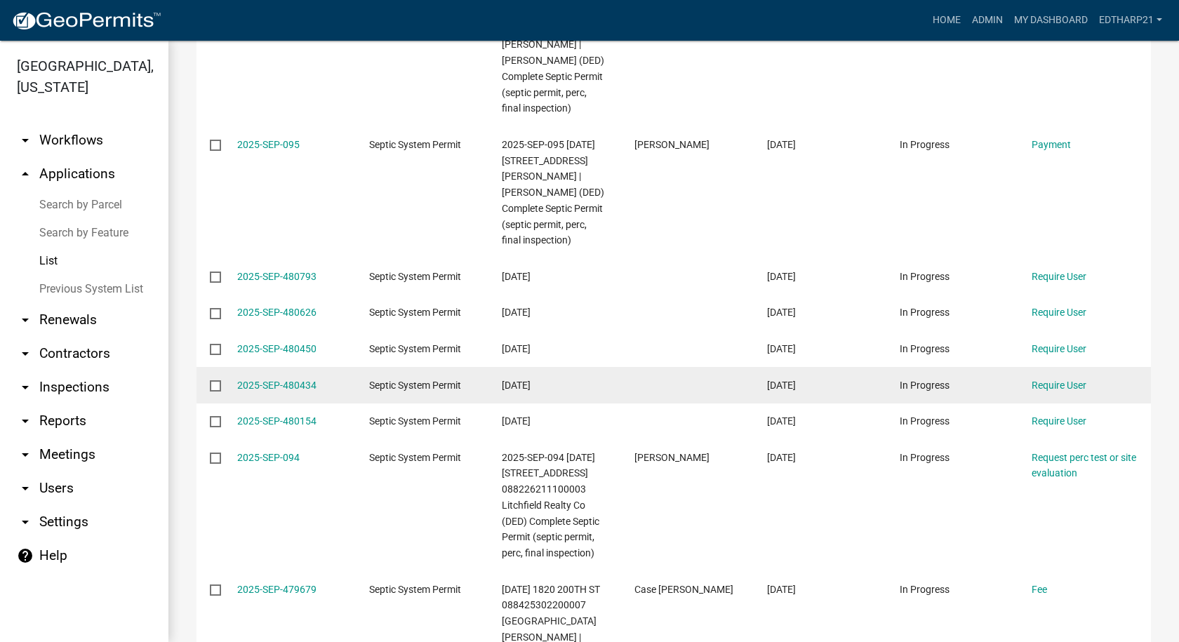
scroll to position [275, 0]
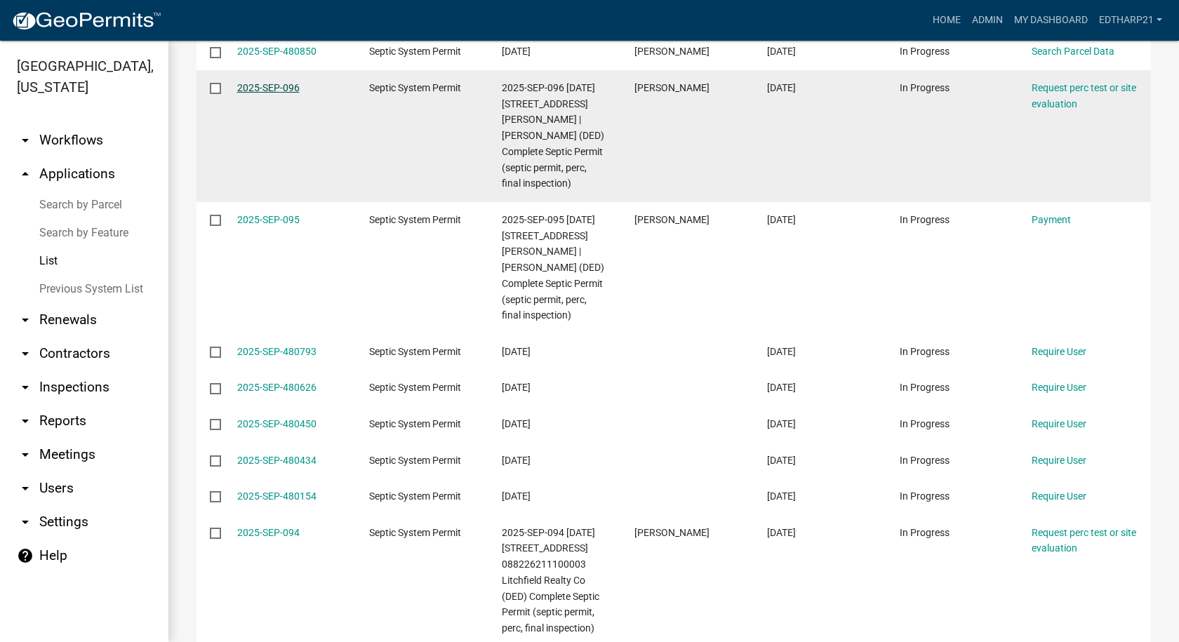
click at [293, 89] on link "2025-SEP-096" at bounding box center [268, 87] width 62 height 11
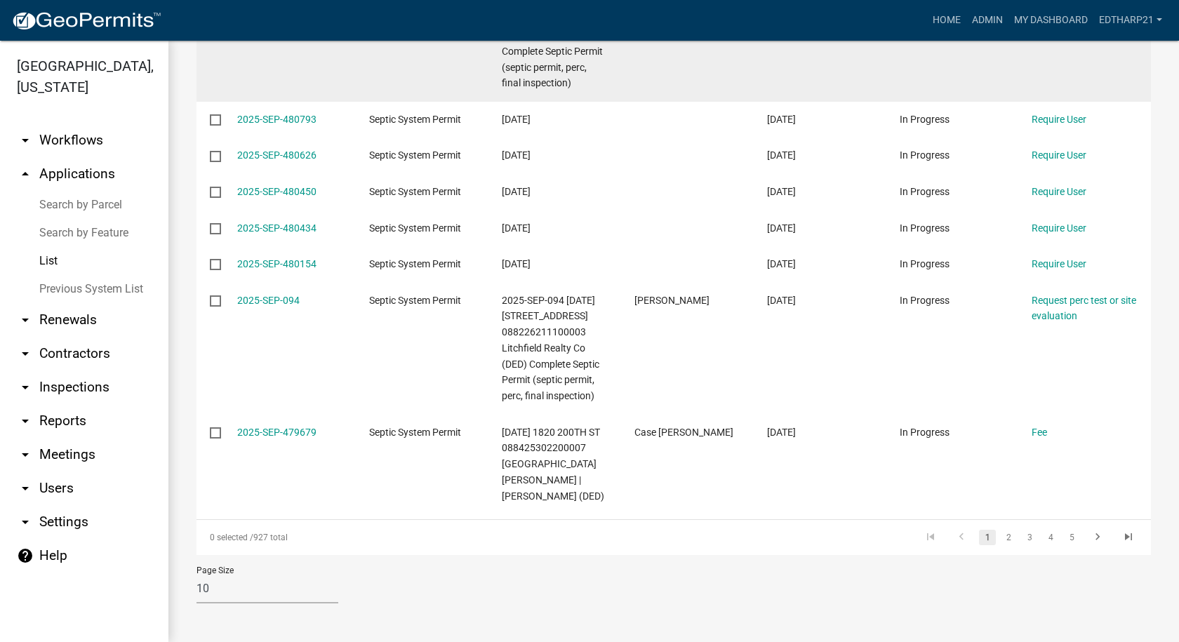
scroll to position [205, 0]
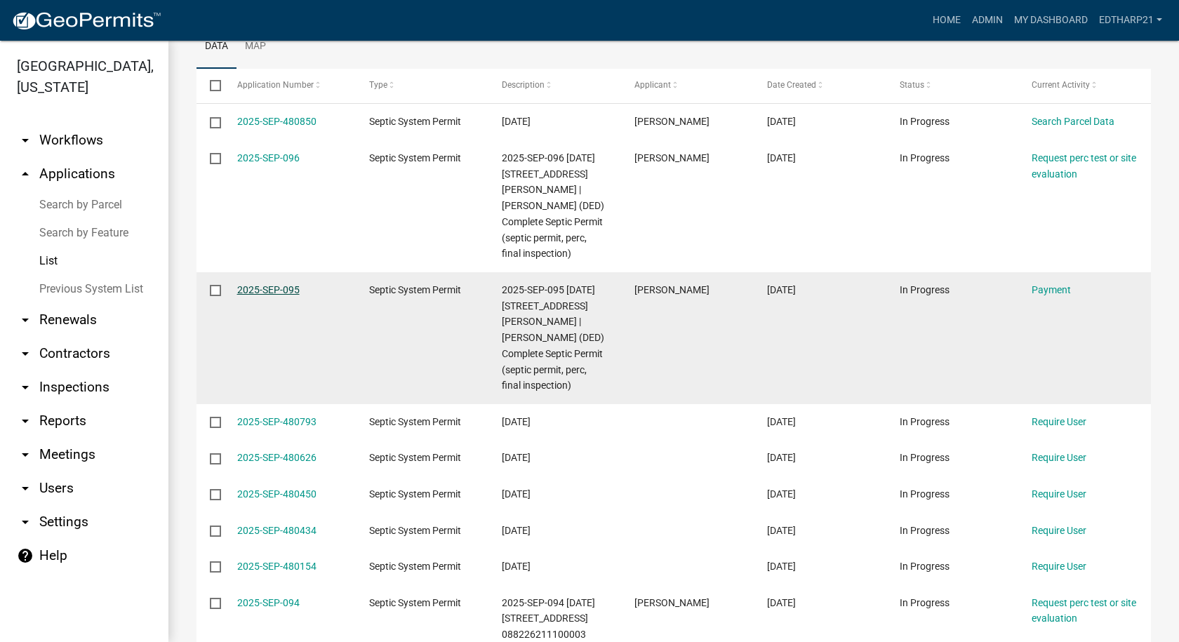
click at [288, 295] on link "2025-SEP-095" at bounding box center [268, 289] width 62 height 11
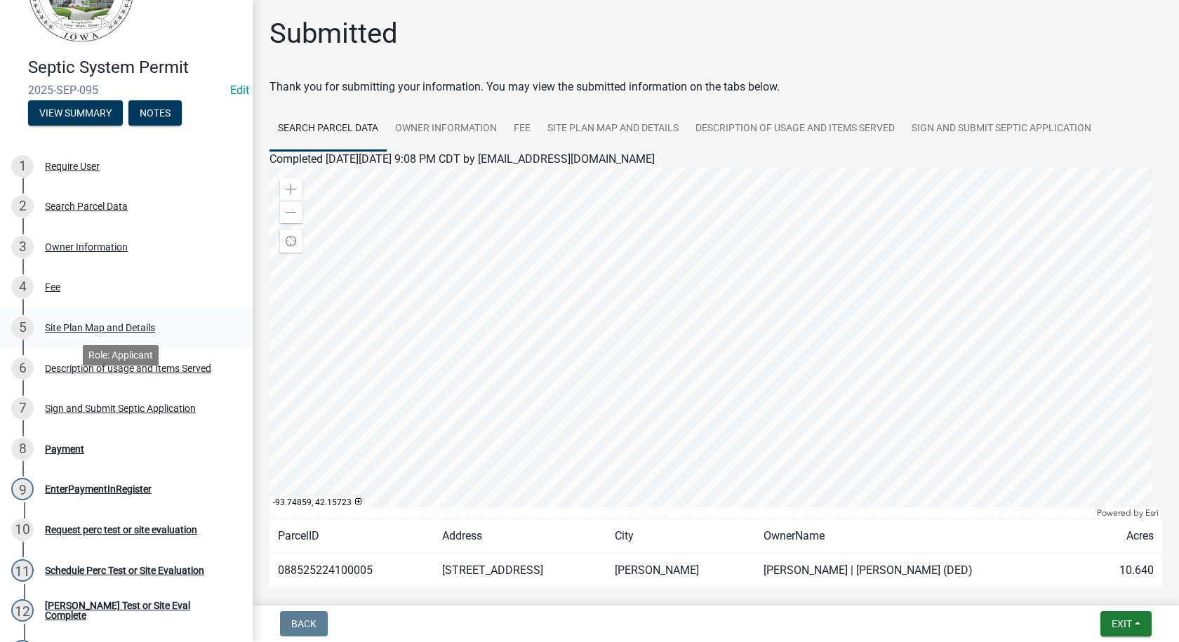
scroll to position [210, 0]
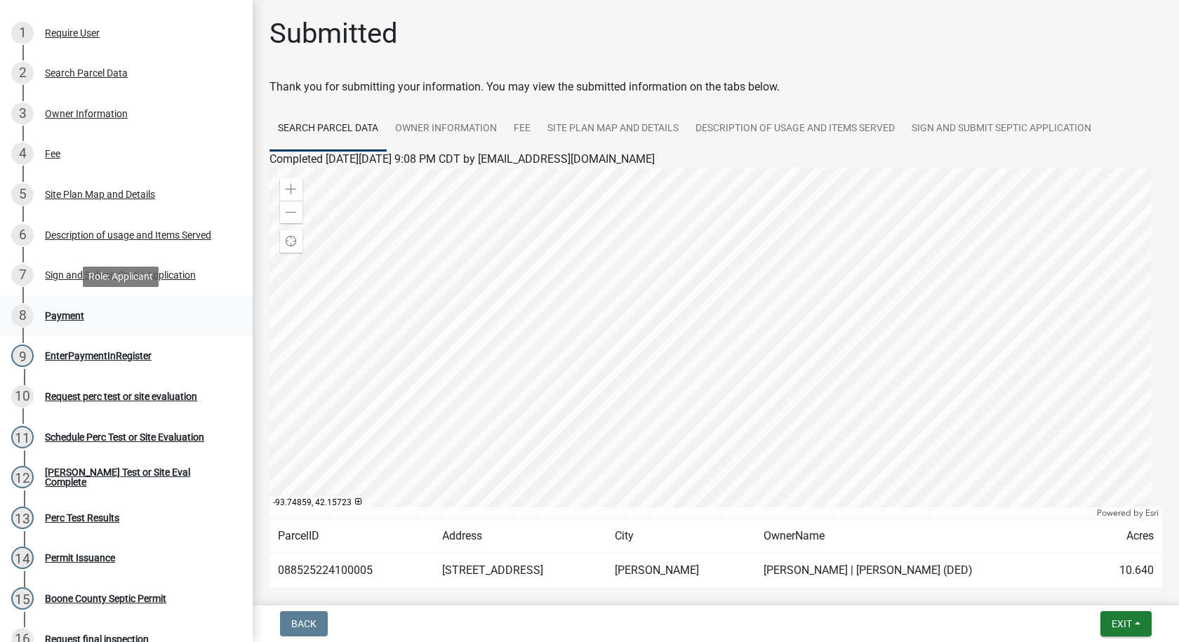
click at [72, 312] on div "Payment" at bounding box center [64, 316] width 39 height 10
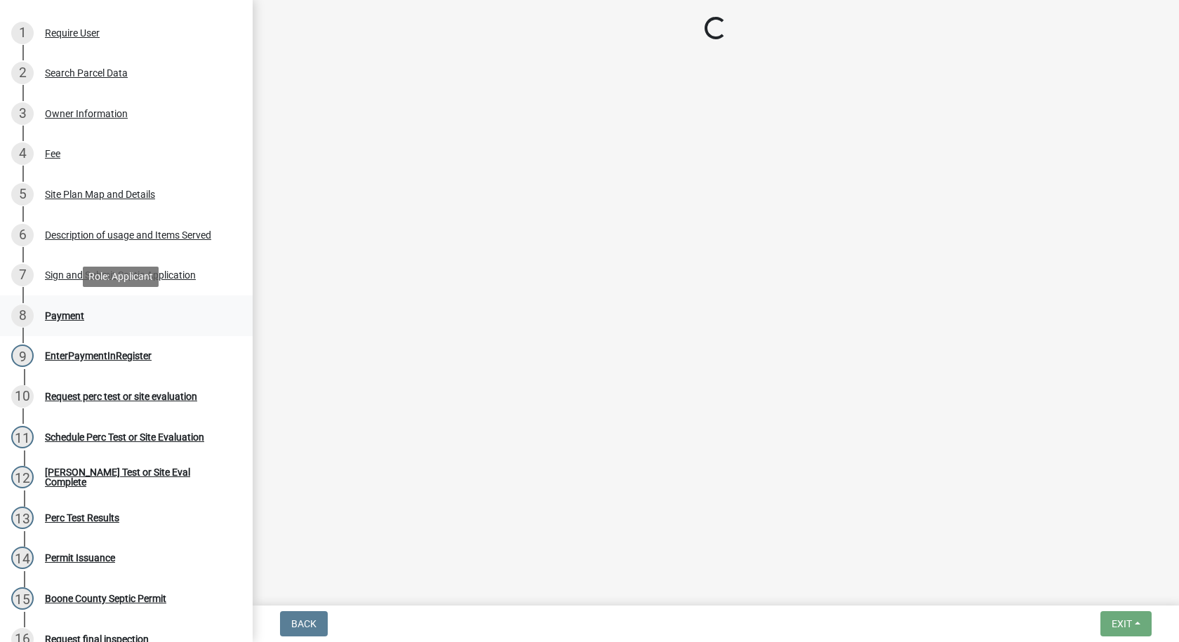
select select "3: 3"
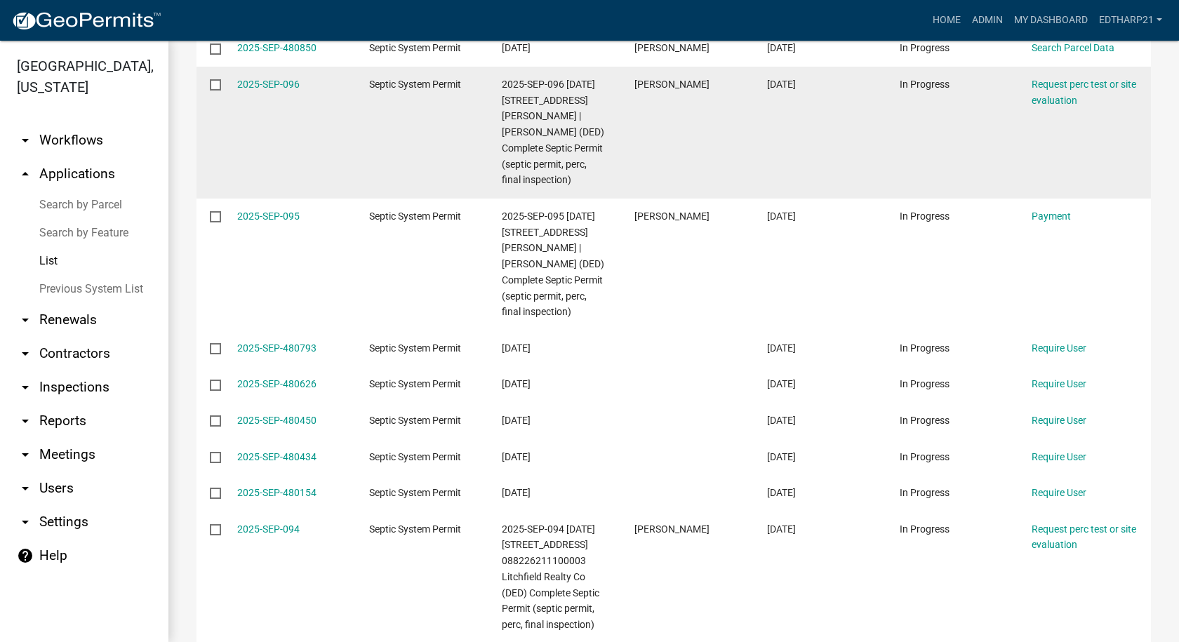
scroll to position [281, 0]
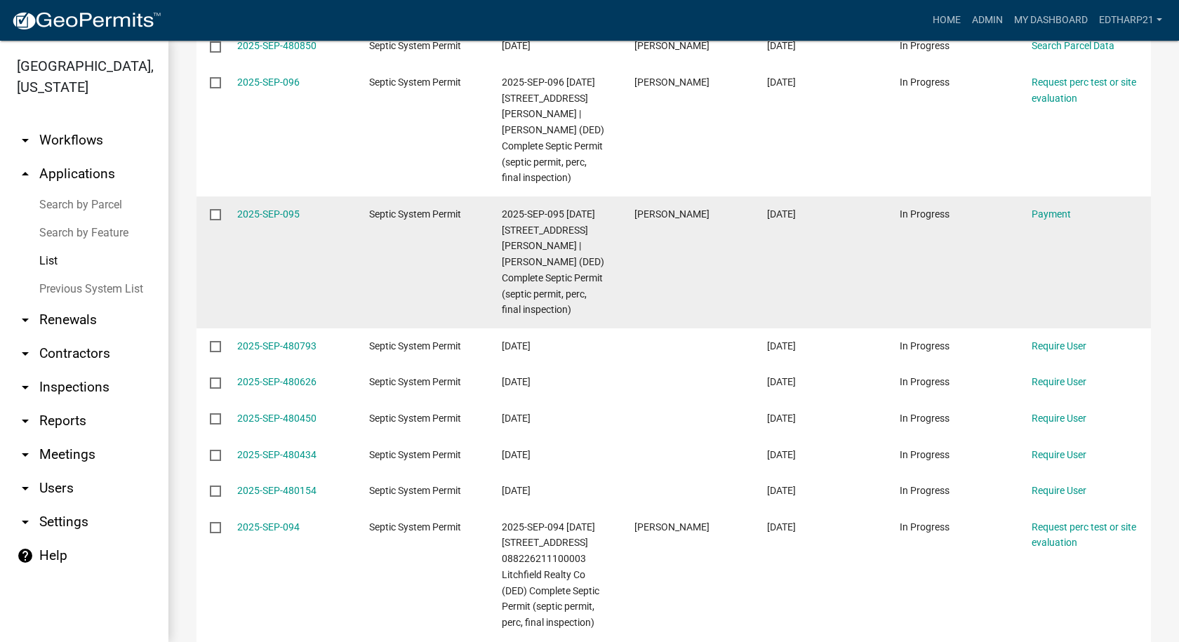
click at [216, 218] on input "checkbox" at bounding box center [214, 213] width 9 height 9
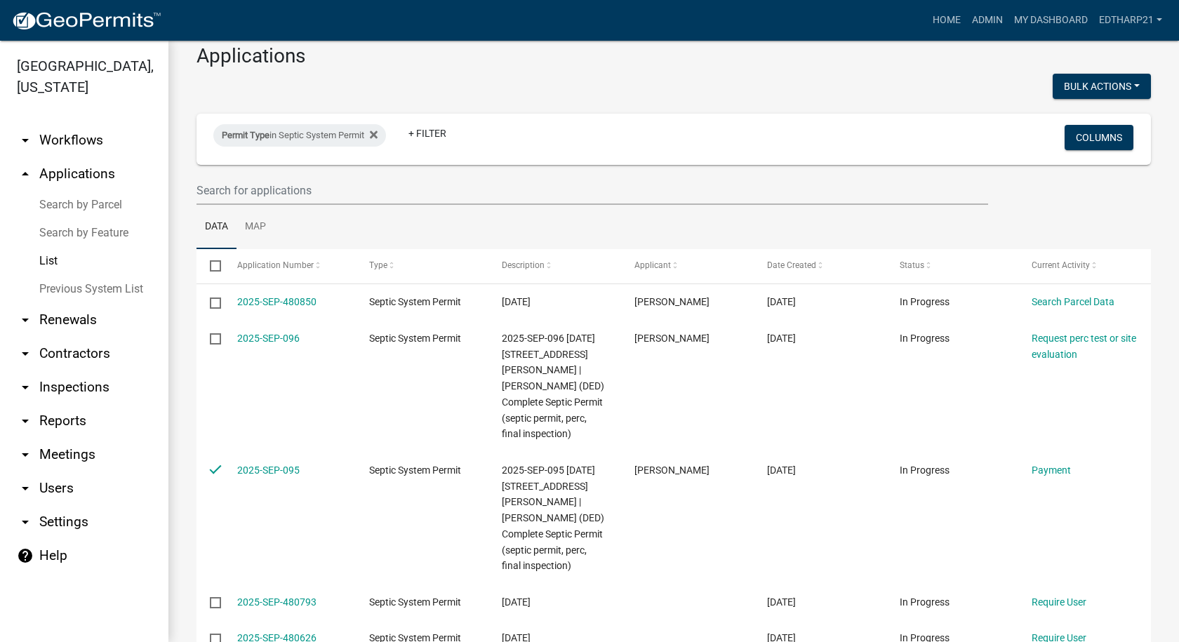
scroll to position [0, 0]
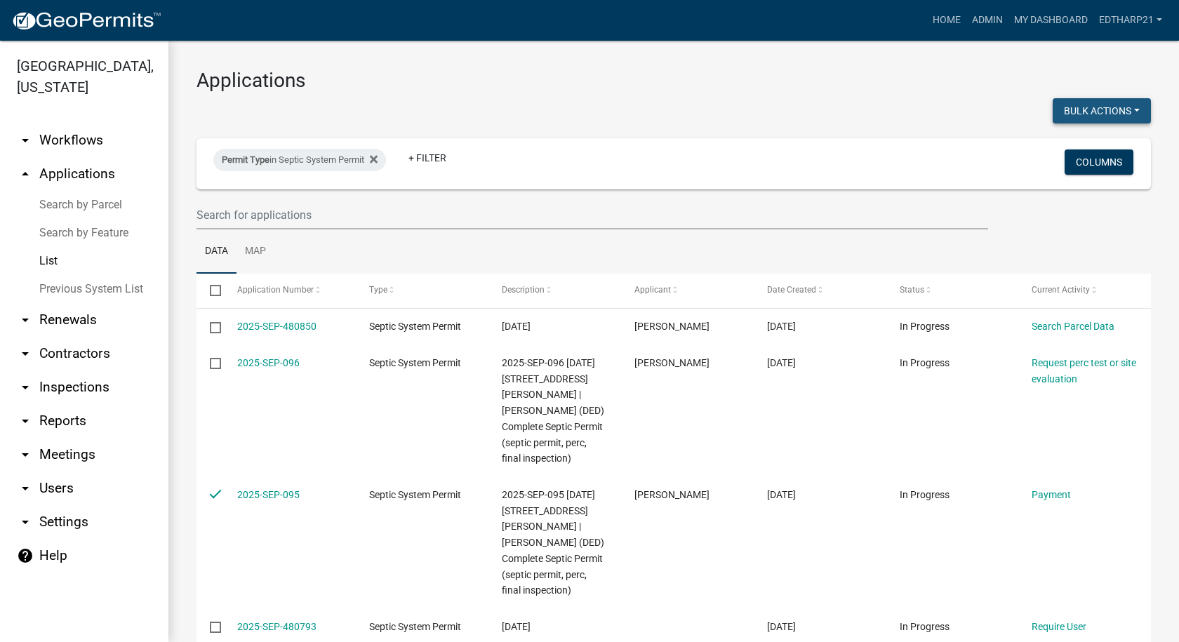
click at [1109, 112] on button "Bulk Actions" at bounding box center [1101, 110] width 98 height 25
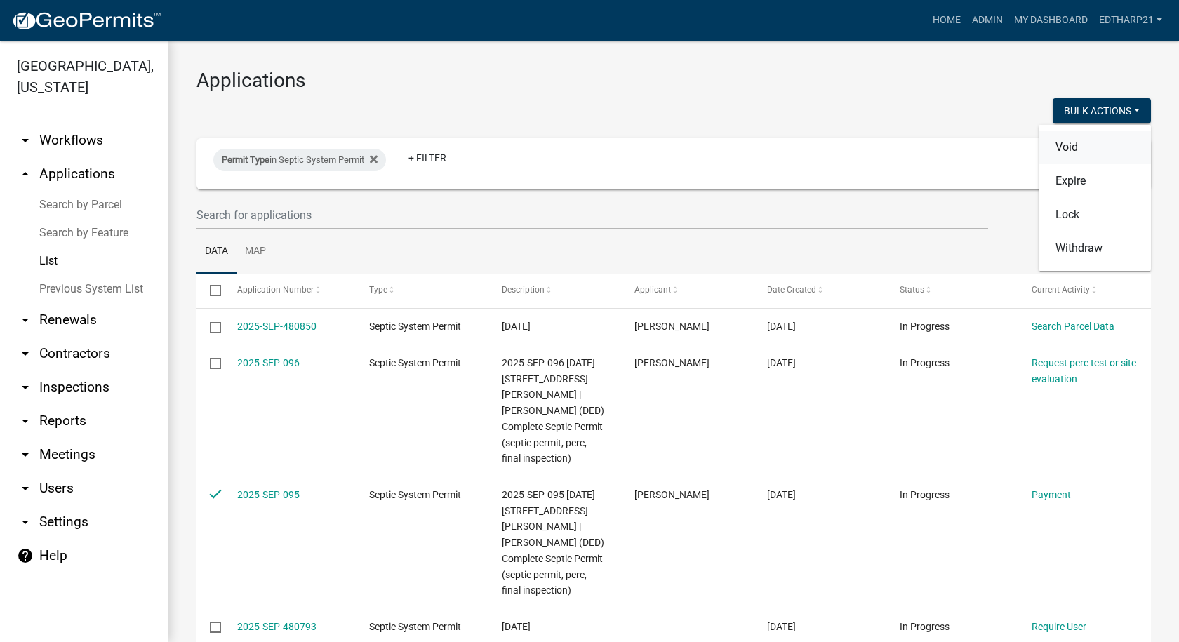
click at [1062, 147] on button "Void" at bounding box center [1094, 147] width 112 height 34
checkbox input "false"
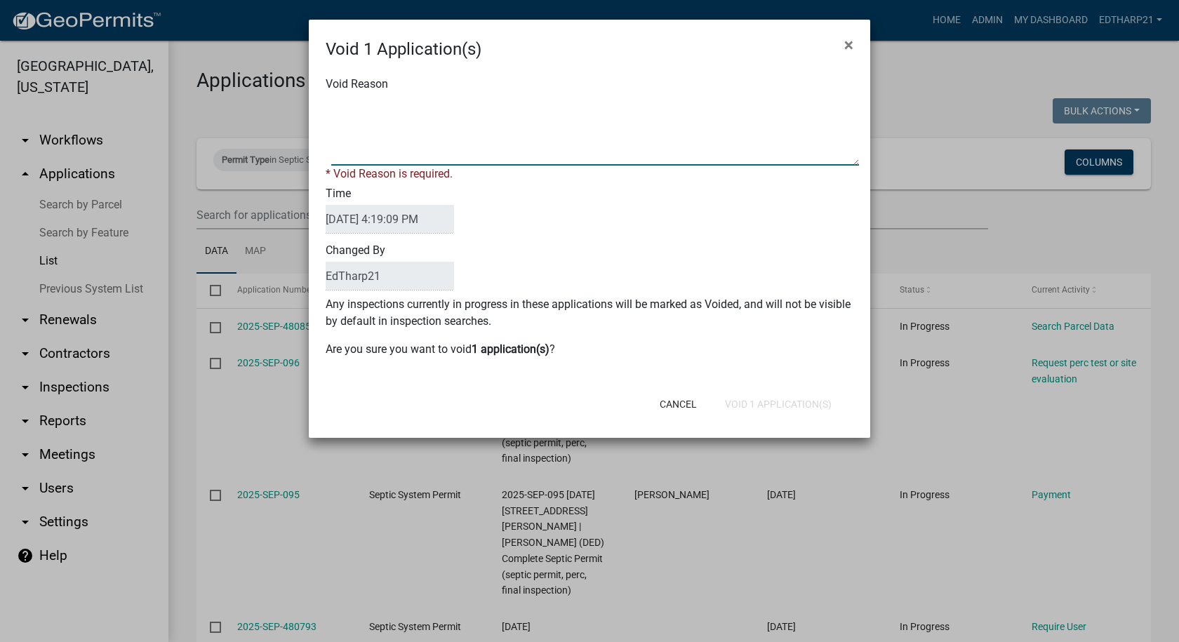
click at [345, 105] on textarea "Void Reason" at bounding box center [595, 130] width 528 height 70
type textarea "2025-SEP-095 is a duplicate of 2025-SEP-096. Per [PERSON_NAME] this duplicate s…"
click at [752, 401] on div "Cancel Void 1 Application(s)" at bounding box center [681, 404] width 346 height 36
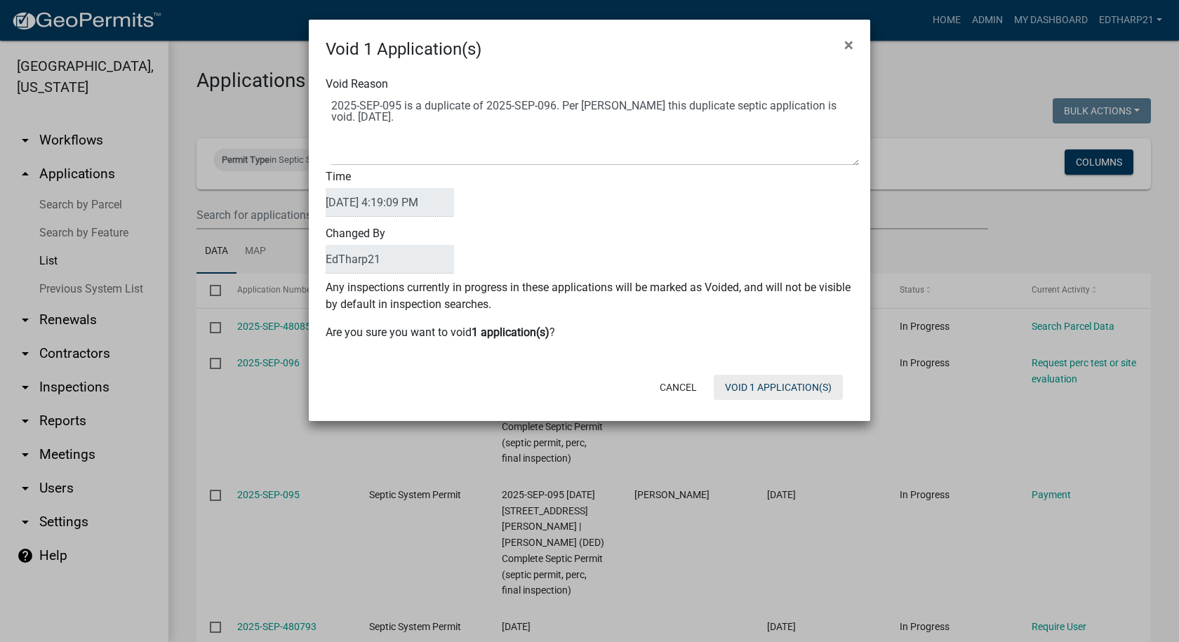
click at [761, 385] on button "Void 1 Application(s)" at bounding box center [777, 387] width 129 height 25
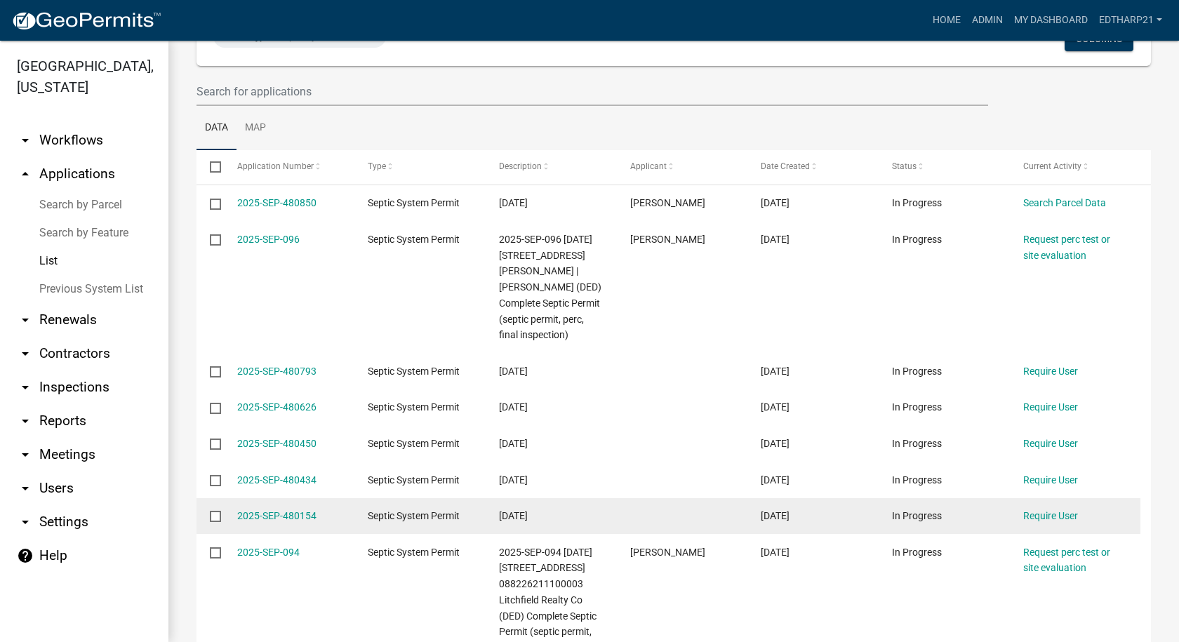
scroll to position [210, 0]
